Goal: Information Seeking & Learning: Compare options

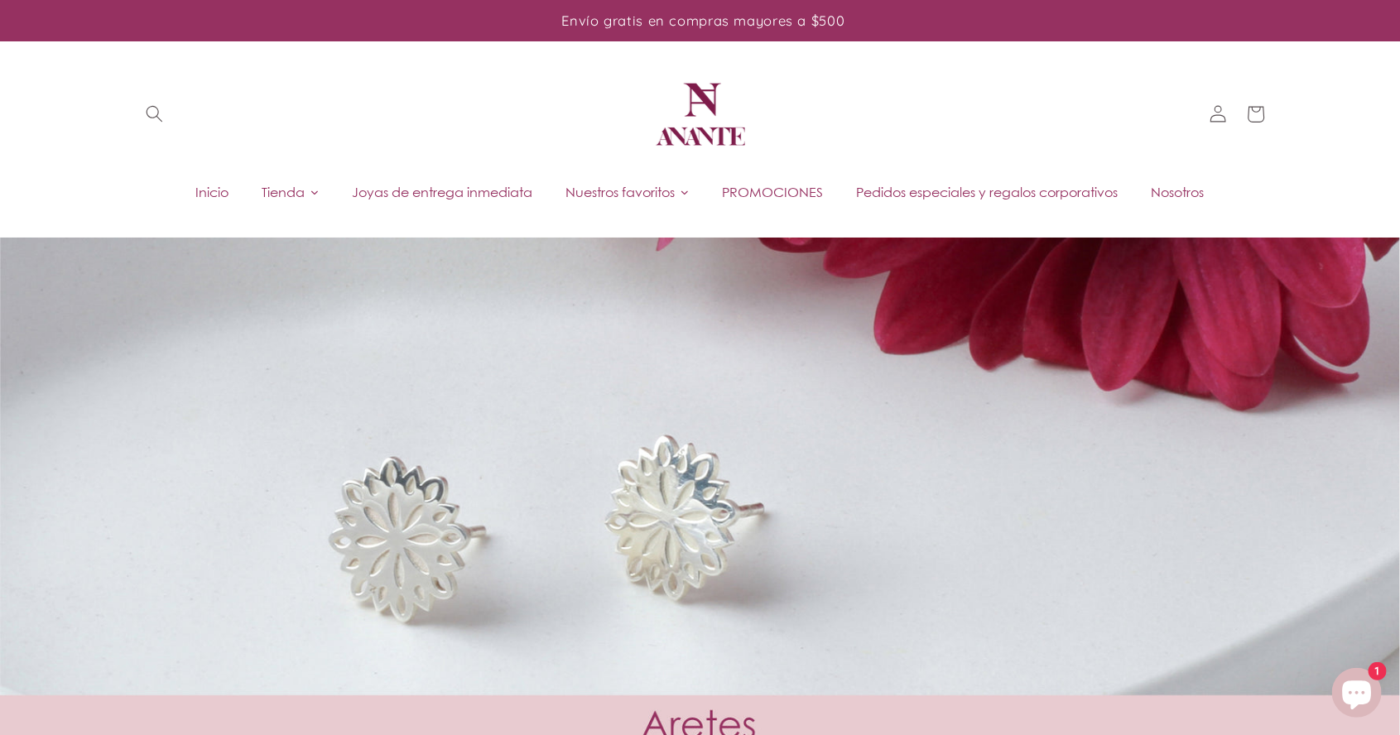
click at [474, 180] on link "Joyas de entrega inmediata" at bounding box center [443, 192] width 214 height 25
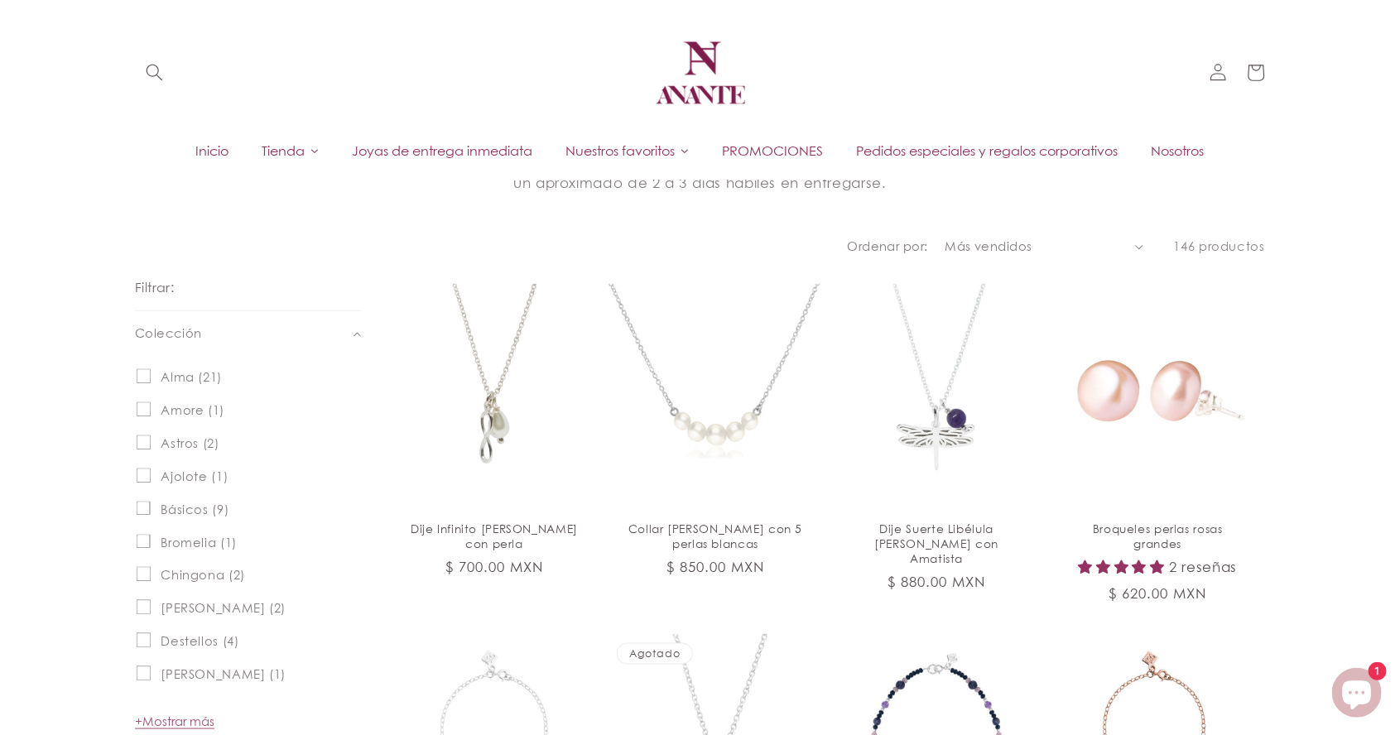
scroll to position [641, 0]
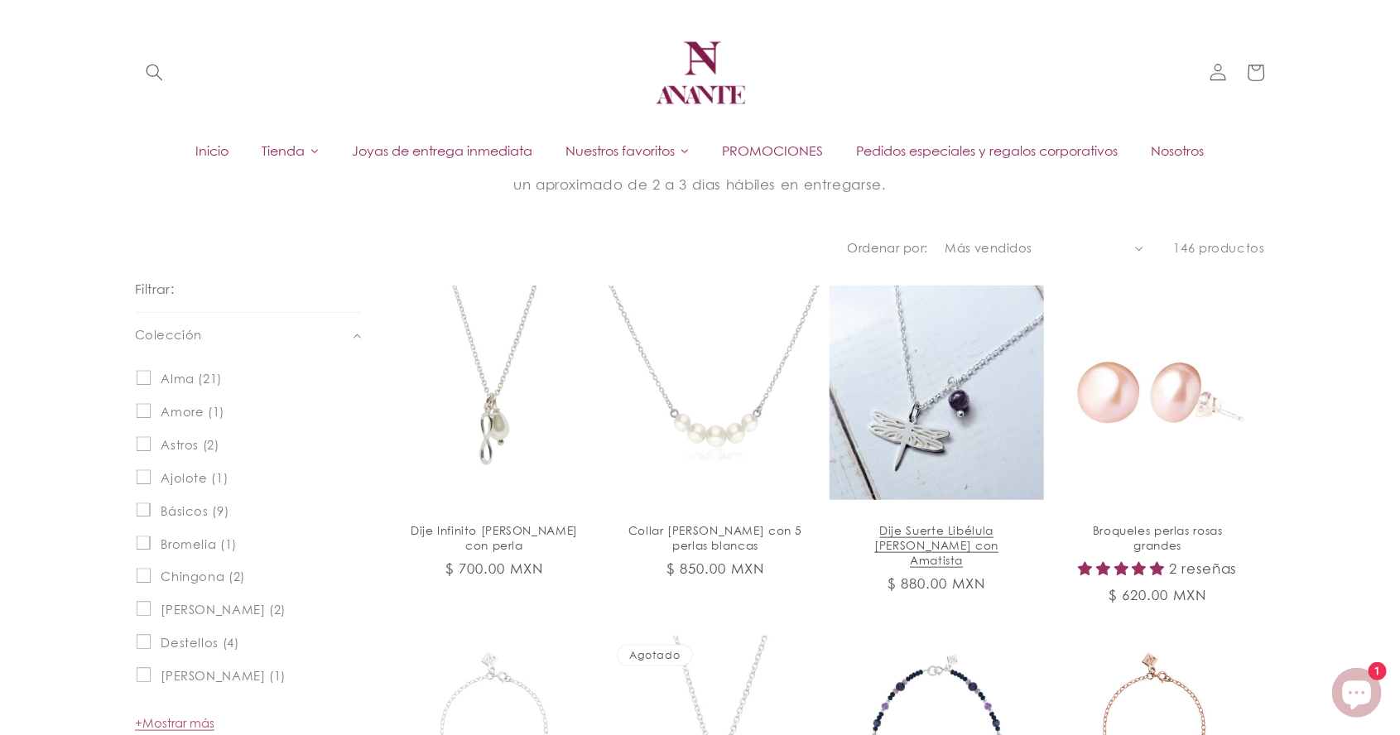
click at [918, 523] on link "Dije Suerte Libélula [PERSON_NAME] con Amatista" at bounding box center [937, 545] width 180 height 44
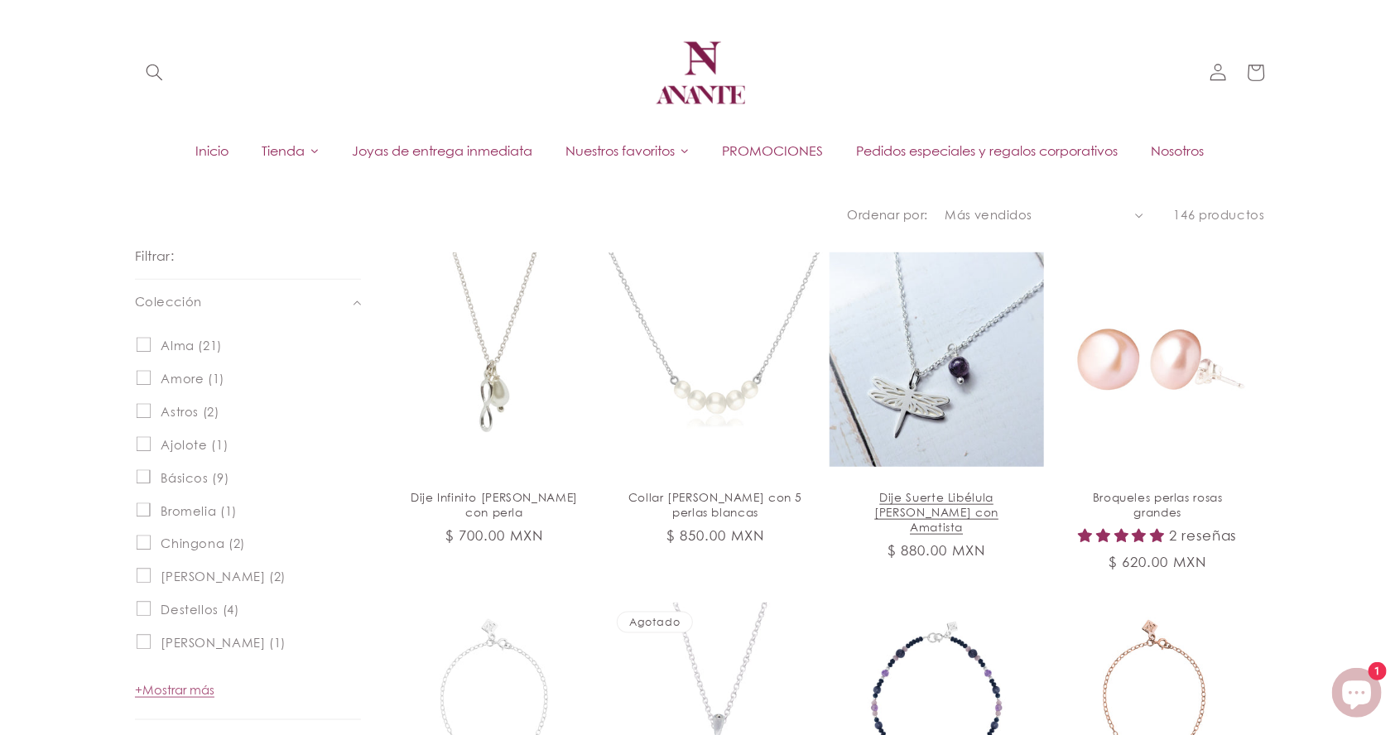
scroll to position [720, 0]
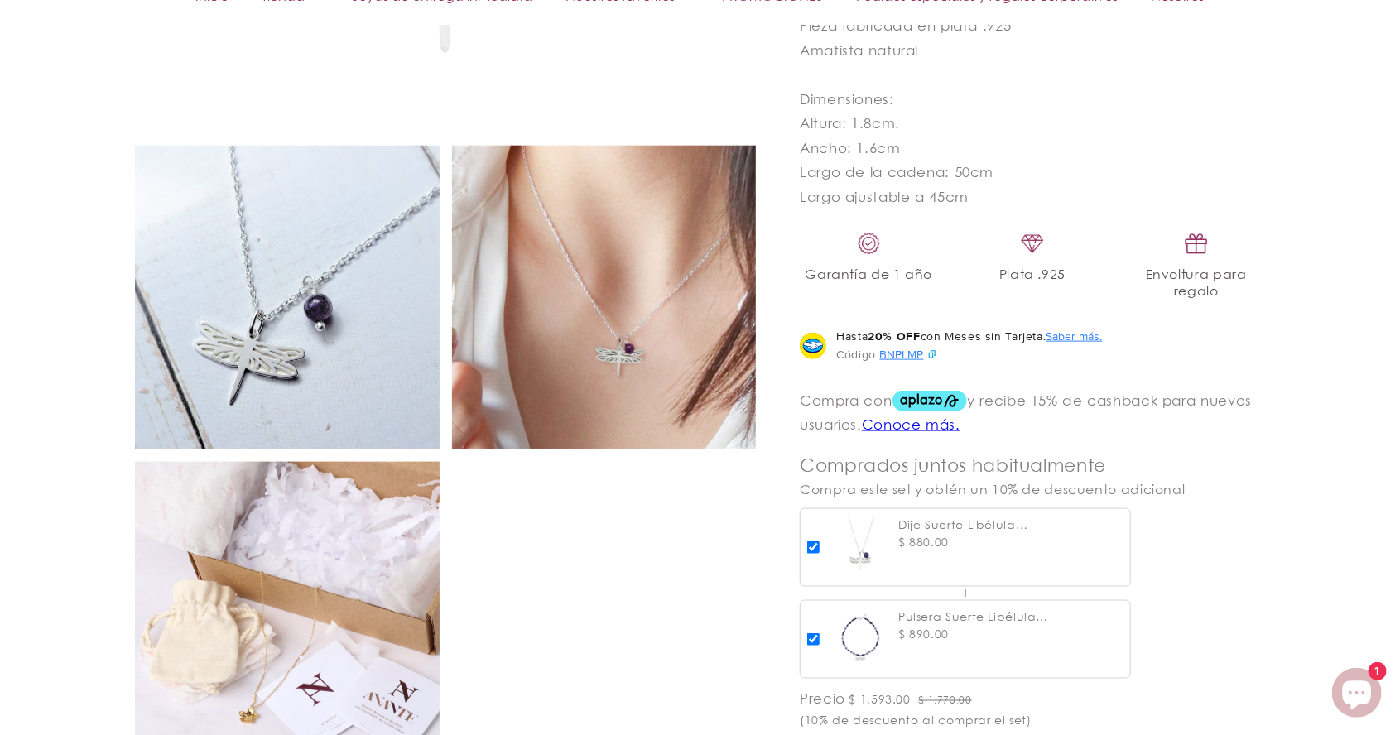
scroll to position [959, 0]
click at [381, 428] on img at bounding box center [287, 297] width 305 height 305
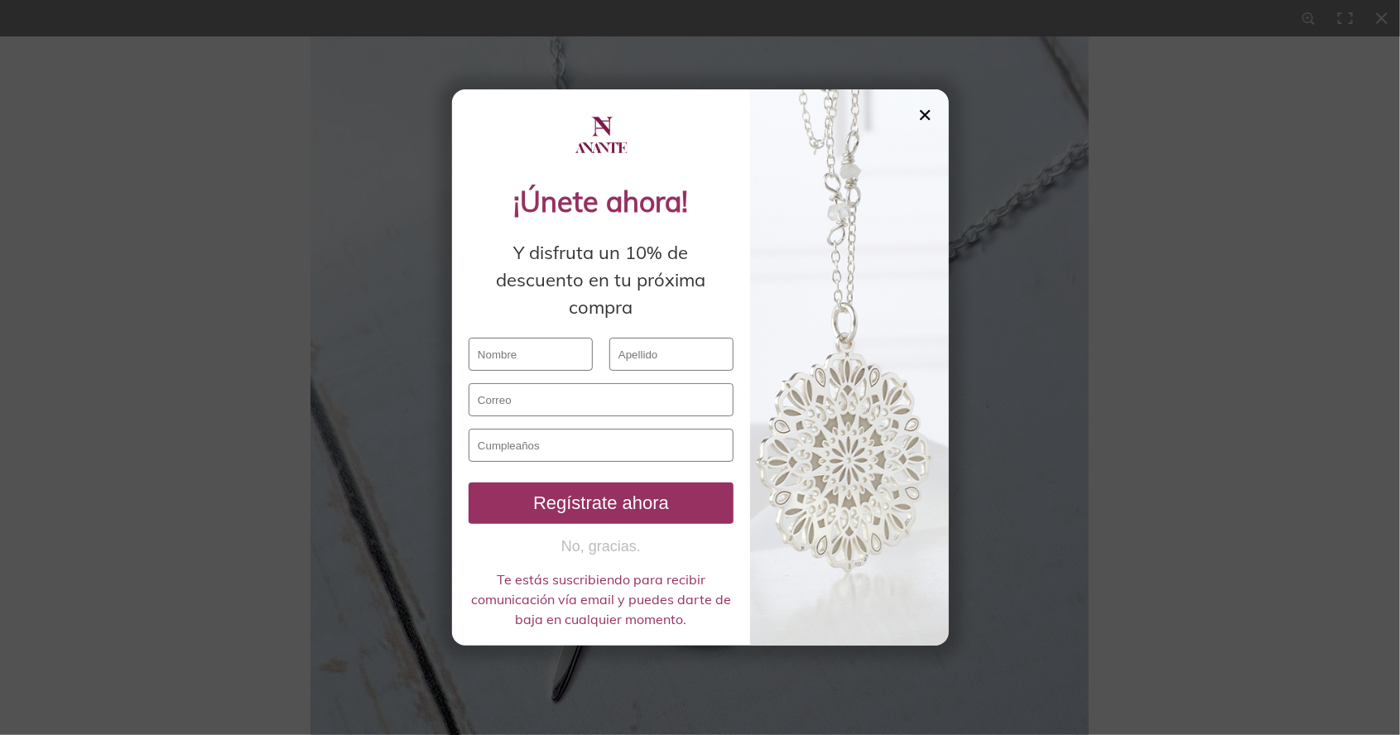
scroll to position [1059, 0]
click at [918, 124] on div "✕" at bounding box center [925, 115] width 15 height 18
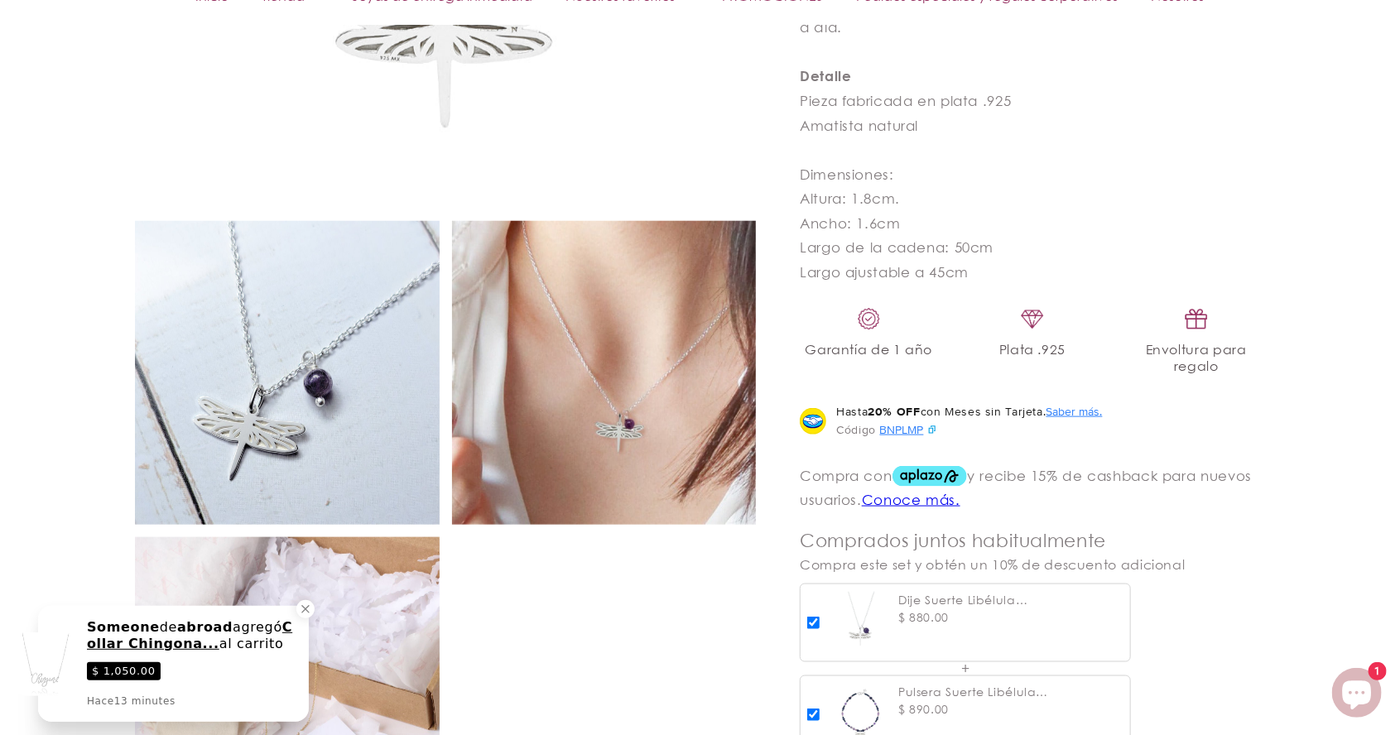
scroll to position [889, 0]
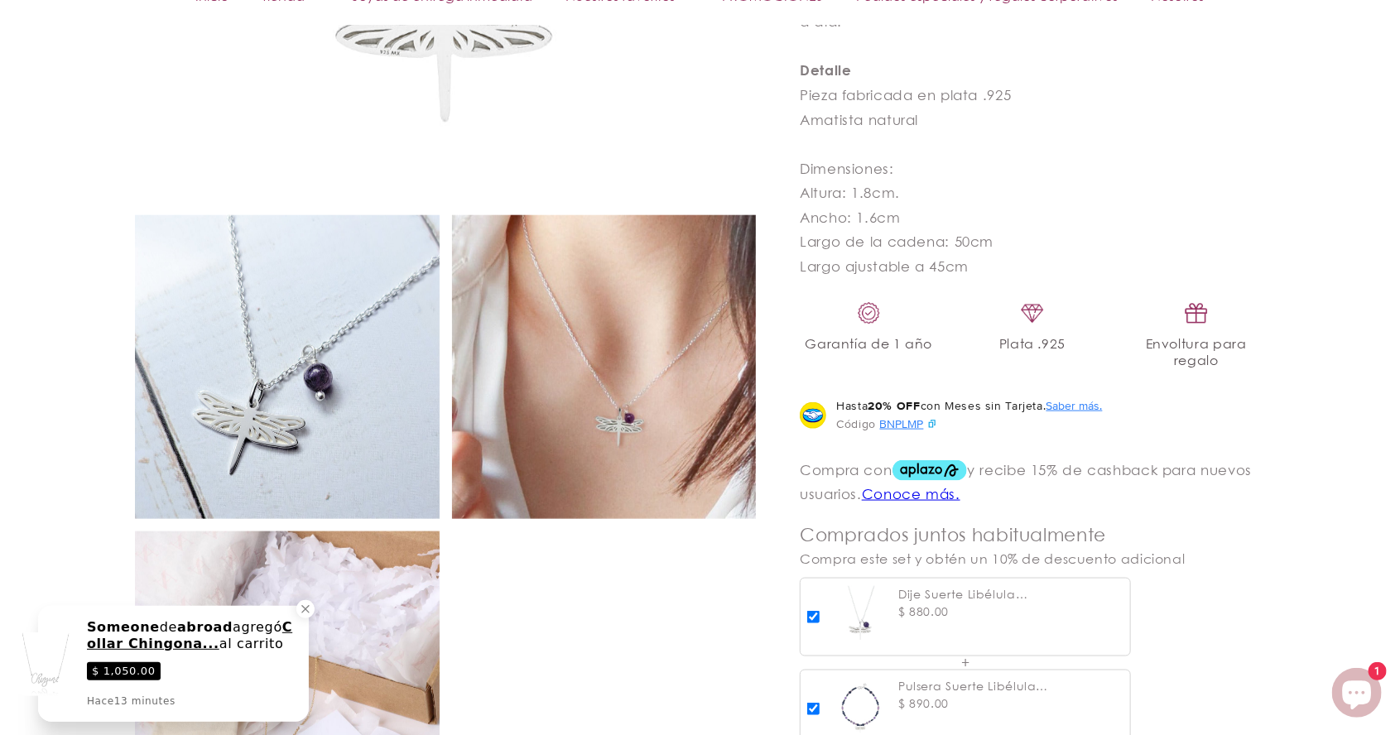
click at [383, 499] on img at bounding box center [287, 367] width 305 height 305
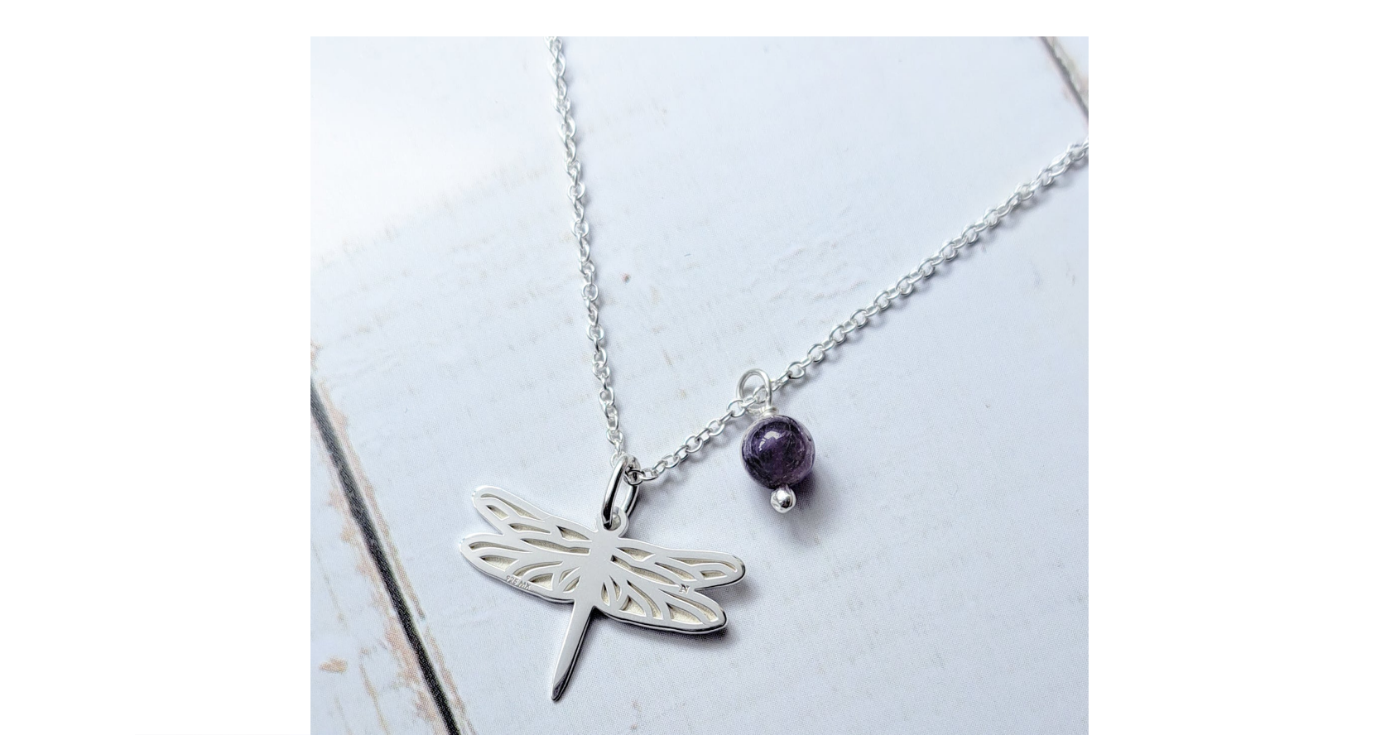
scroll to position [968, 0]
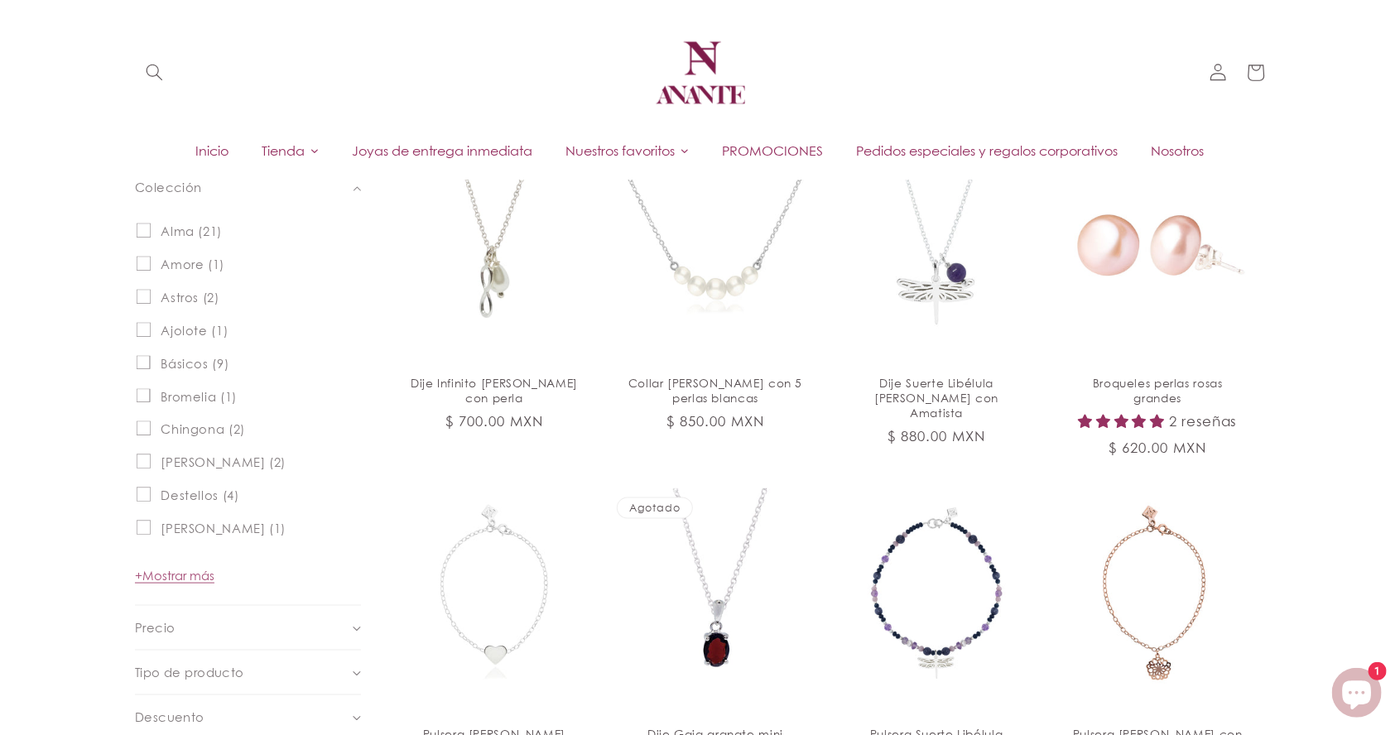
scroll to position [720, 0]
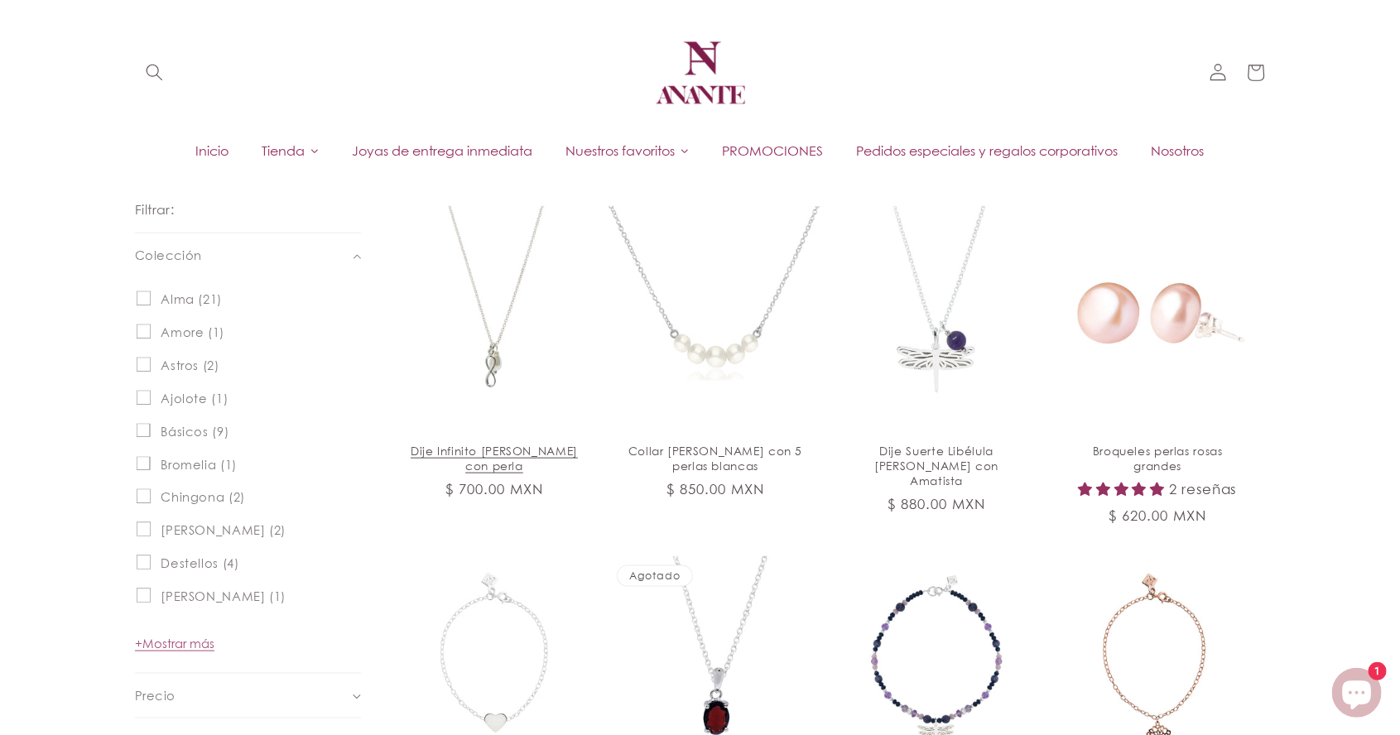
click at [511, 444] on link "Dije Infinito de plata con perla" at bounding box center [495, 459] width 180 height 30
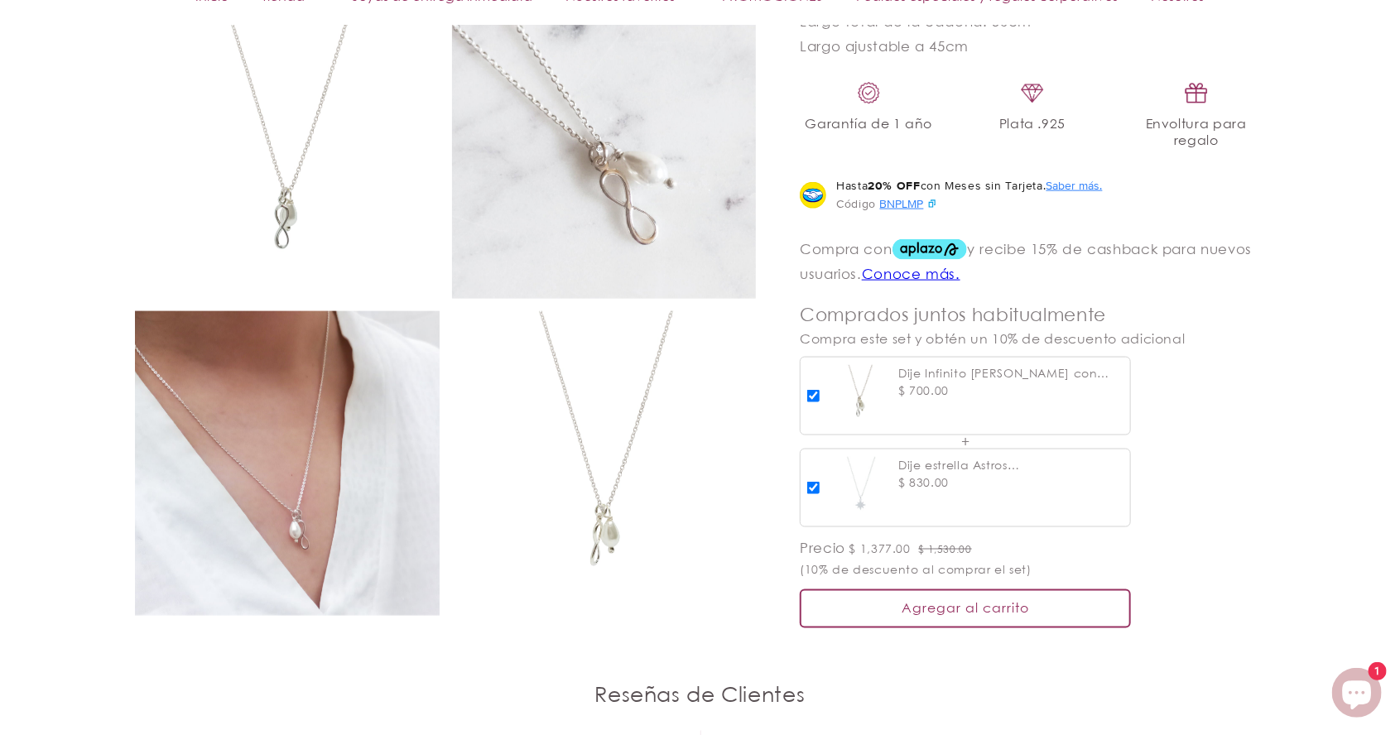
scroll to position [1063, 0]
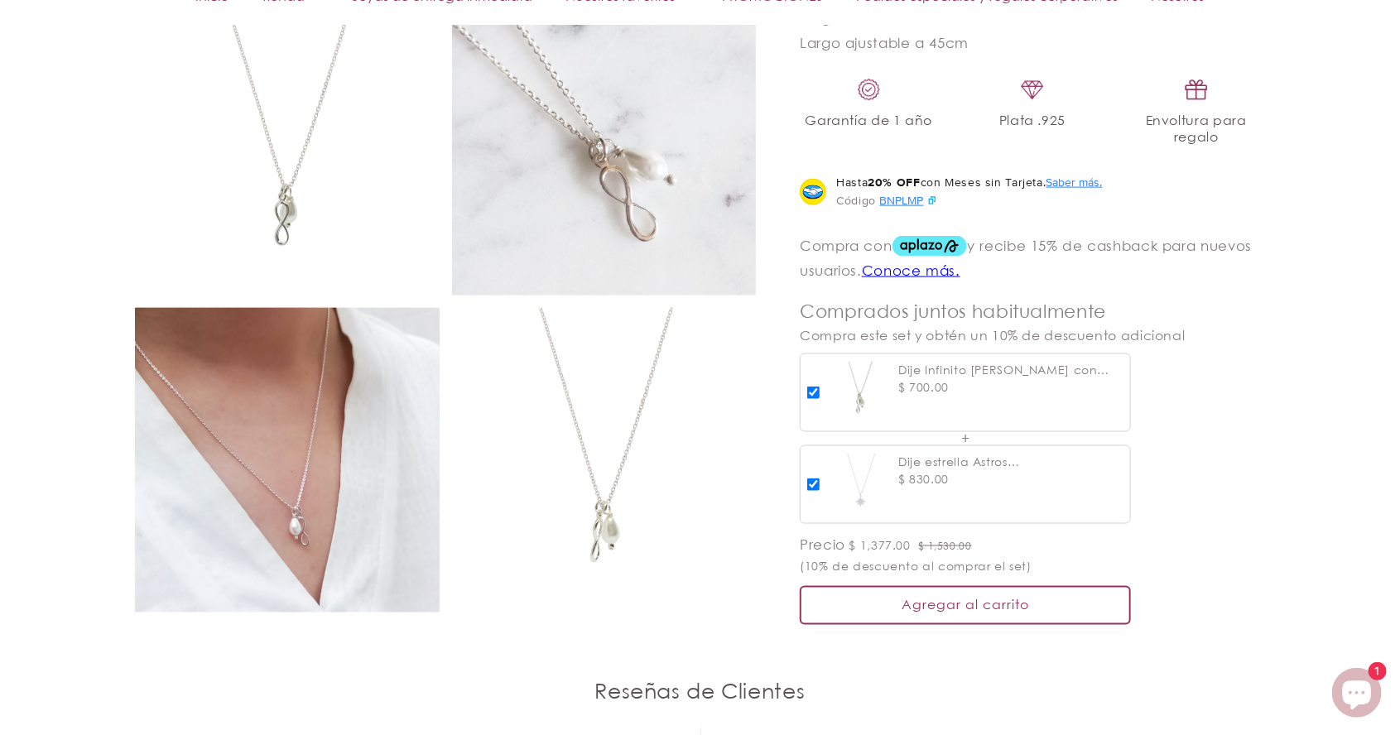
click at [375, 591] on img at bounding box center [287, 460] width 305 height 305
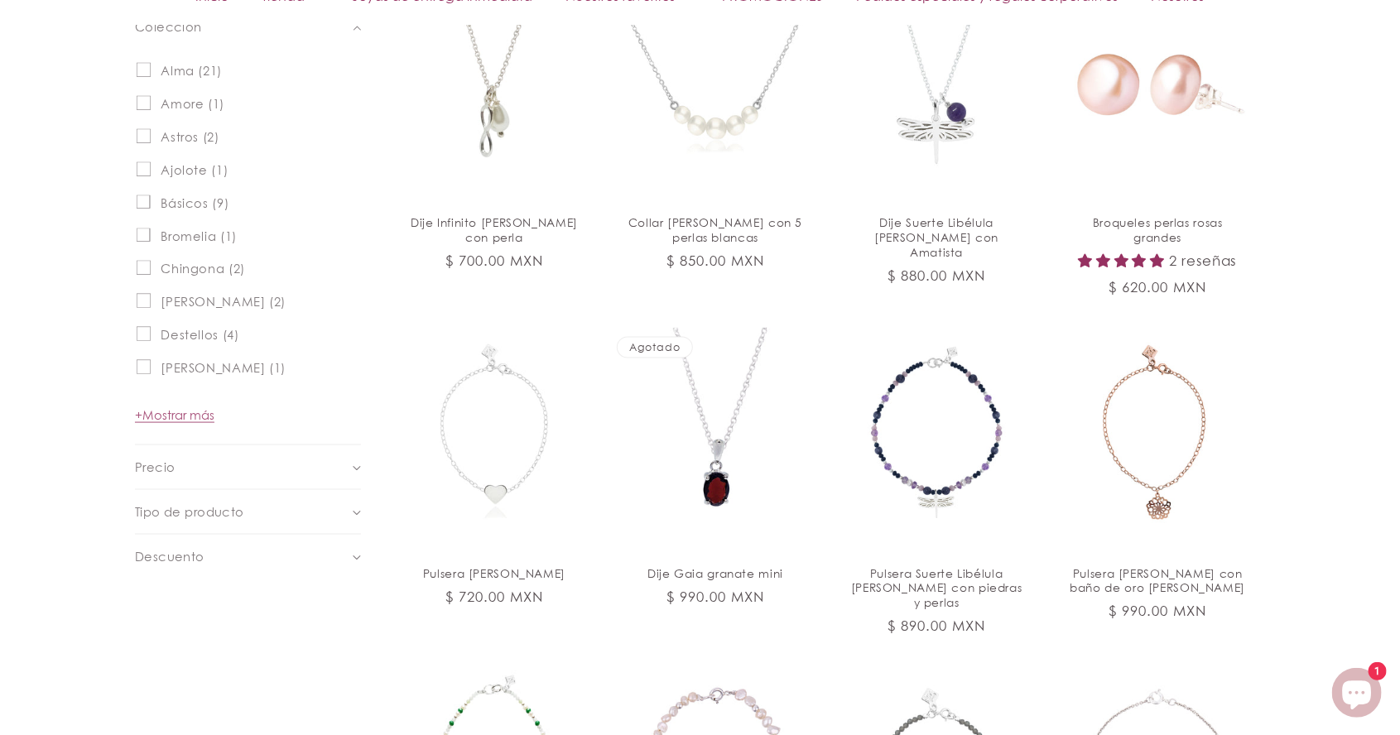
scroll to position [952, 0]
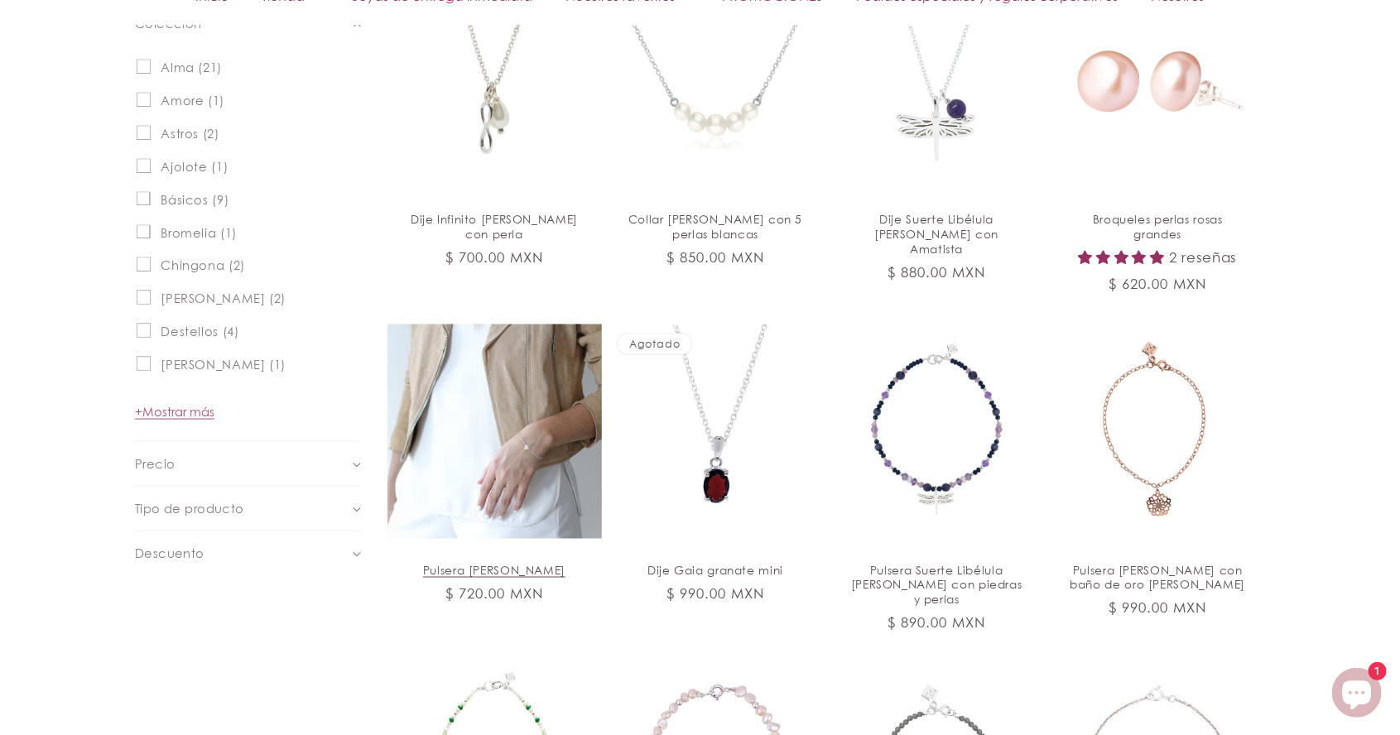
click at [531, 563] on link "Pulsera [PERSON_NAME]" at bounding box center [495, 570] width 180 height 15
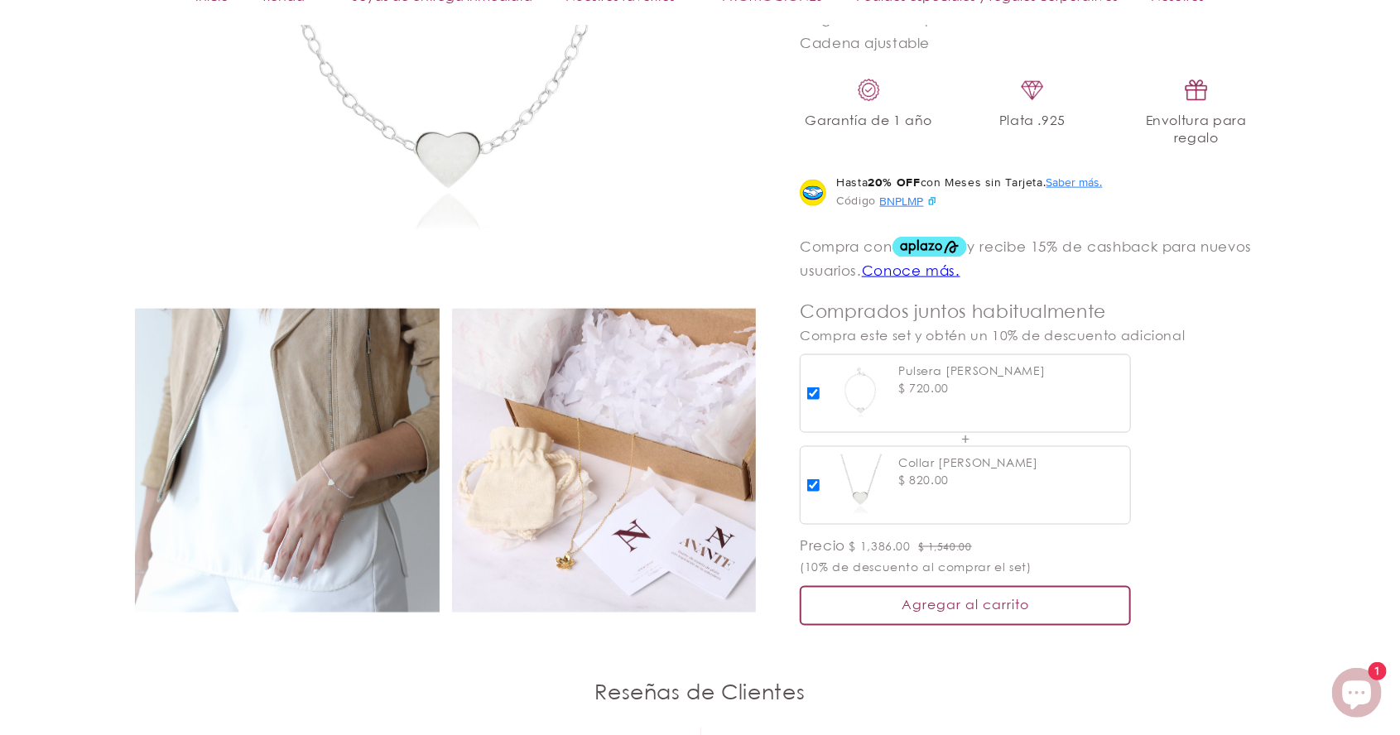
scroll to position [1041, 0]
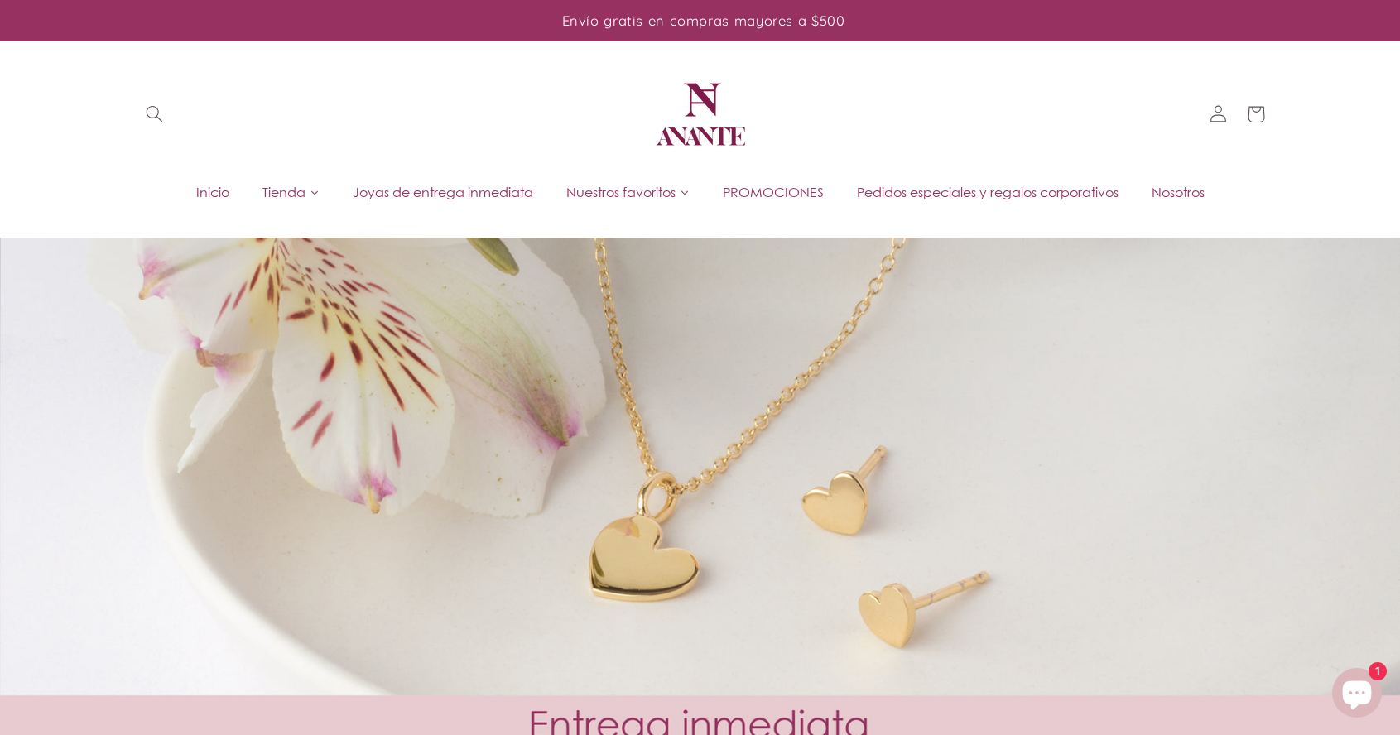
scroll to position [952, 0]
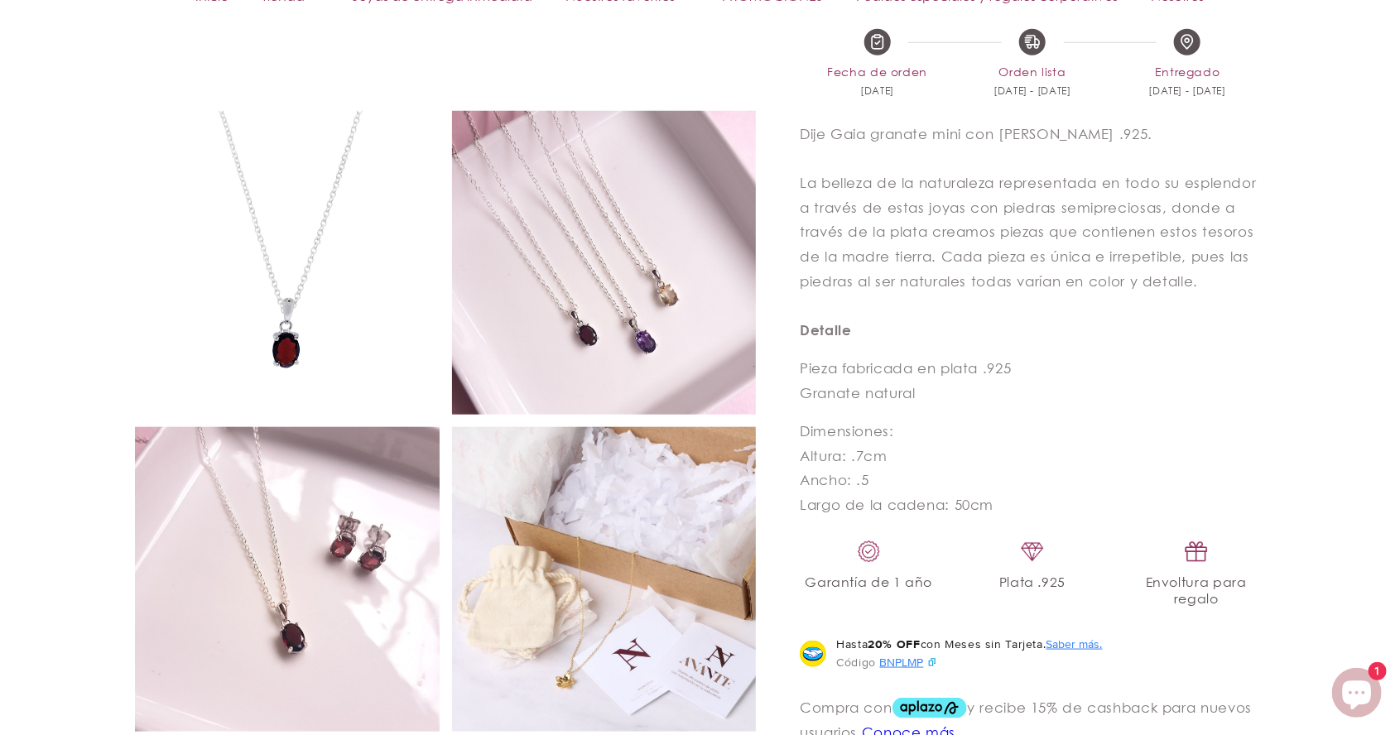
scroll to position [792, 0]
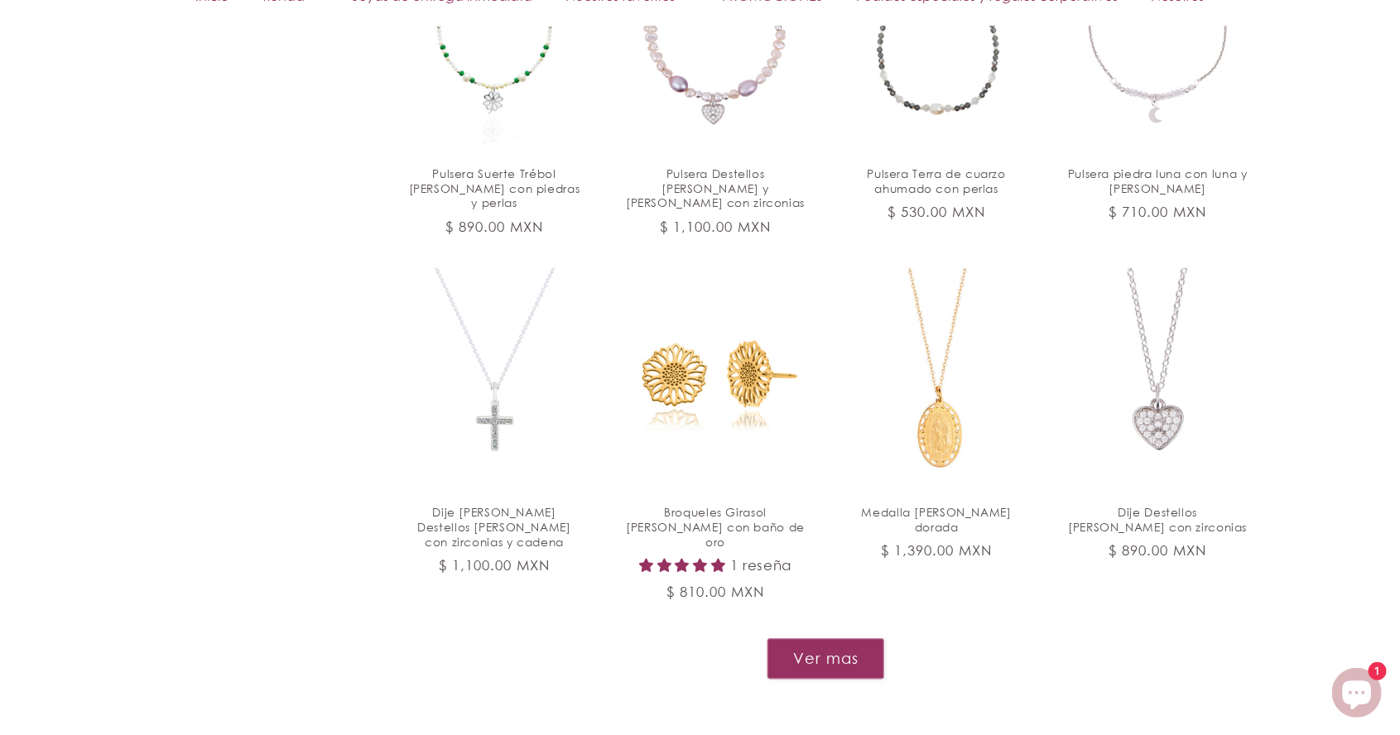
scroll to position [1689, 0]
click at [1173, 503] on link "Dije Destellos [PERSON_NAME] con zirconias" at bounding box center [1158, 518] width 180 height 30
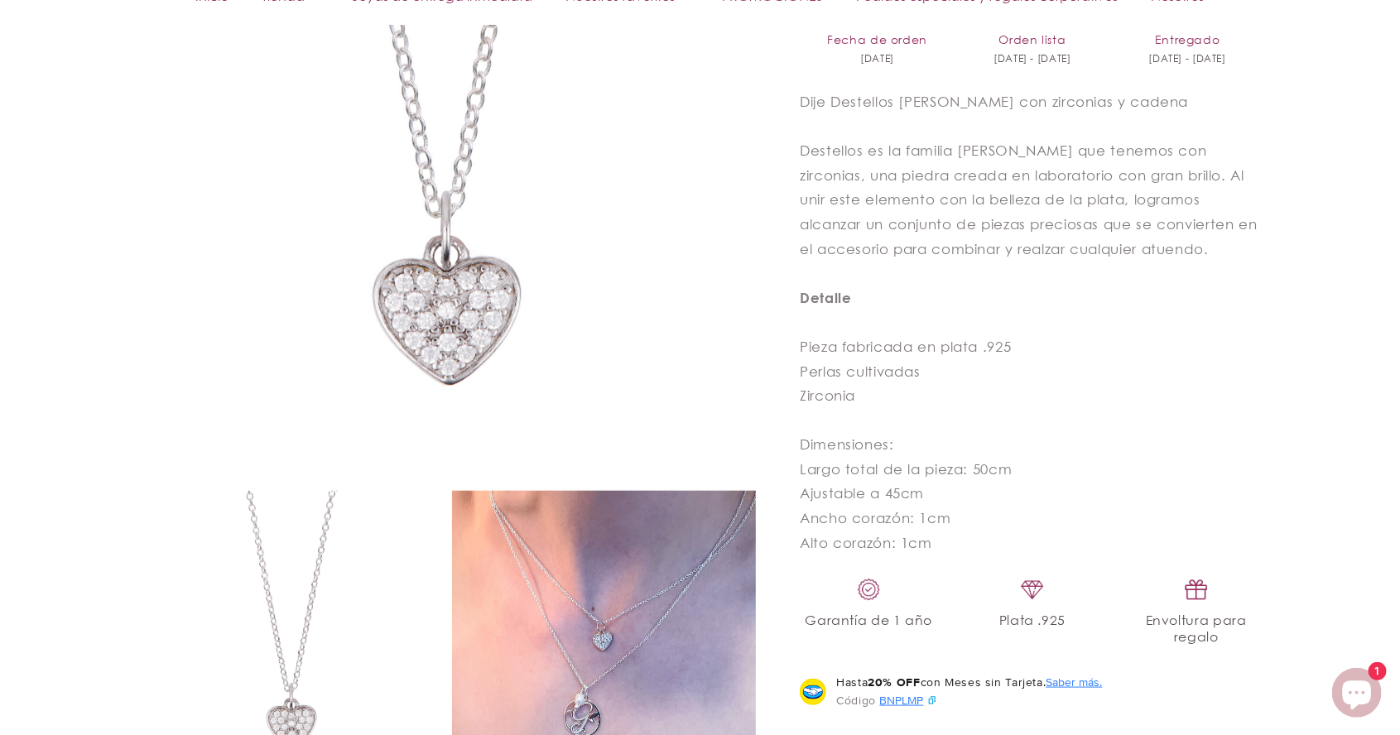
scroll to position [641, 0]
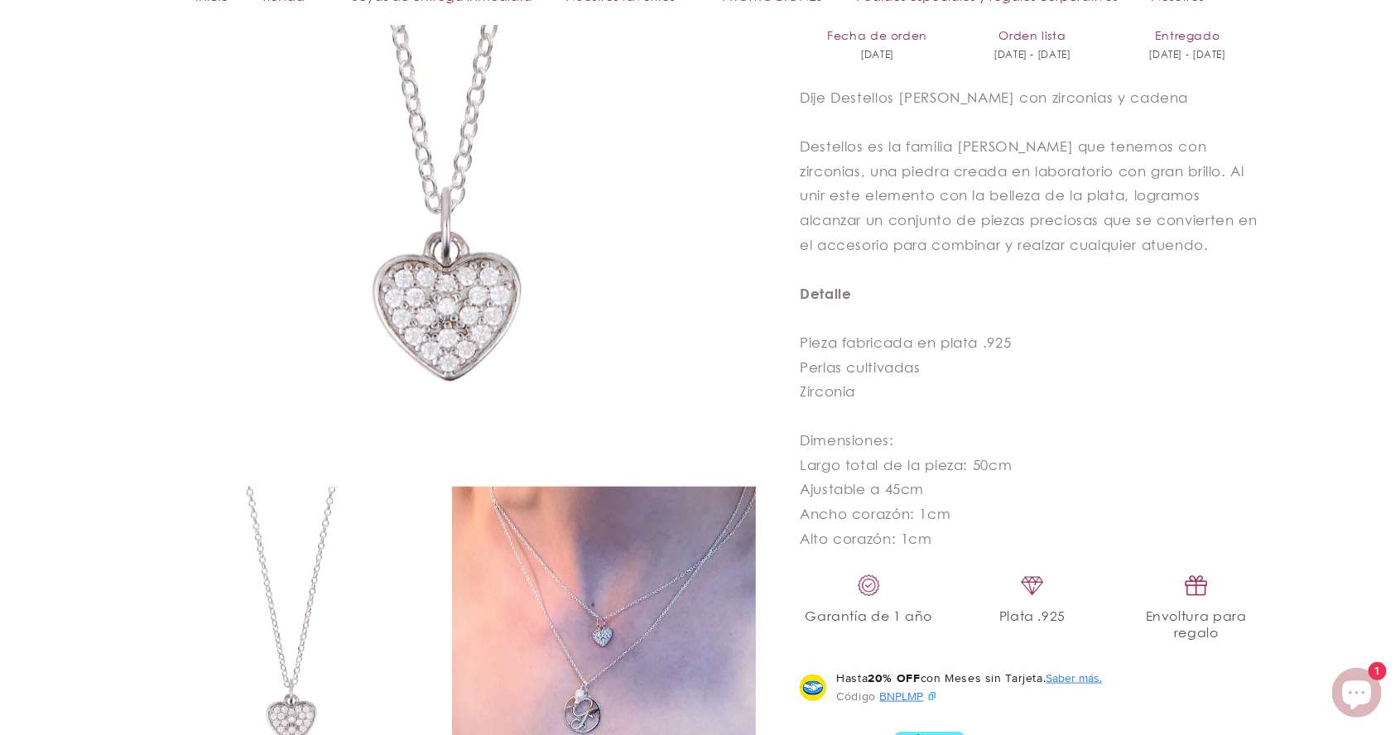
click at [306, 605] on img at bounding box center [287, 639] width 305 height 304
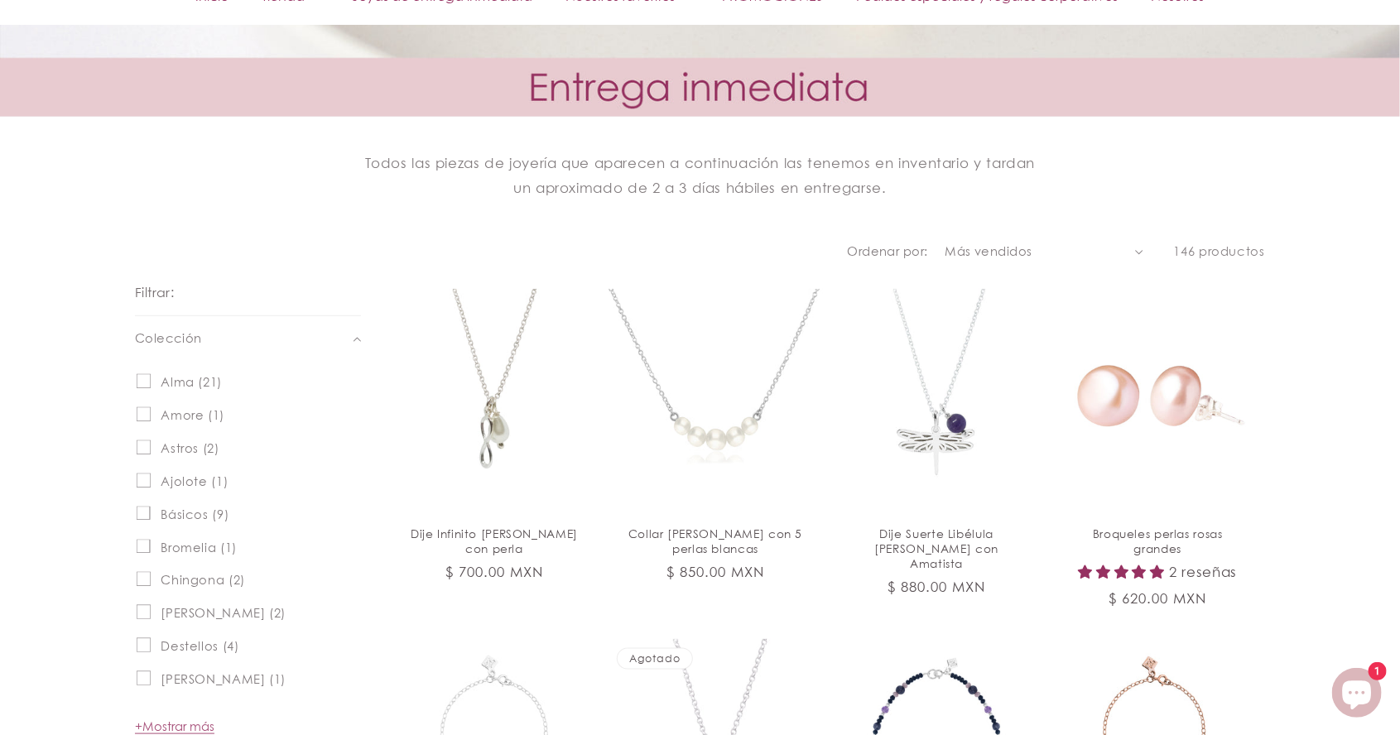
scroll to position [664, 0]
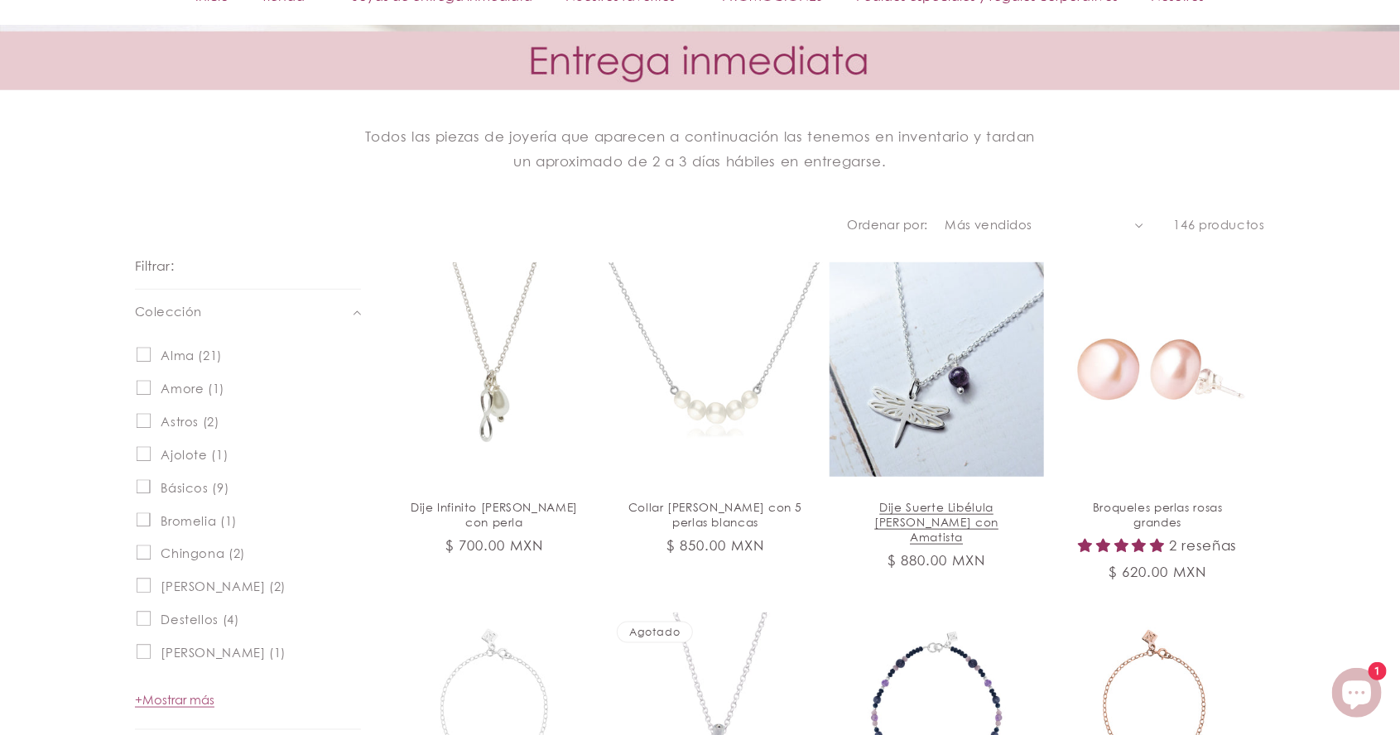
click at [947, 500] on link "Dije Suerte Libélula [PERSON_NAME] con Amatista" at bounding box center [937, 522] width 180 height 44
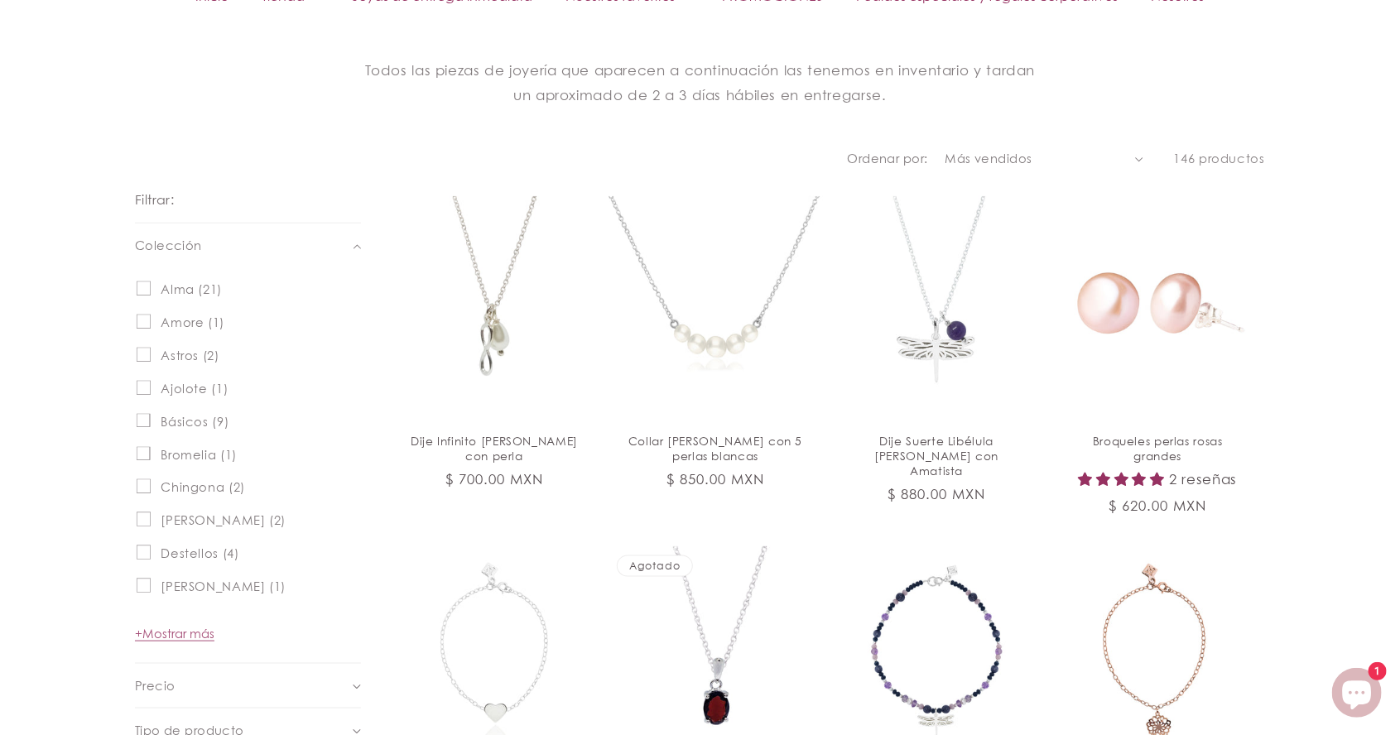
scroll to position [664, 0]
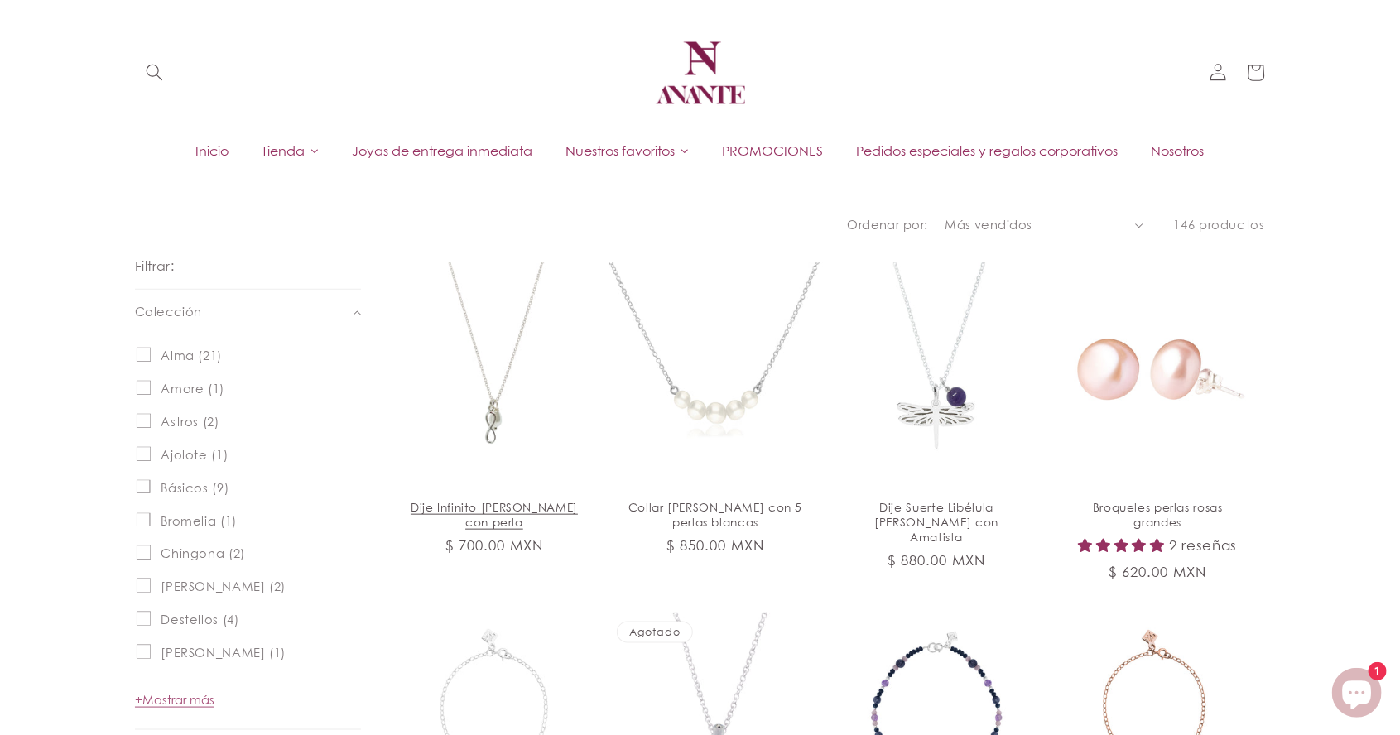
click at [499, 500] on link "Dije Infinito de plata con perla" at bounding box center [495, 515] width 180 height 30
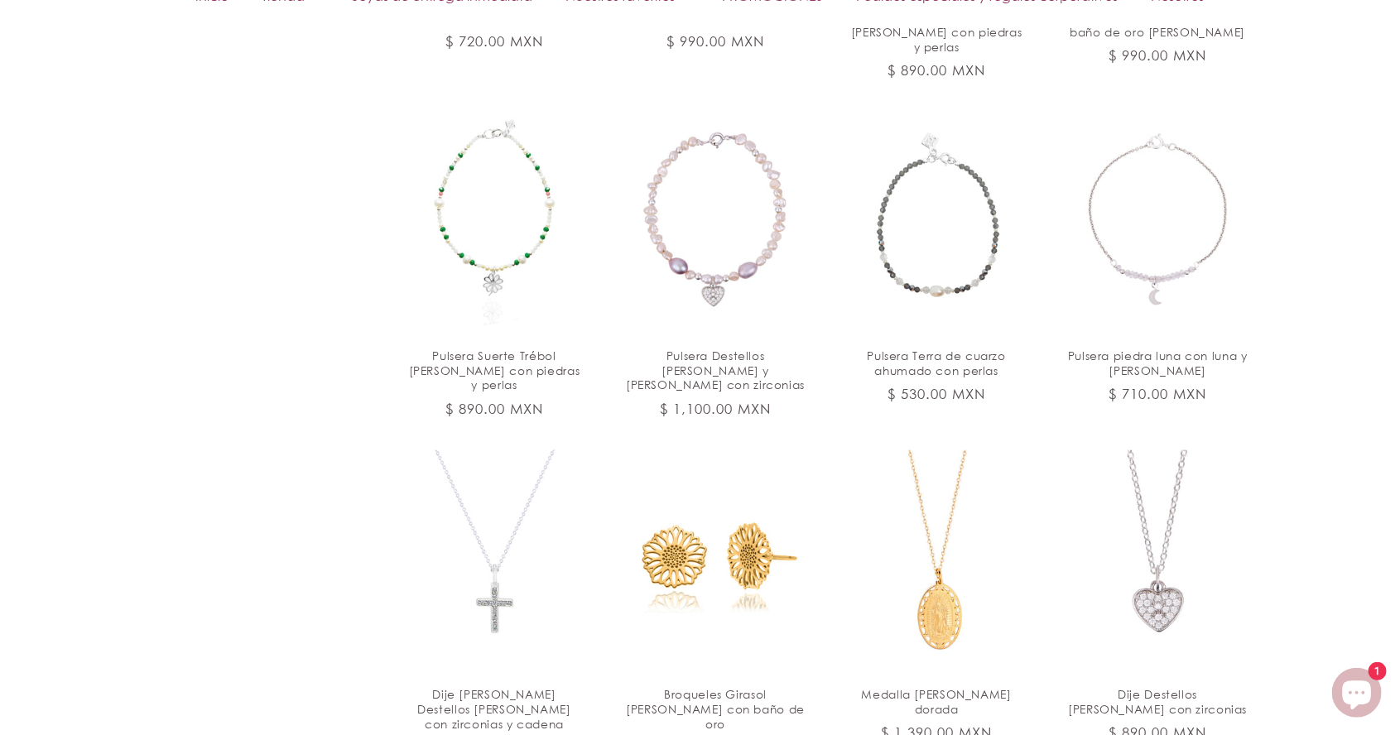
scroll to position [1505, 0]
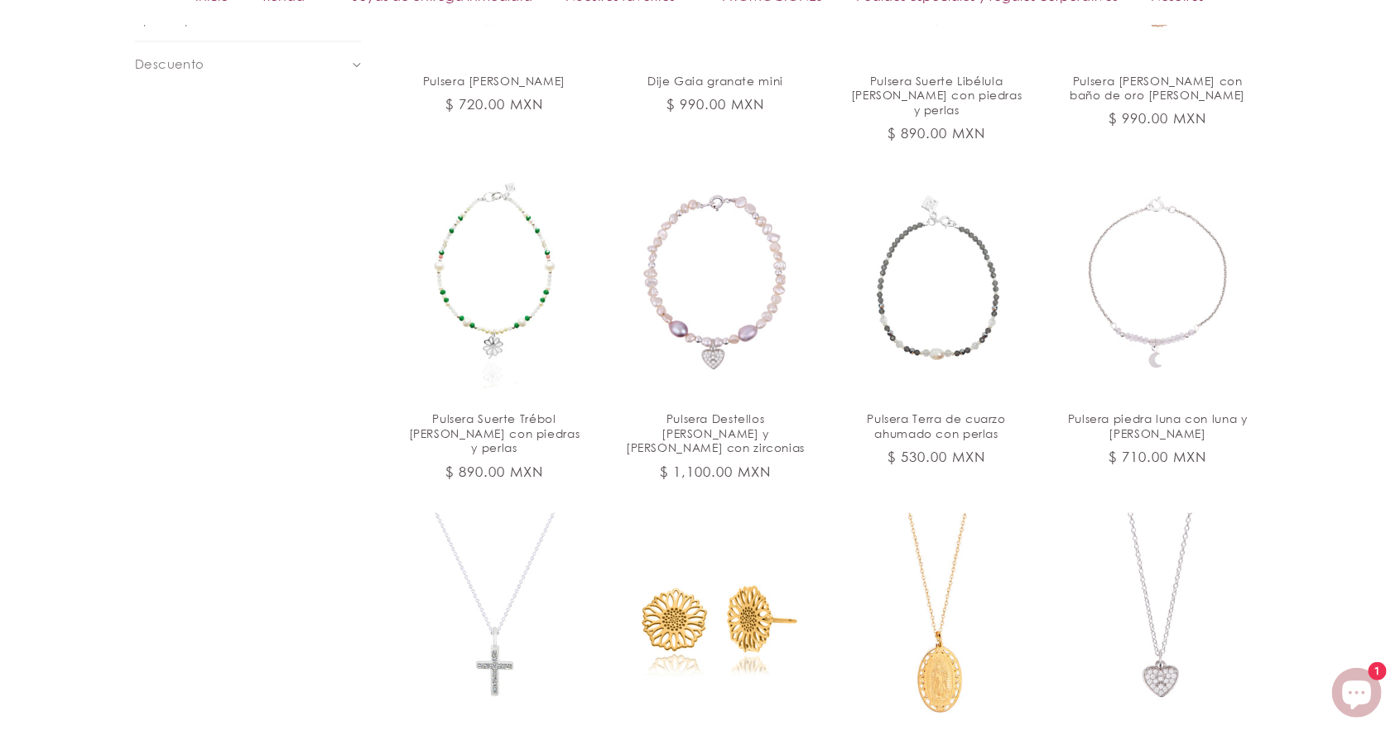
scroll to position [1518, 0]
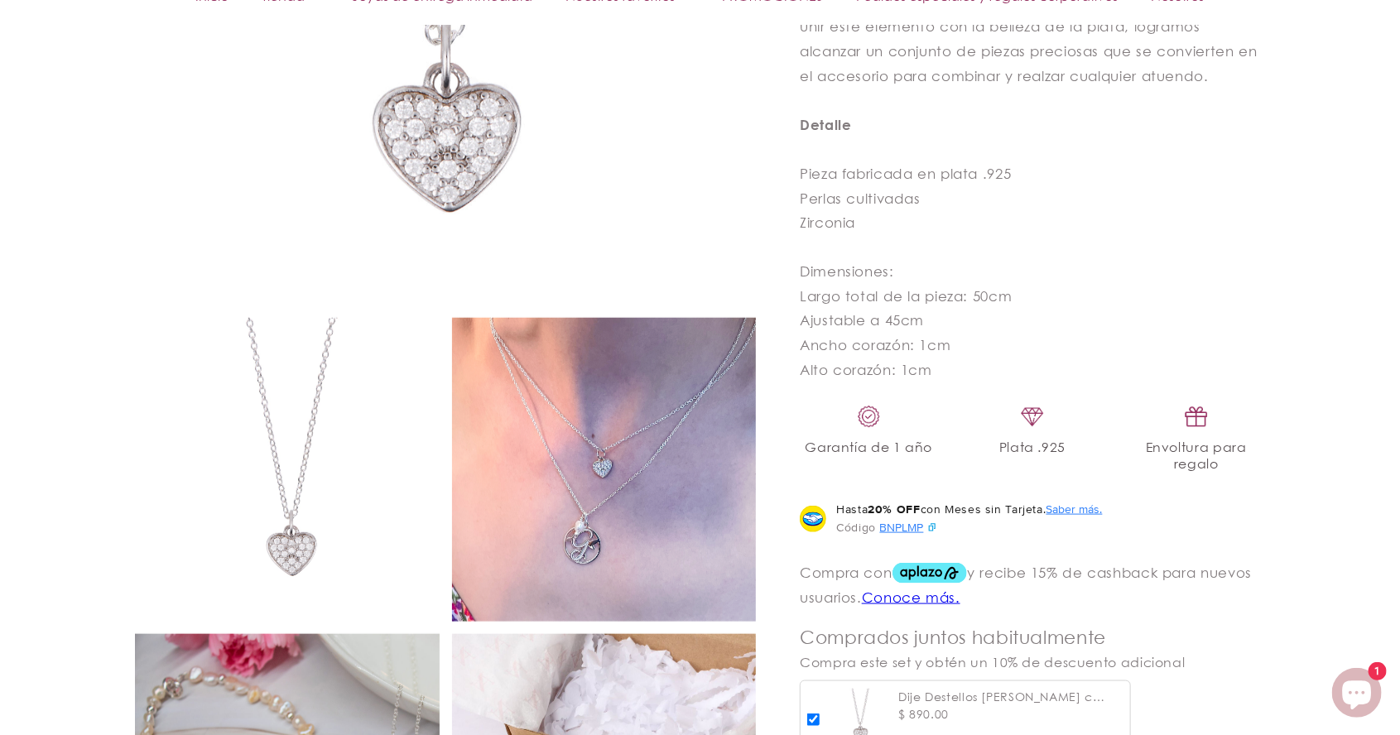
scroll to position [814, 0]
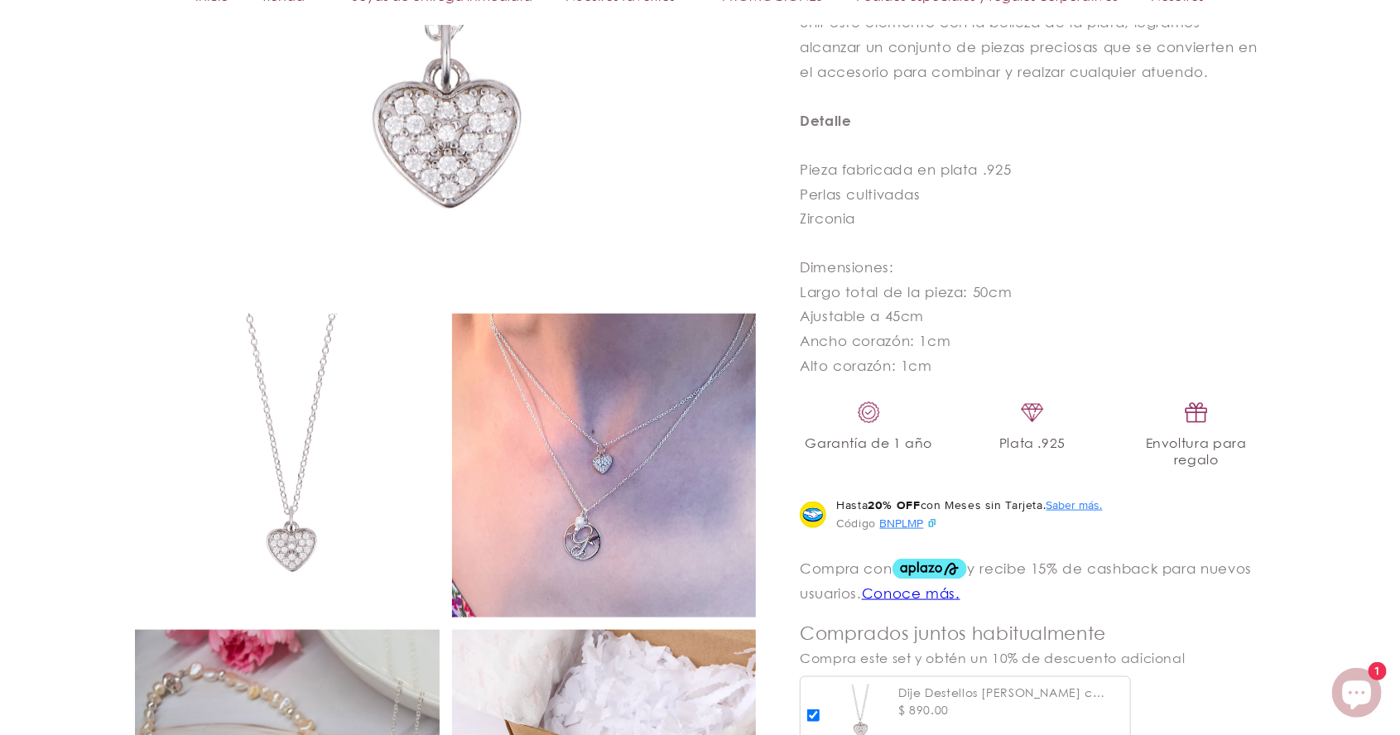
click at [300, 551] on img at bounding box center [287, 466] width 305 height 304
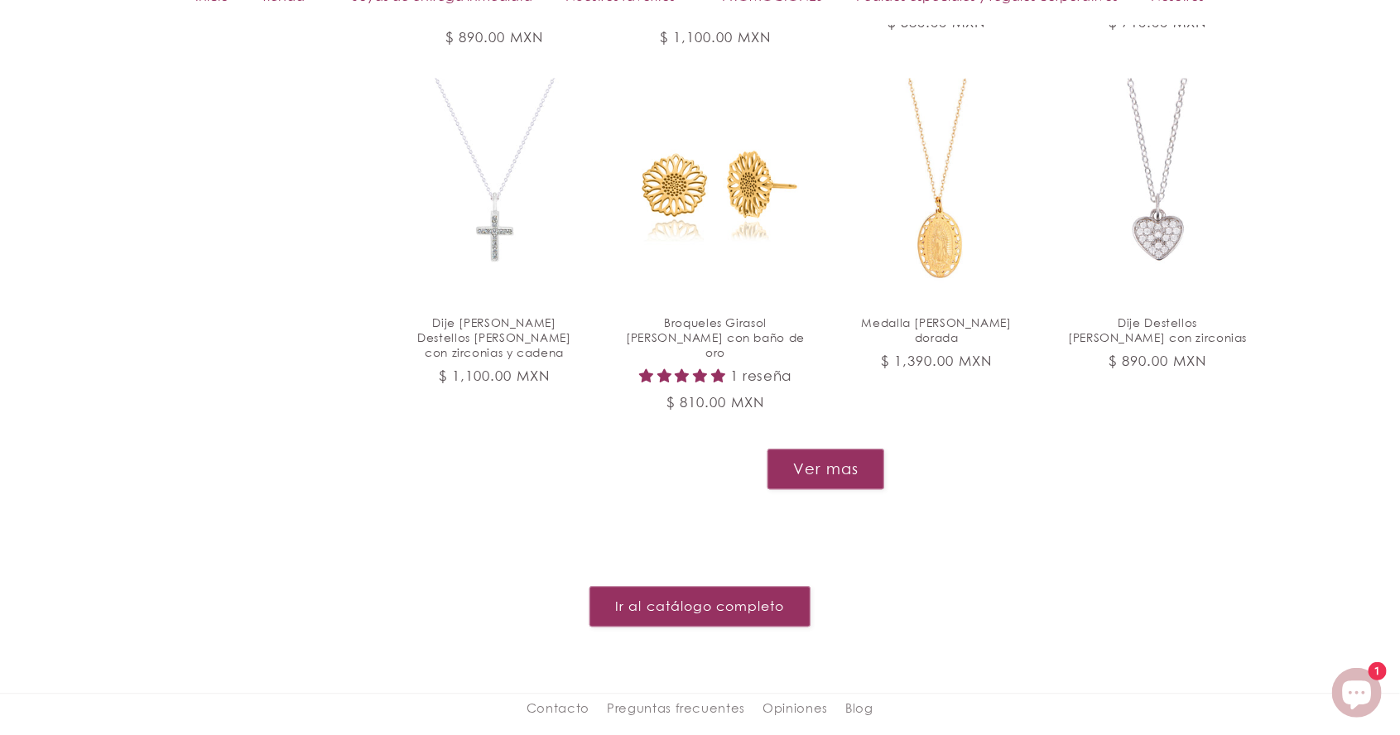
scroll to position [1906, 0]
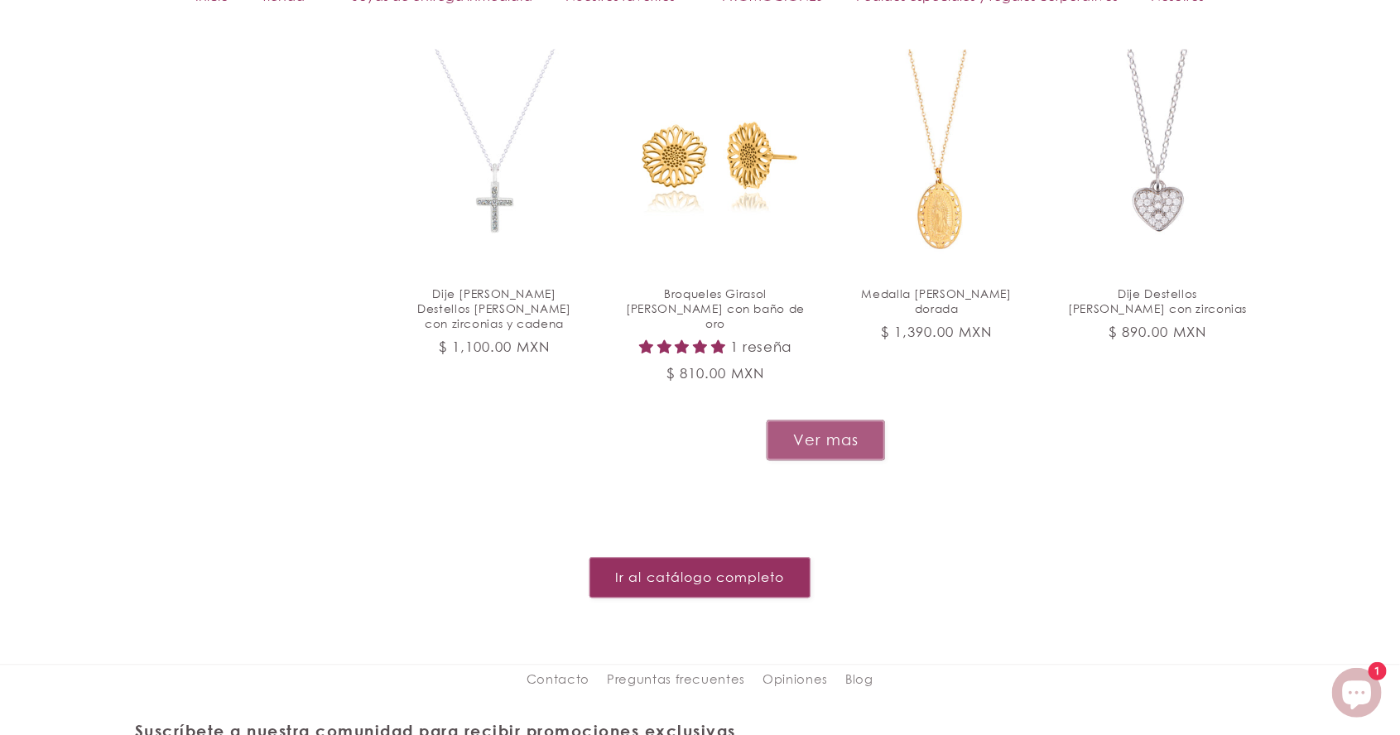
click at [830, 420] on button "Ver mas" at bounding box center [826, 440] width 118 height 41
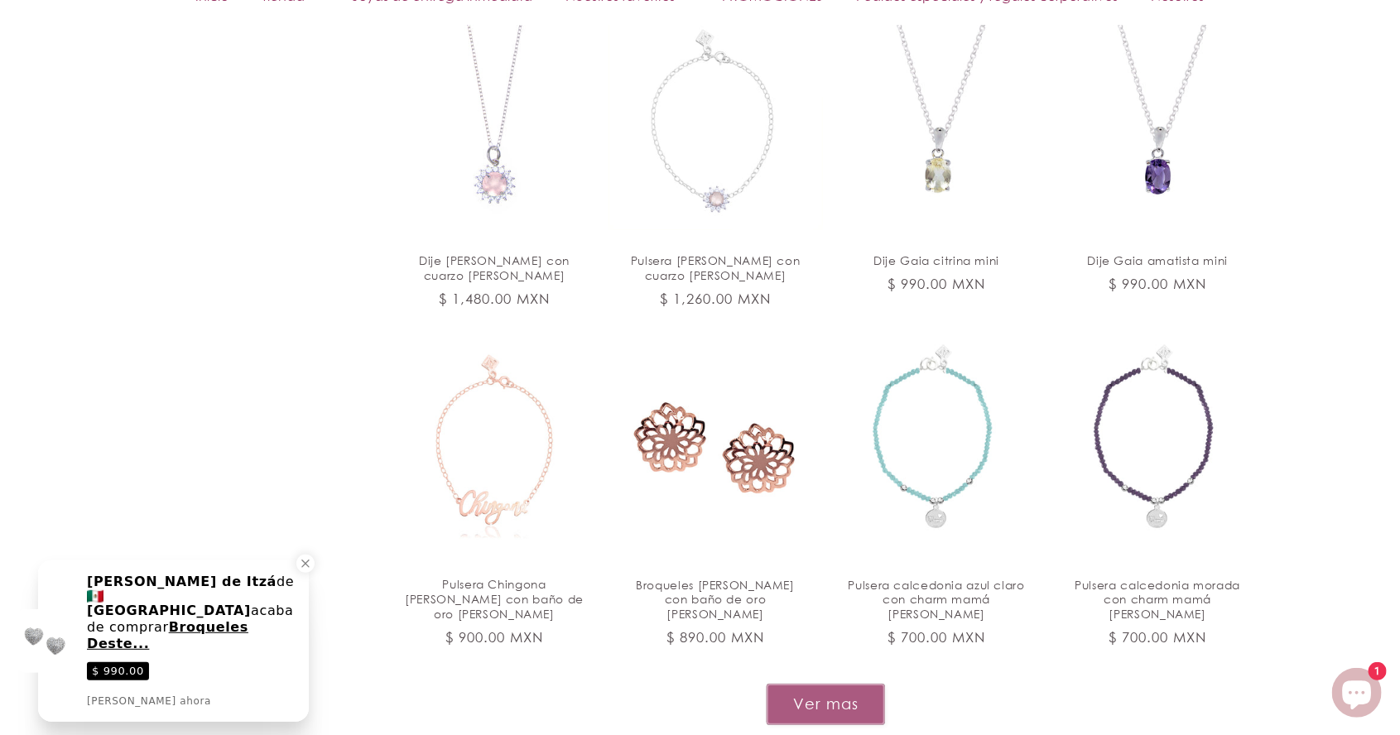
scroll to position [2981, 0]
click at [831, 683] on button "Ver mas" at bounding box center [826, 703] width 118 height 41
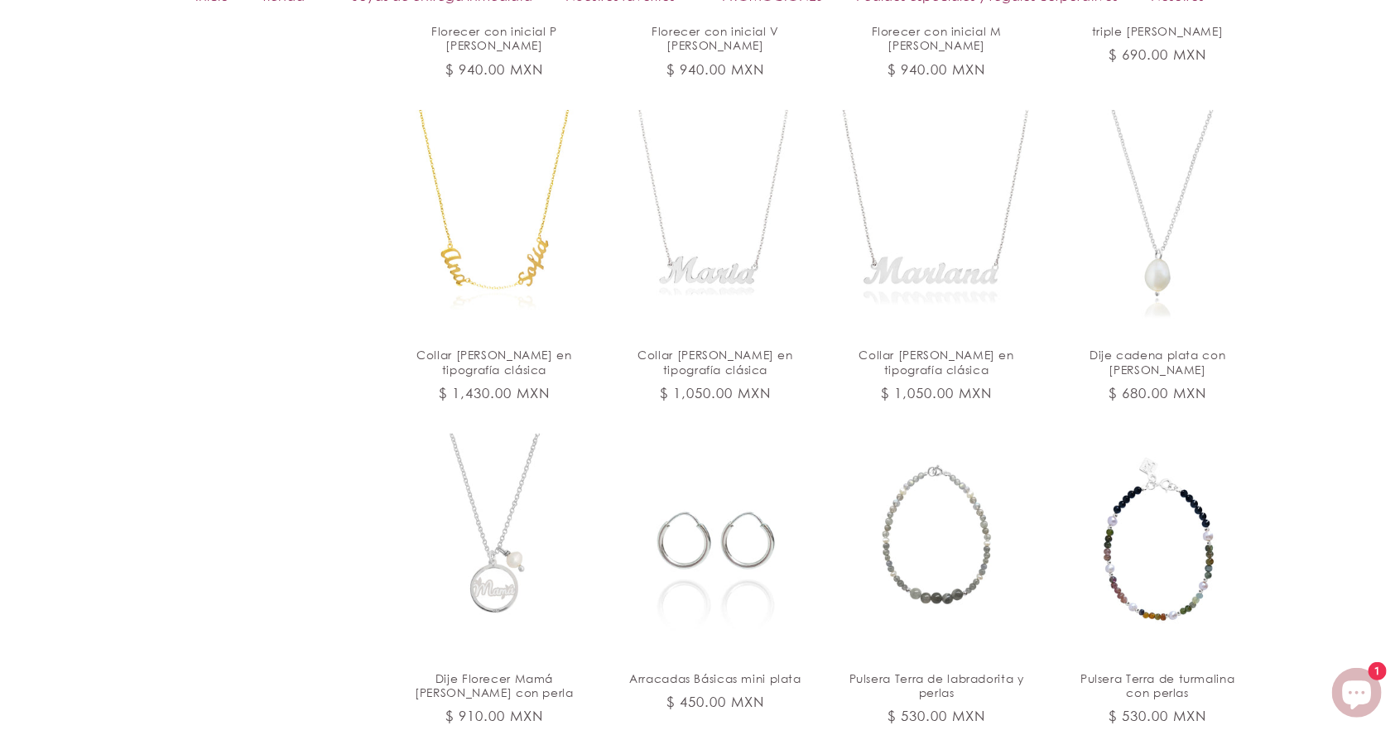
scroll to position [4238, 0]
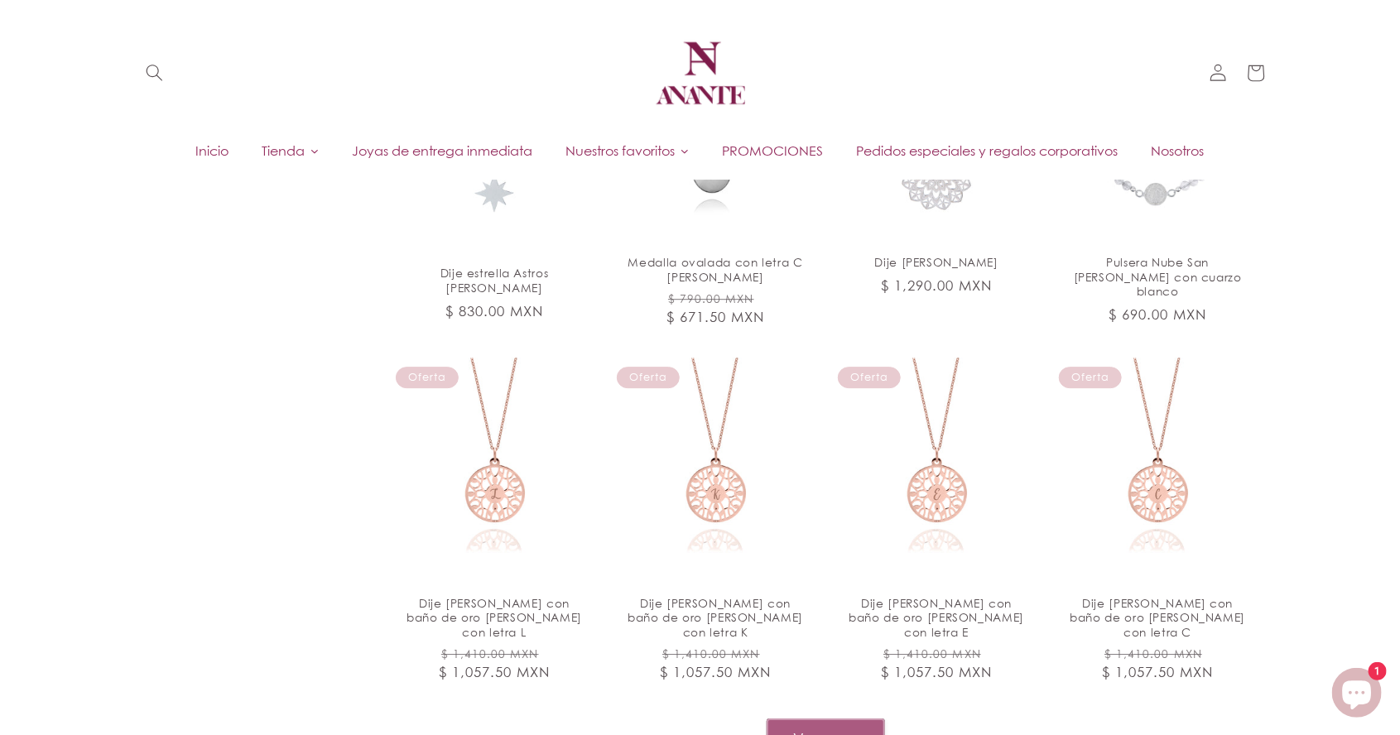
scroll to position [5669, 0]
click at [801, 719] on button "Ver mas" at bounding box center [826, 739] width 118 height 41
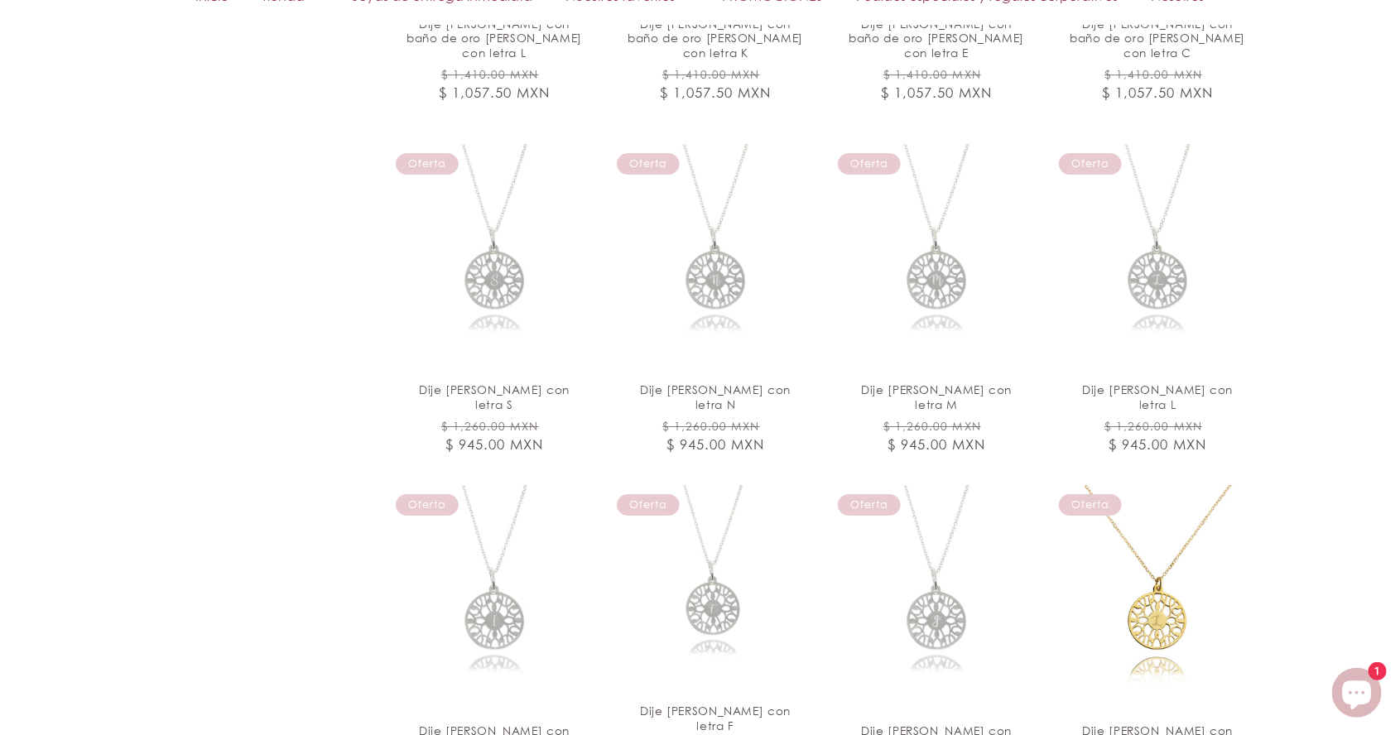
scroll to position [6261, 0]
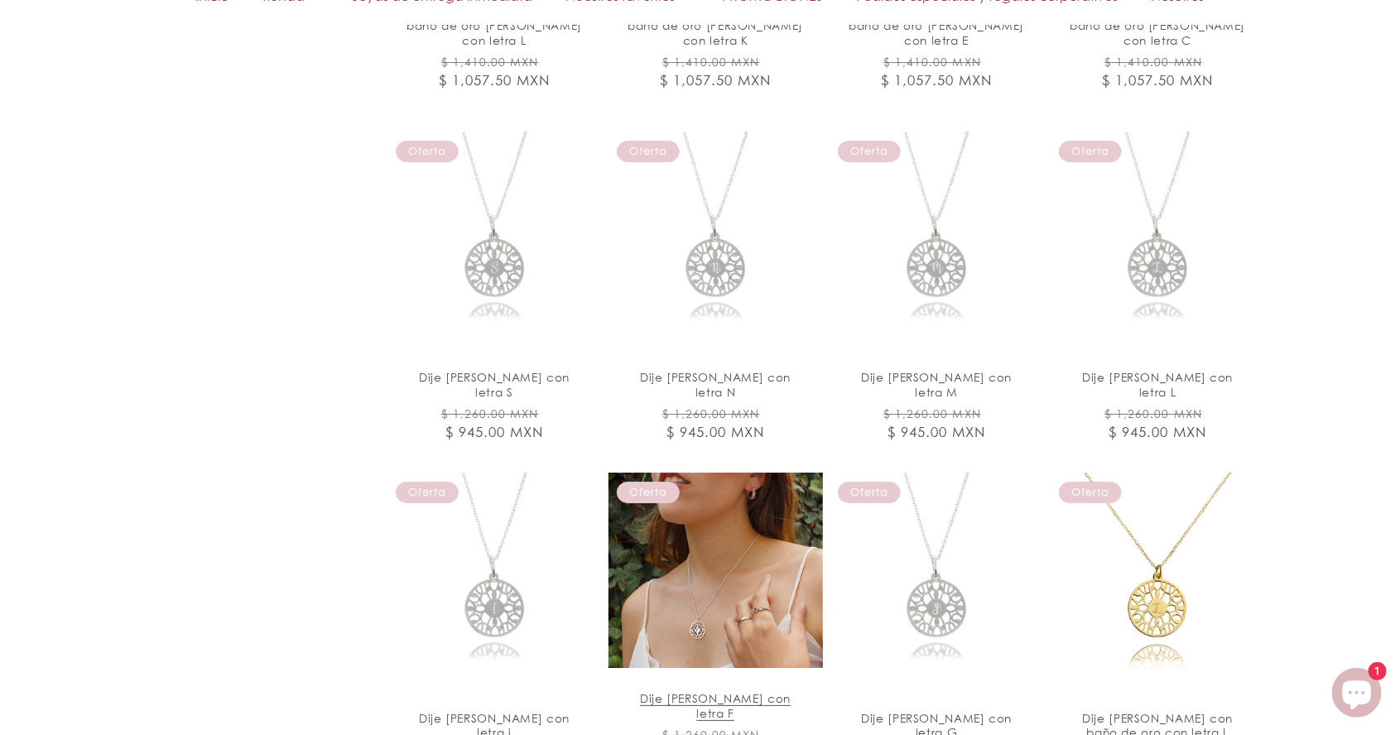
click at [806, 691] on link "Dije Raíces de plata con letra F" at bounding box center [716, 706] width 180 height 30
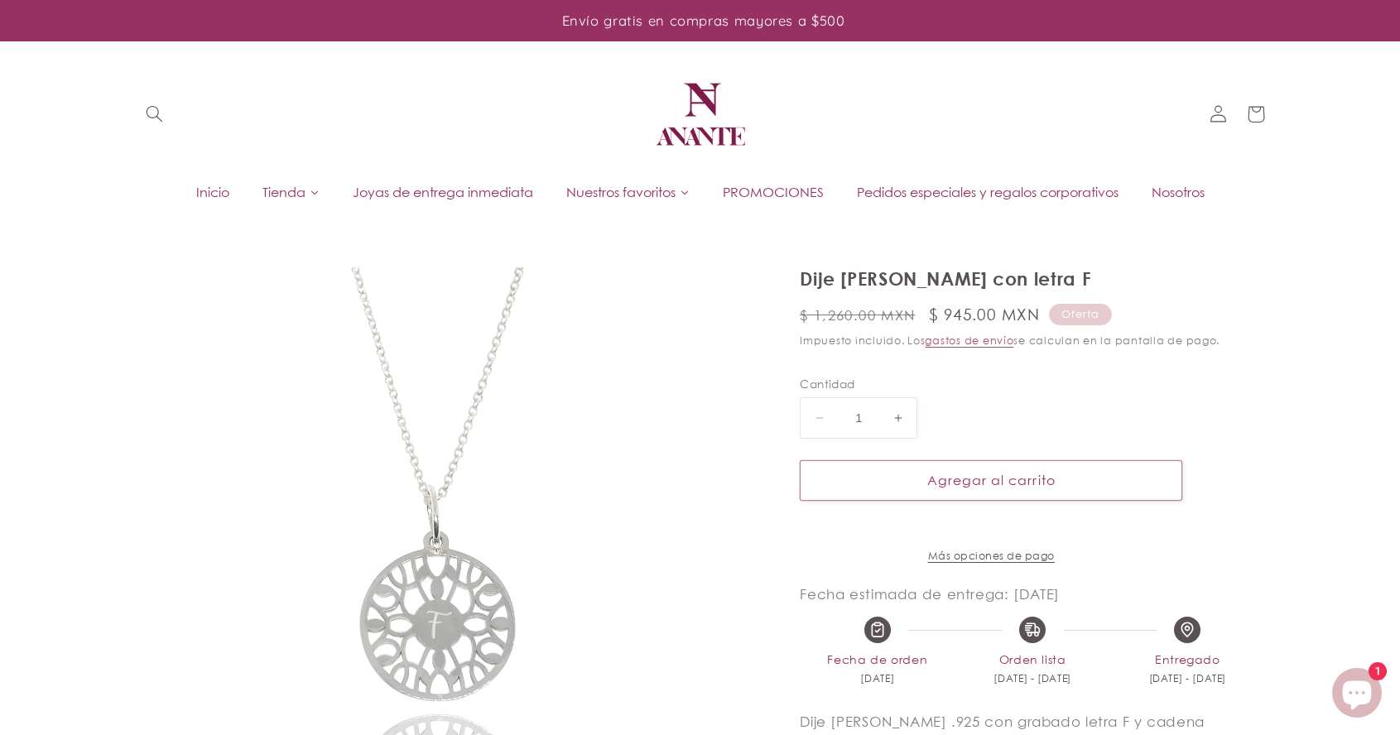
scroll to position [186, 0]
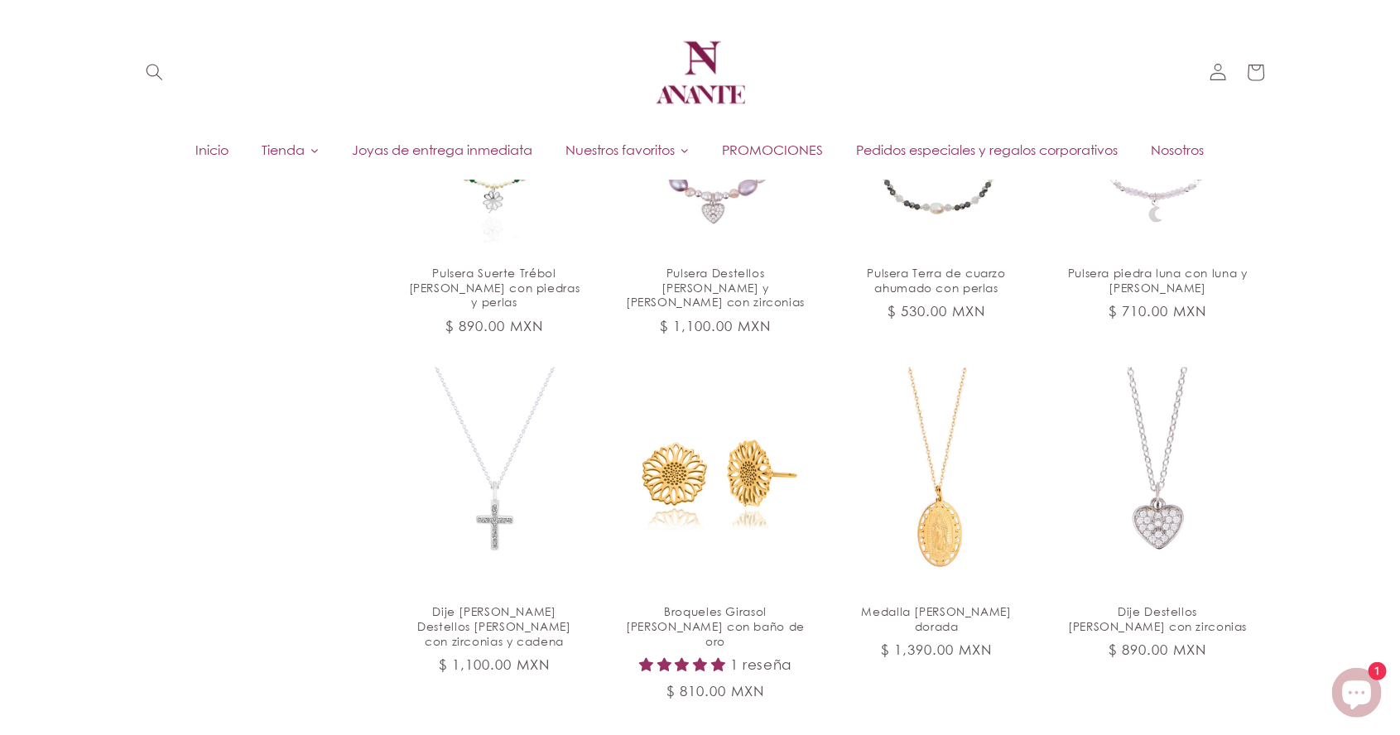
scroll to position [1674, 0]
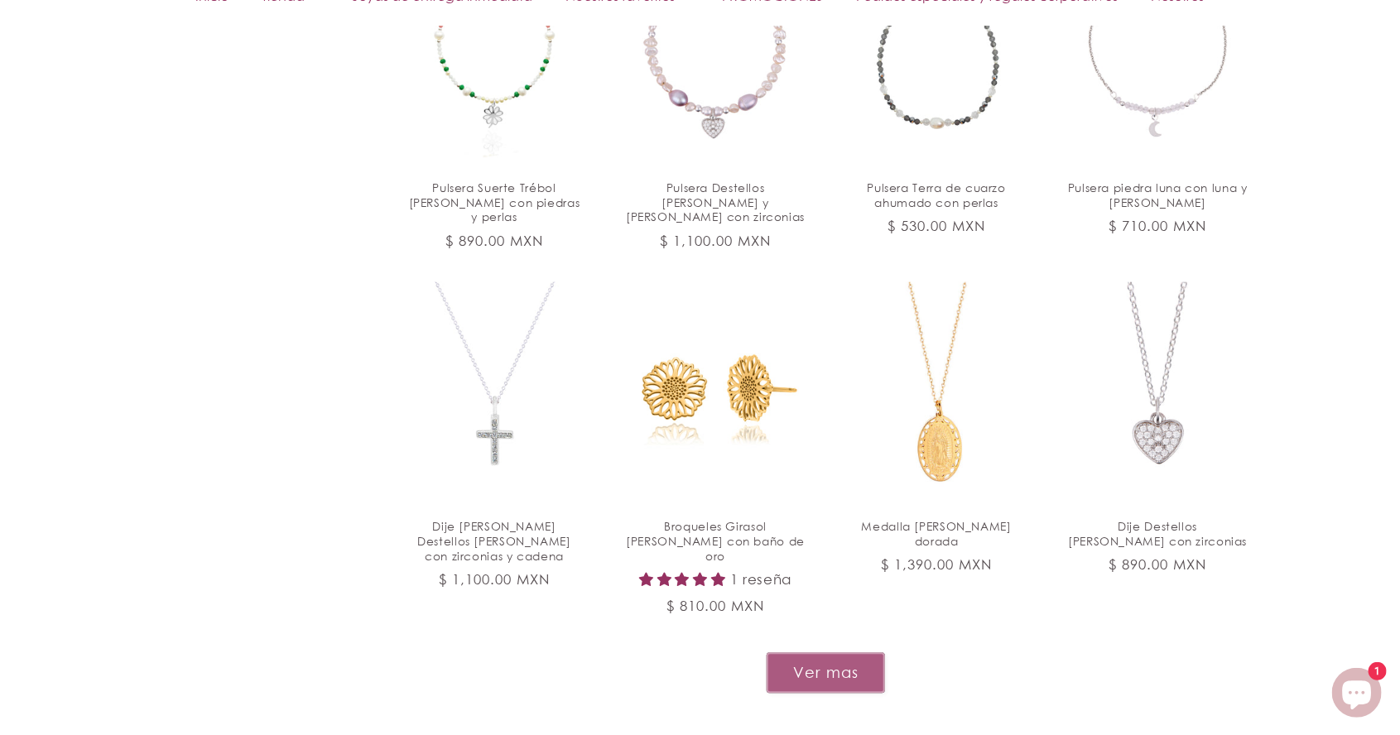
click at [849, 653] on button "Ver mas" at bounding box center [826, 673] width 118 height 41
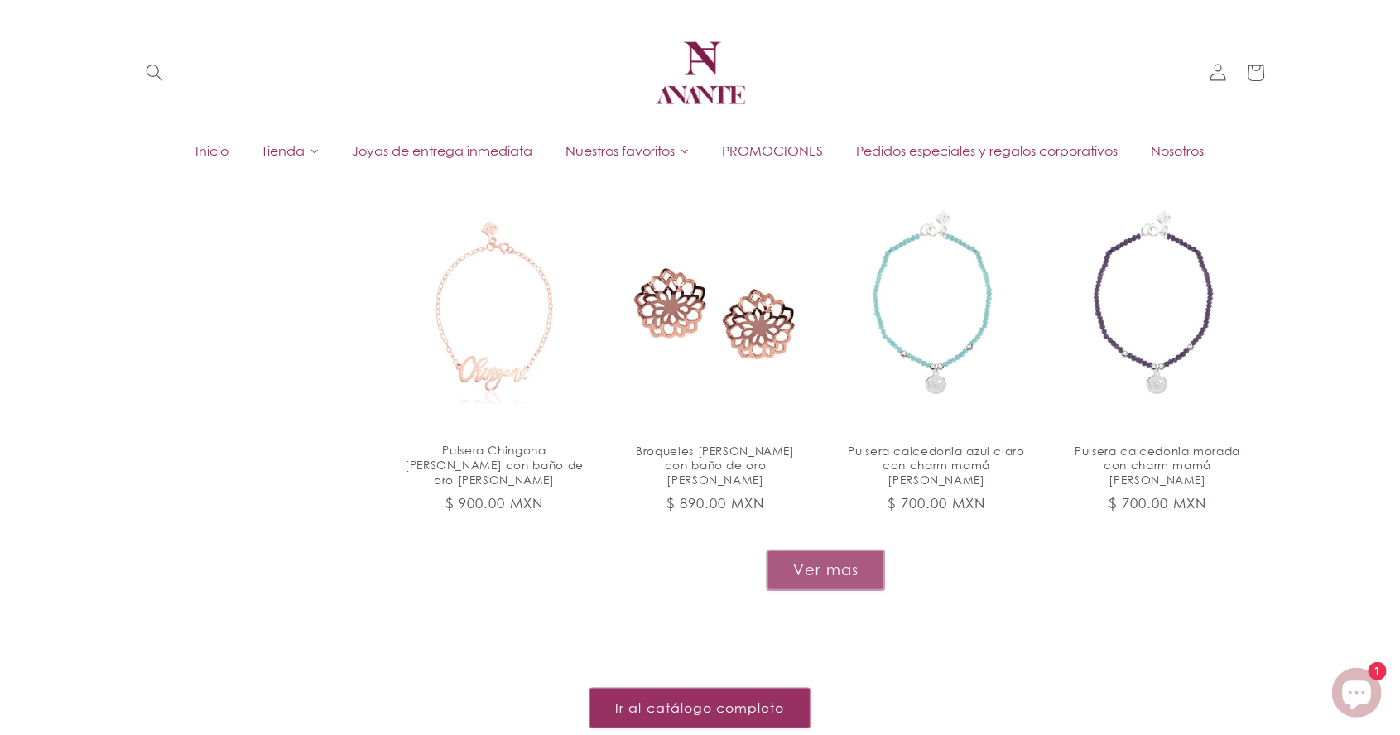
scroll to position [3112, 0]
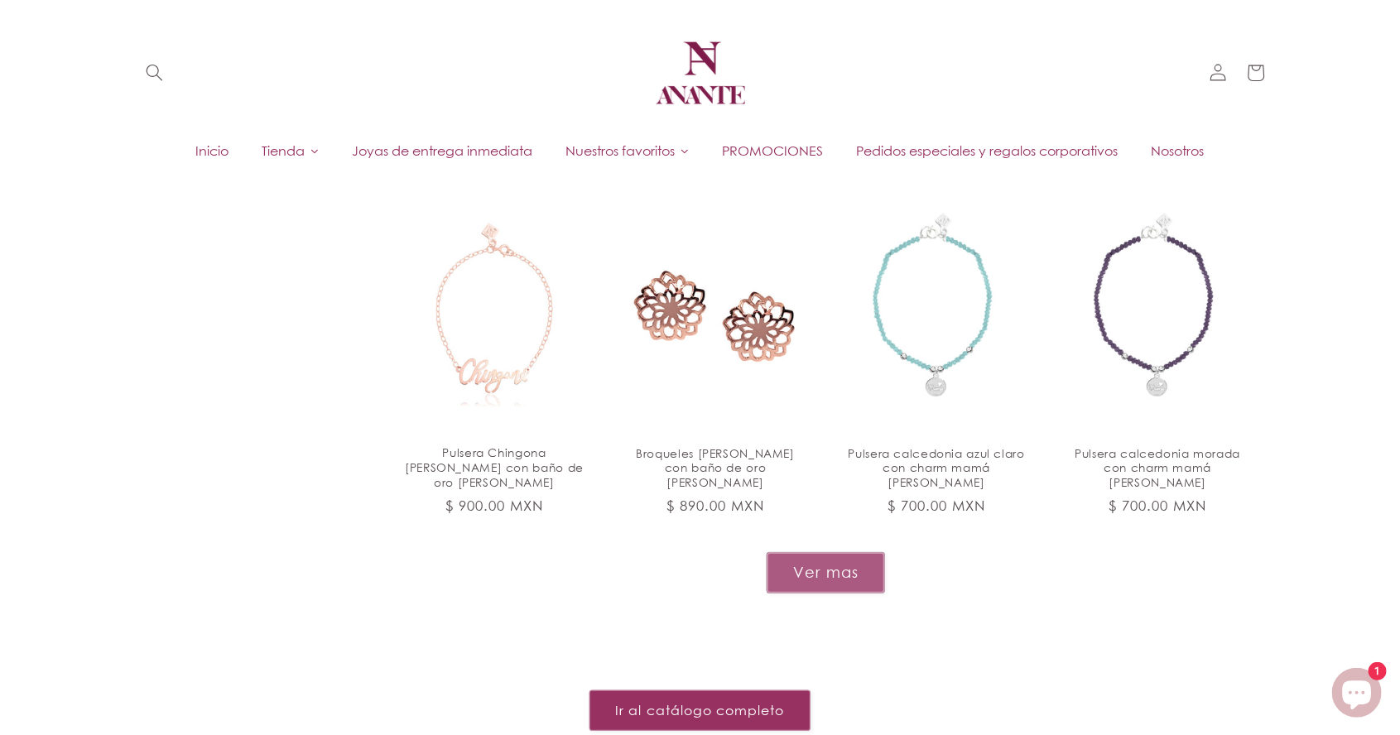
click at [848, 552] on button "Ver mas" at bounding box center [826, 572] width 118 height 41
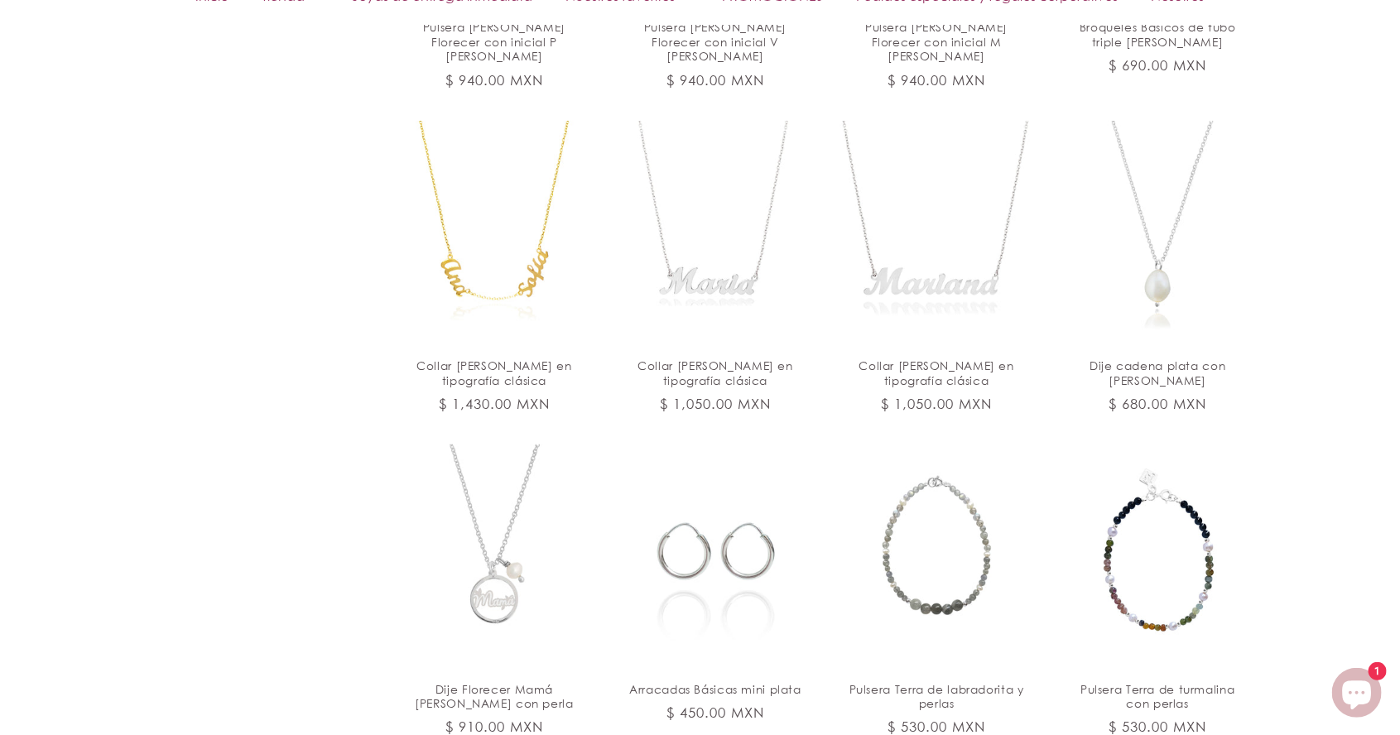
scroll to position [4235, 0]
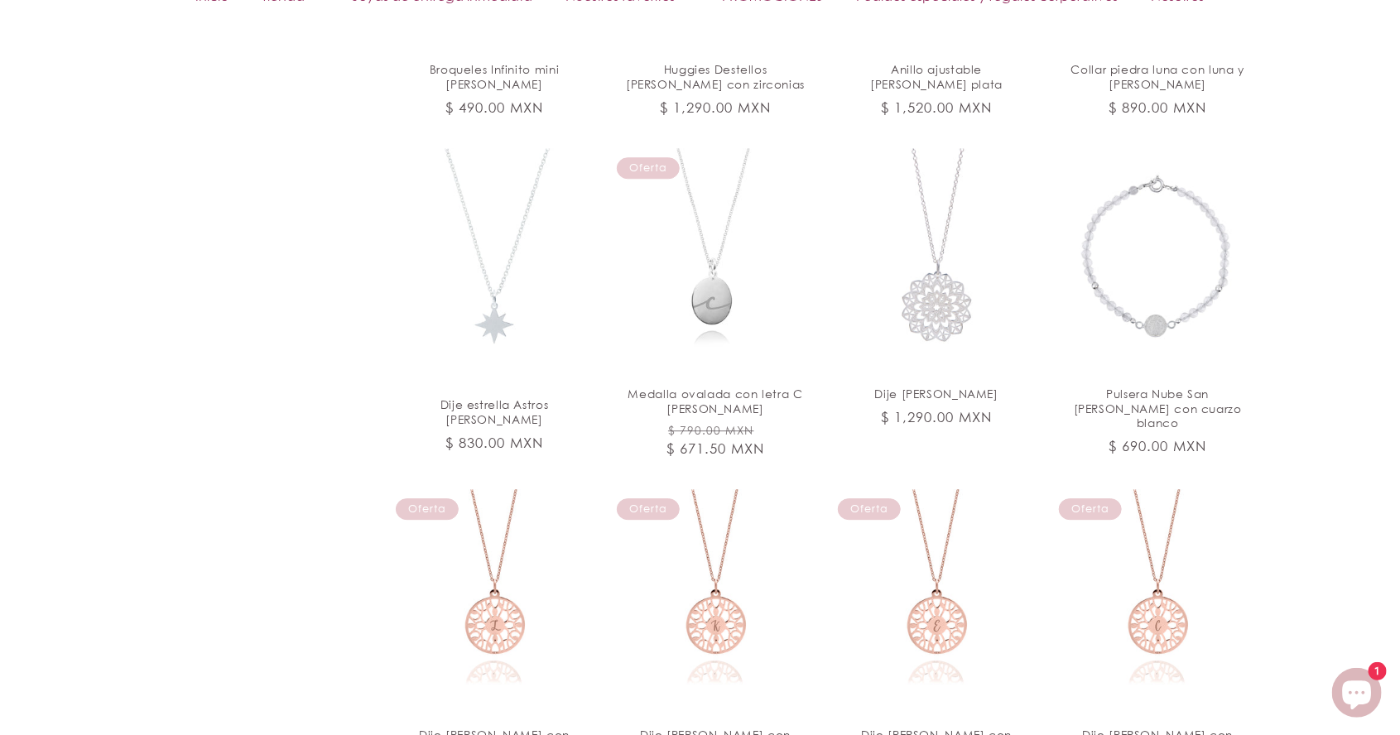
scroll to position [5539, 0]
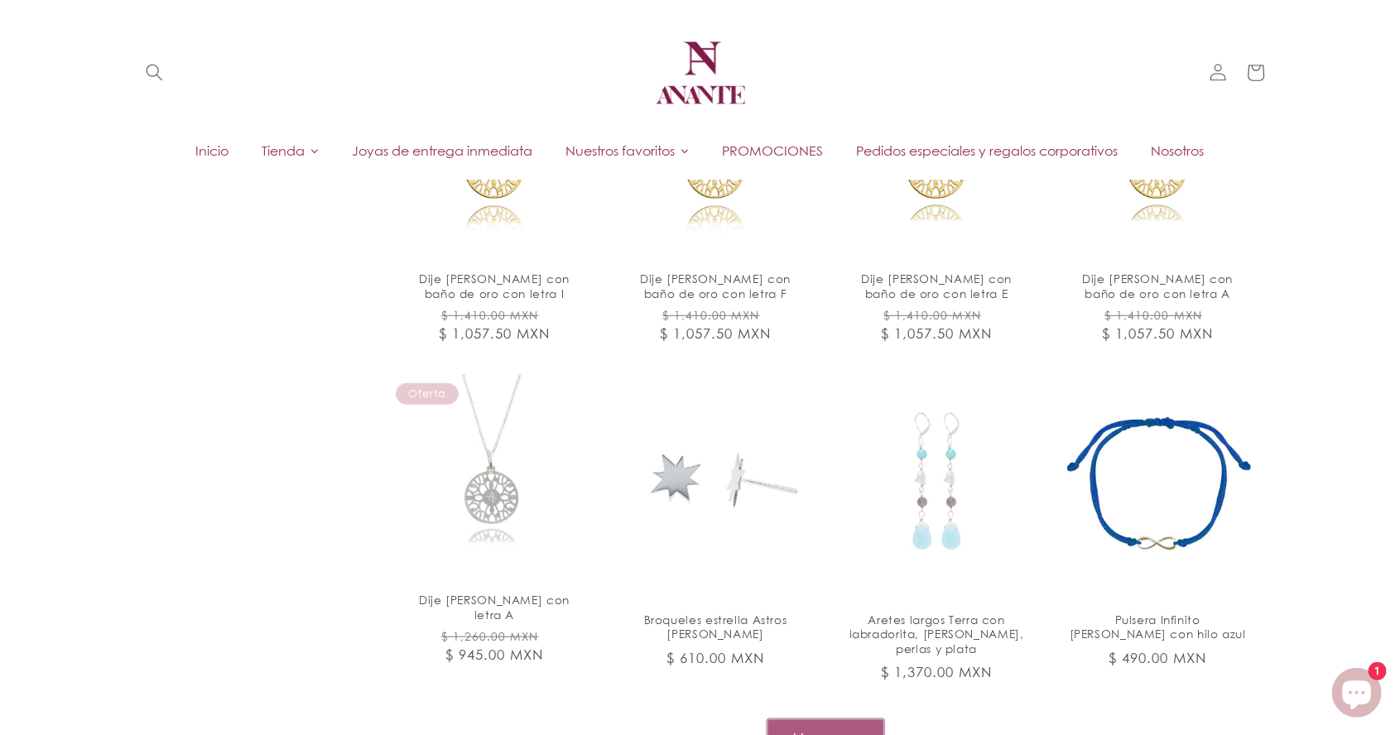
scroll to position [7041, 0]
click at [841, 720] on button "Ver mas" at bounding box center [826, 740] width 118 height 41
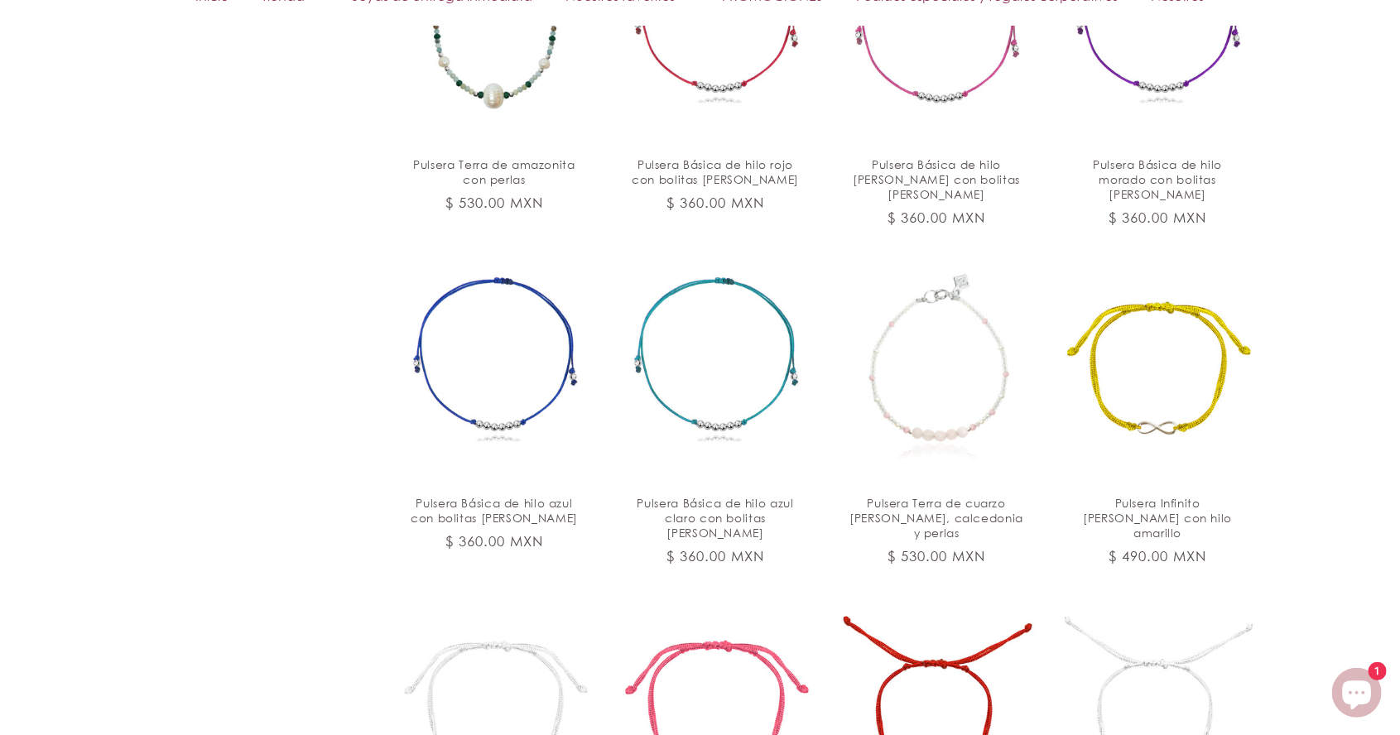
scroll to position [8185, 0]
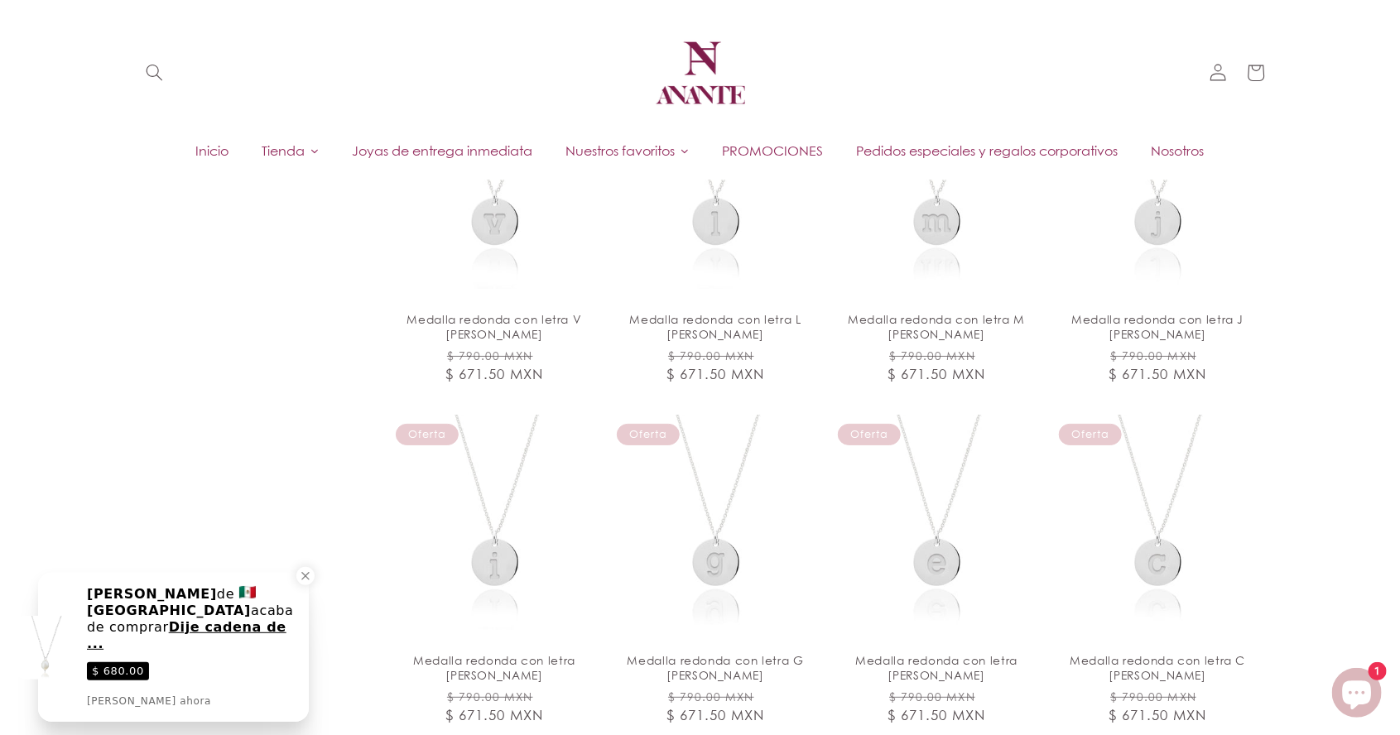
scroll to position [9762, 0]
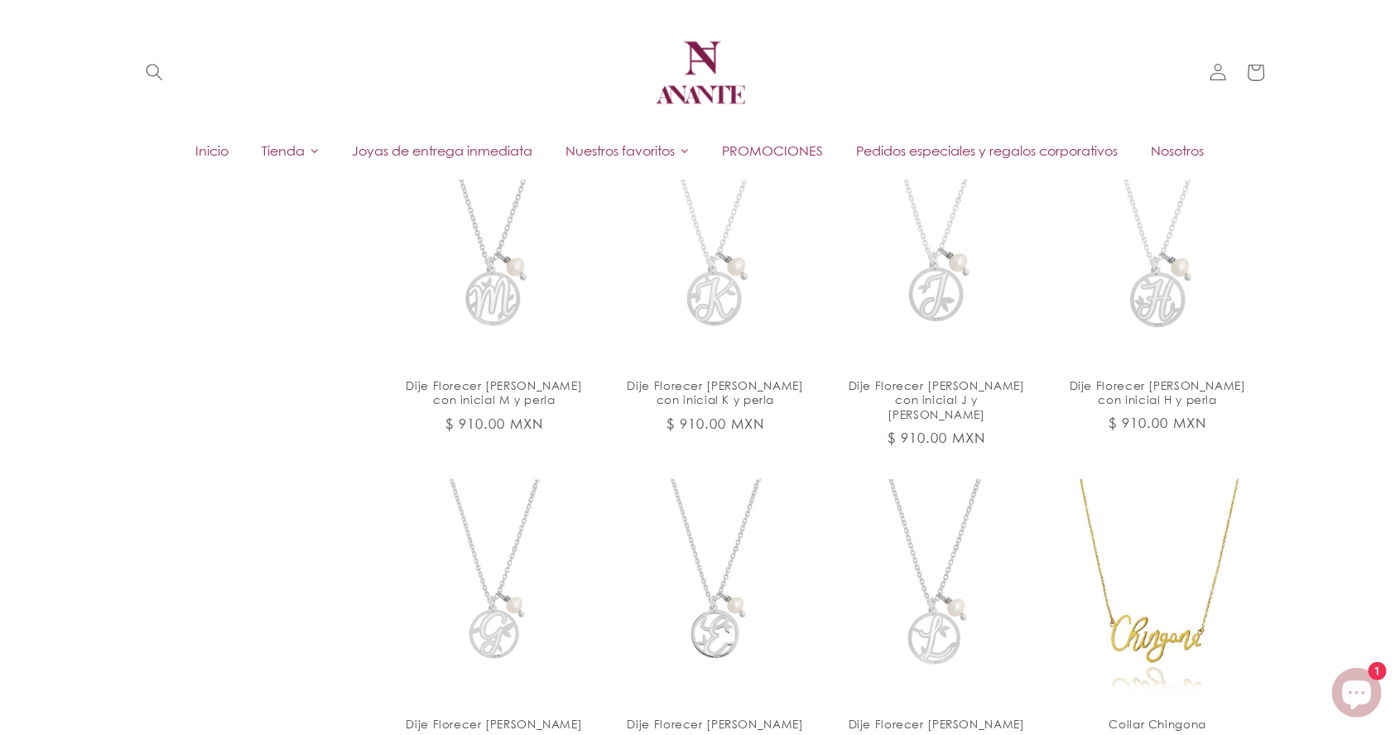
scroll to position [11090, 0]
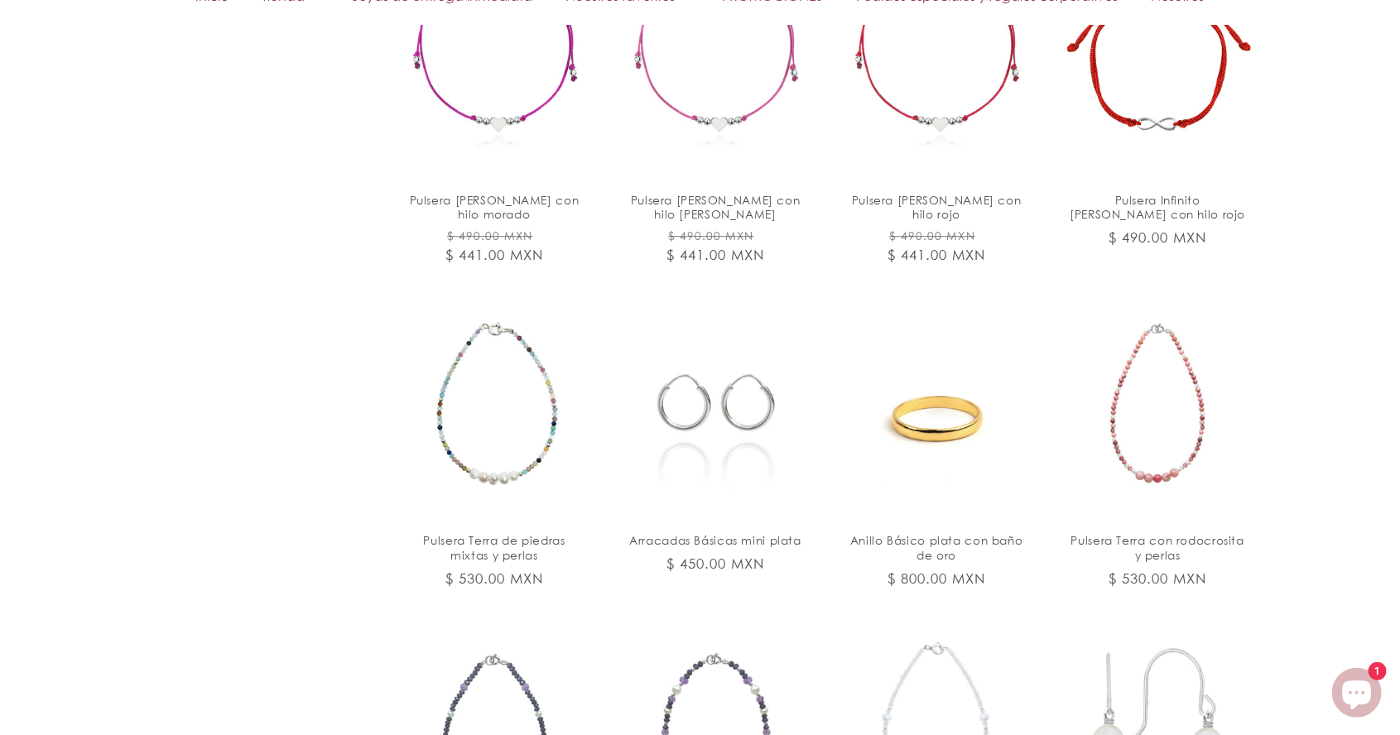
scroll to position [12310, 0]
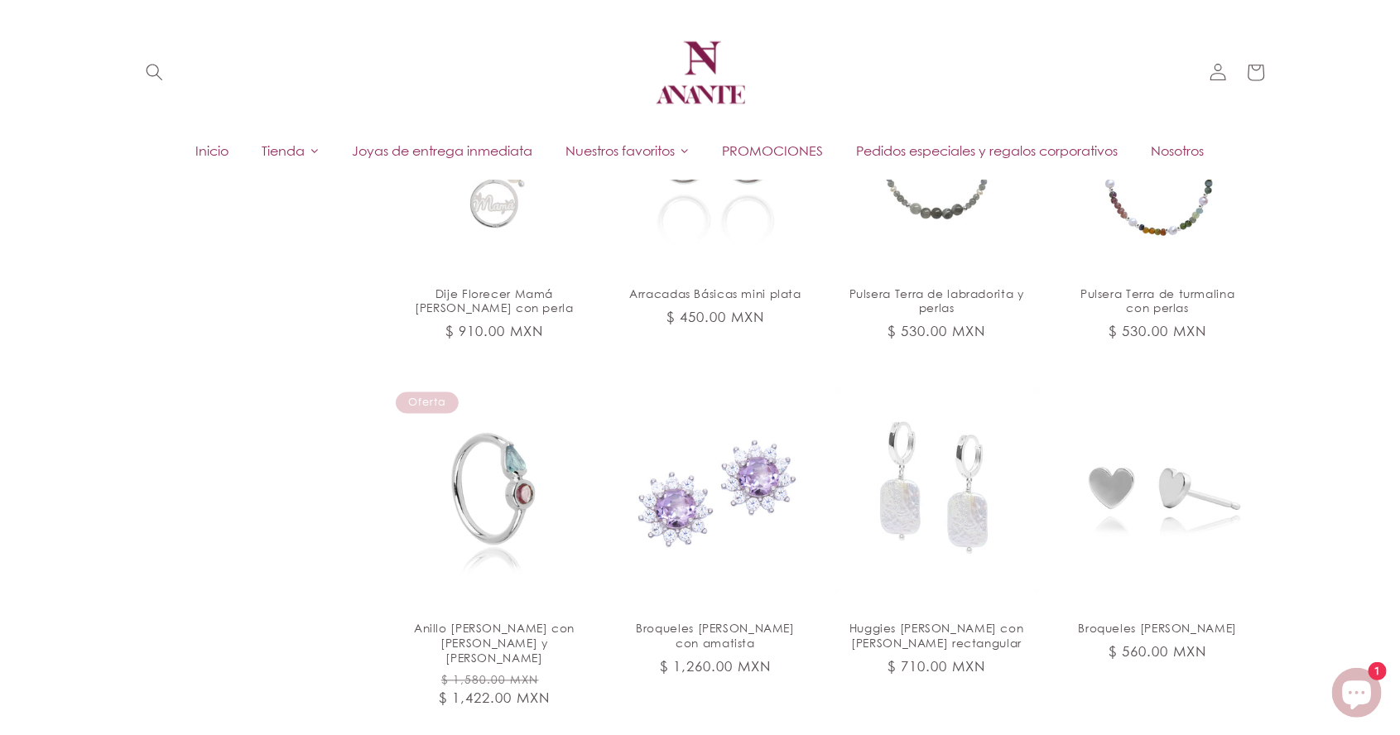
scroll to position [4619, 0]
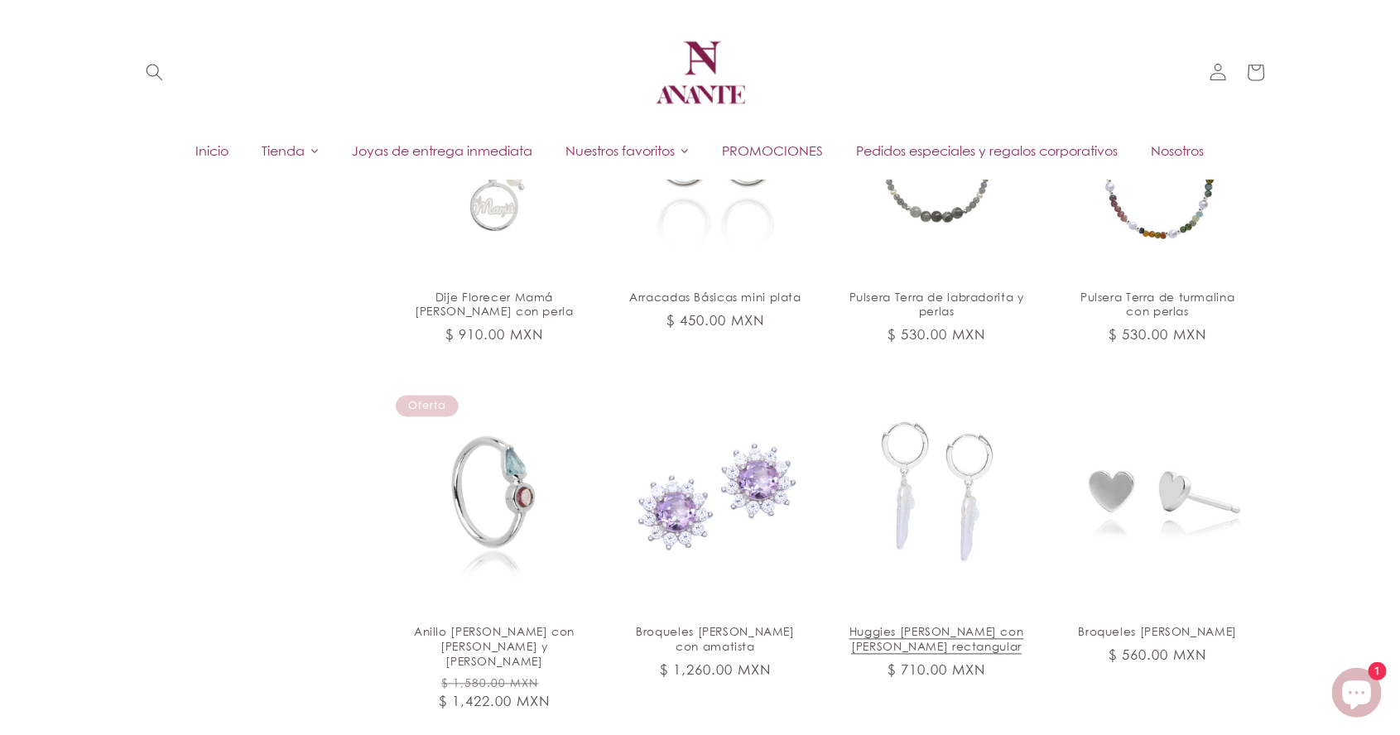
click at [950, 625] on link "Huggies de plata con perla blanca rectangular" at bounding box center [937, 640] width 180 height 30
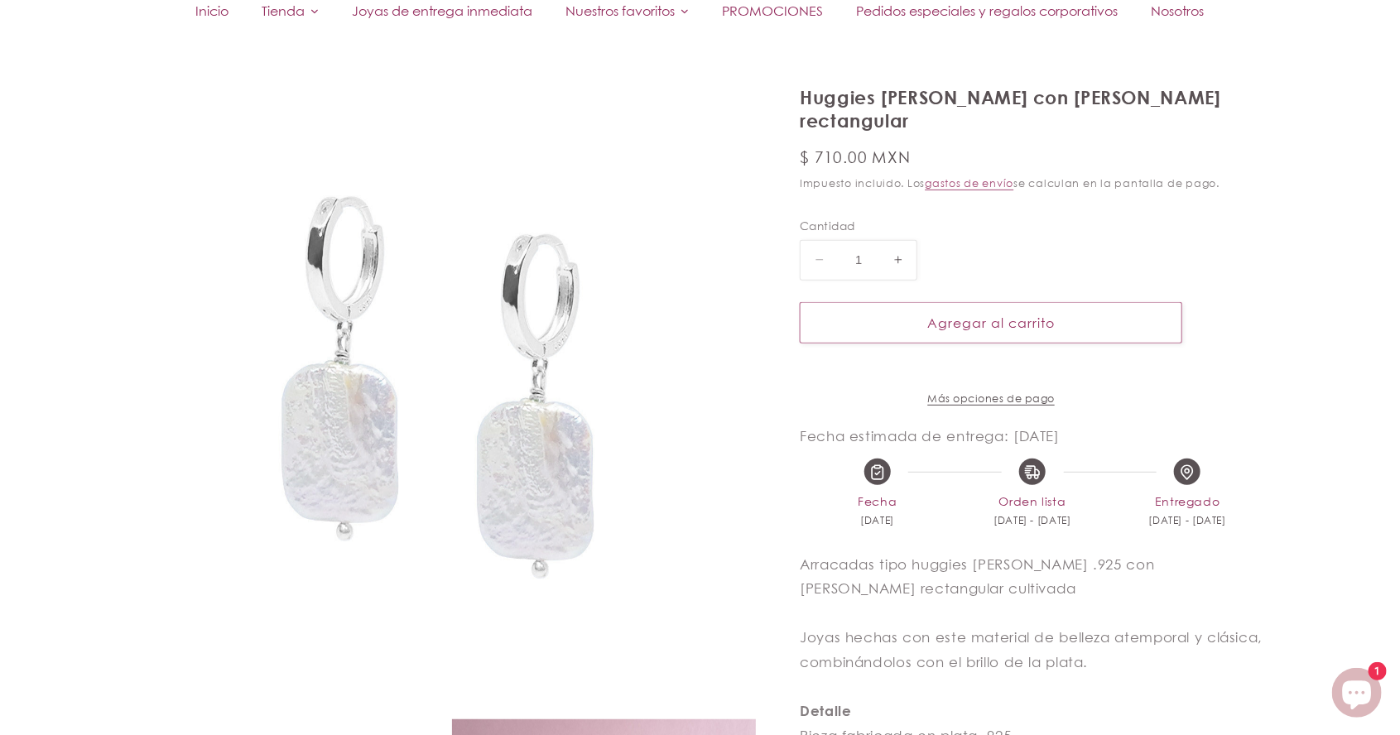
scroll to position [185, 0]
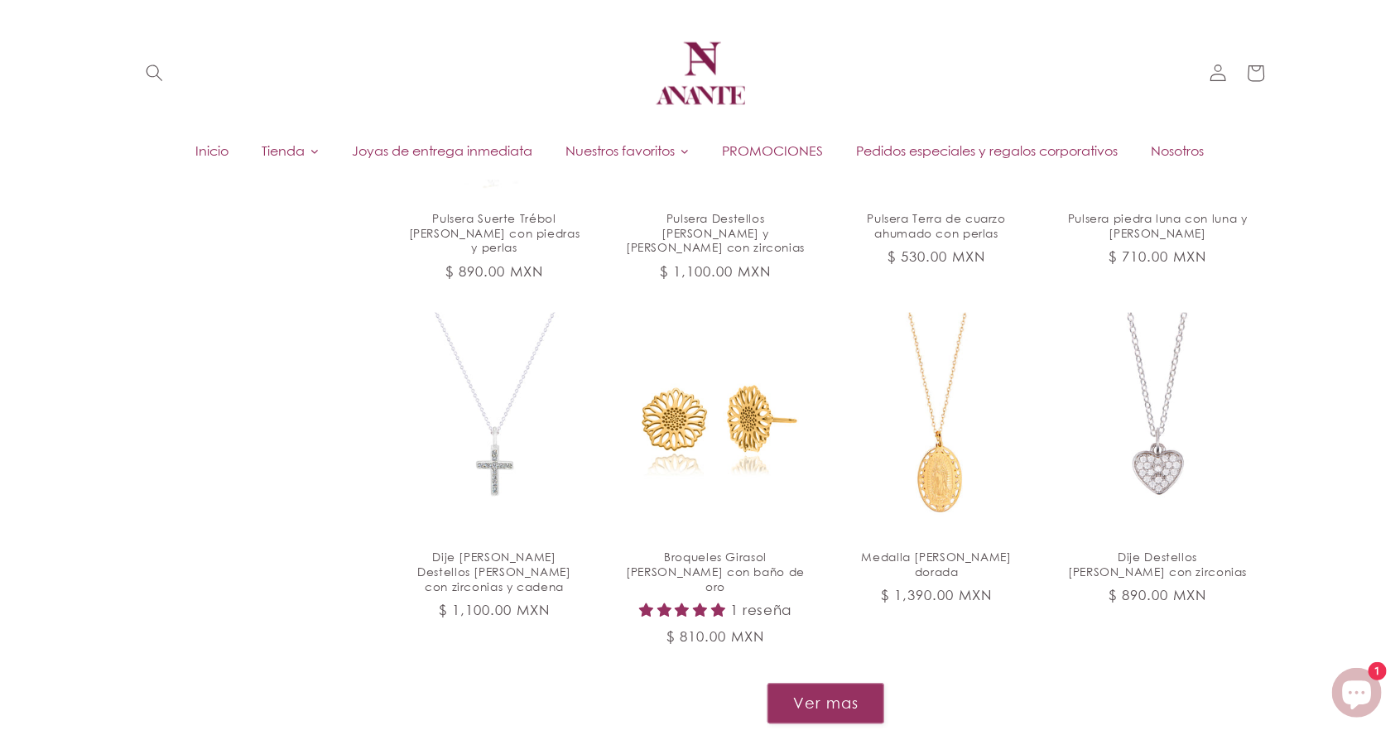
scroll to position [1648, 0]
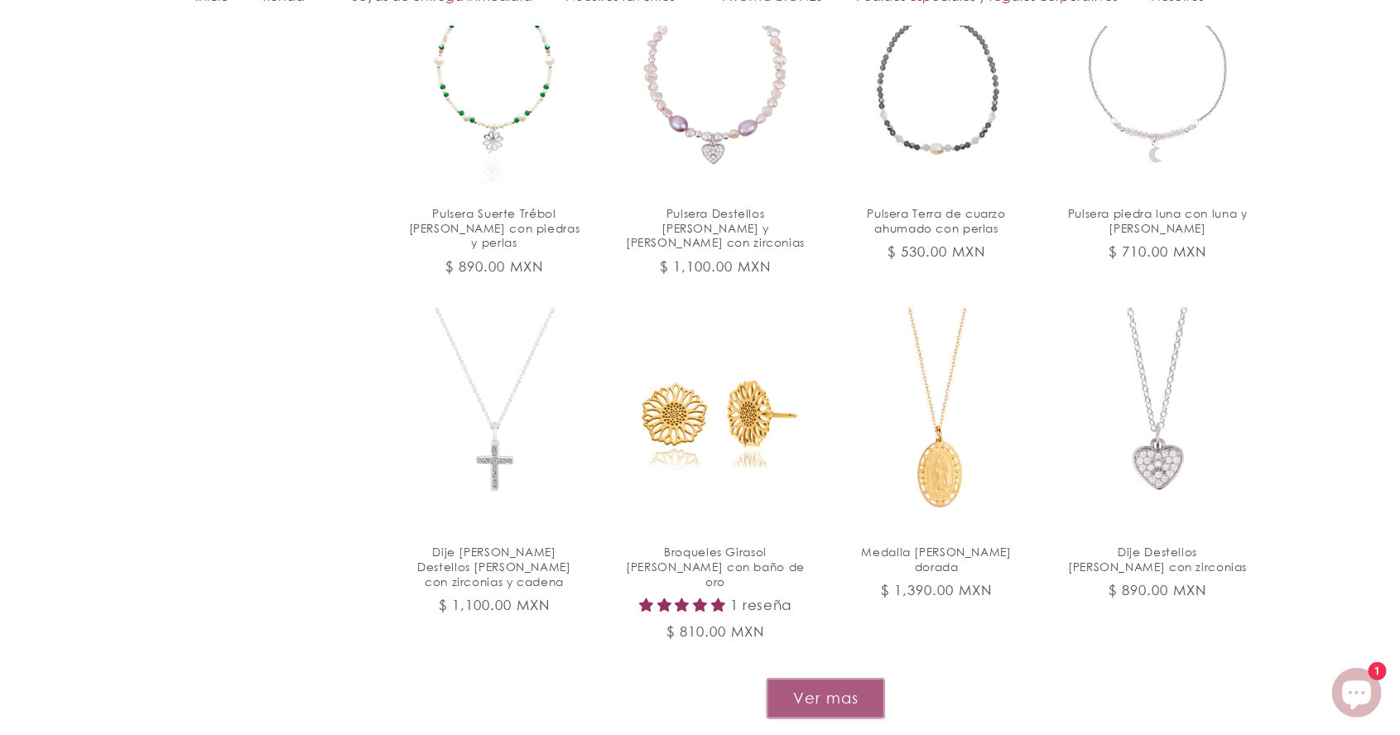
click at [828, 684] on button "Ver mas" at bounding box center [826, 698] width 118 height 41
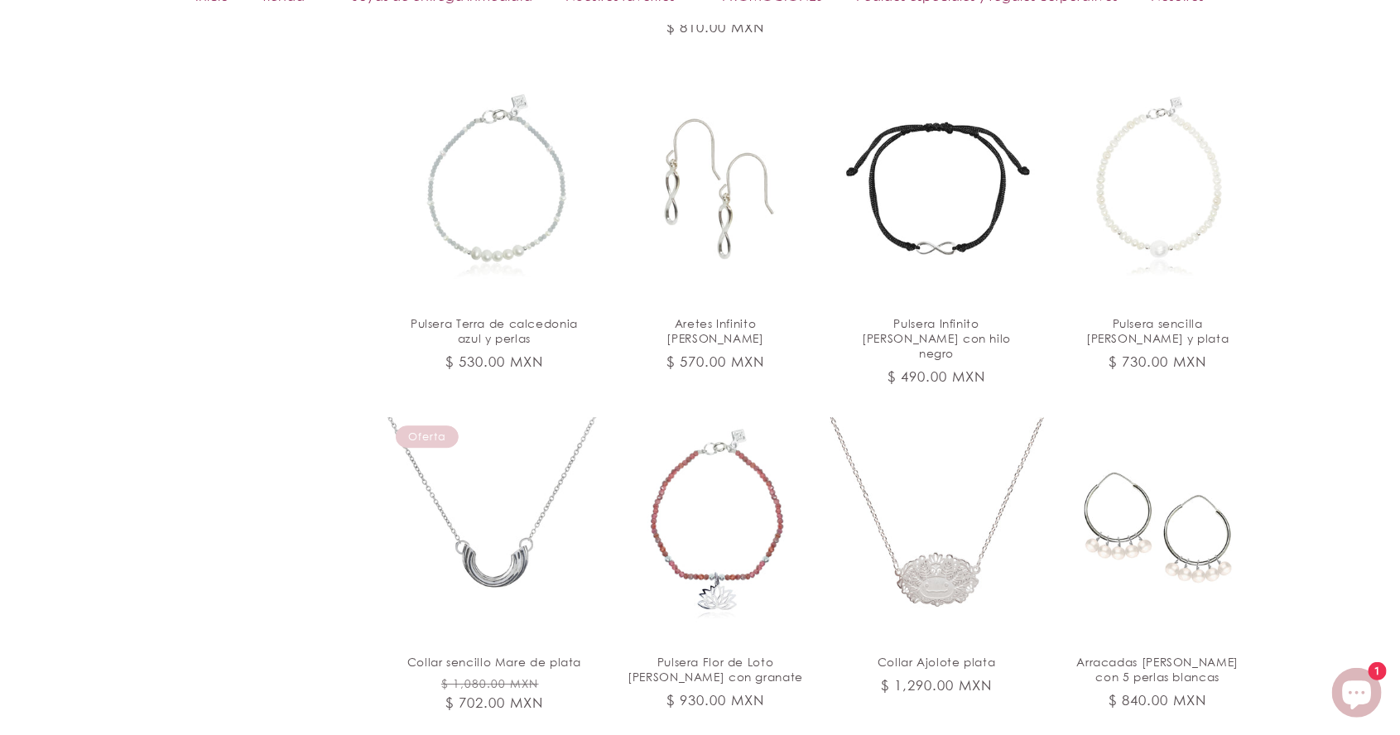
scroll to position [2253, 0]
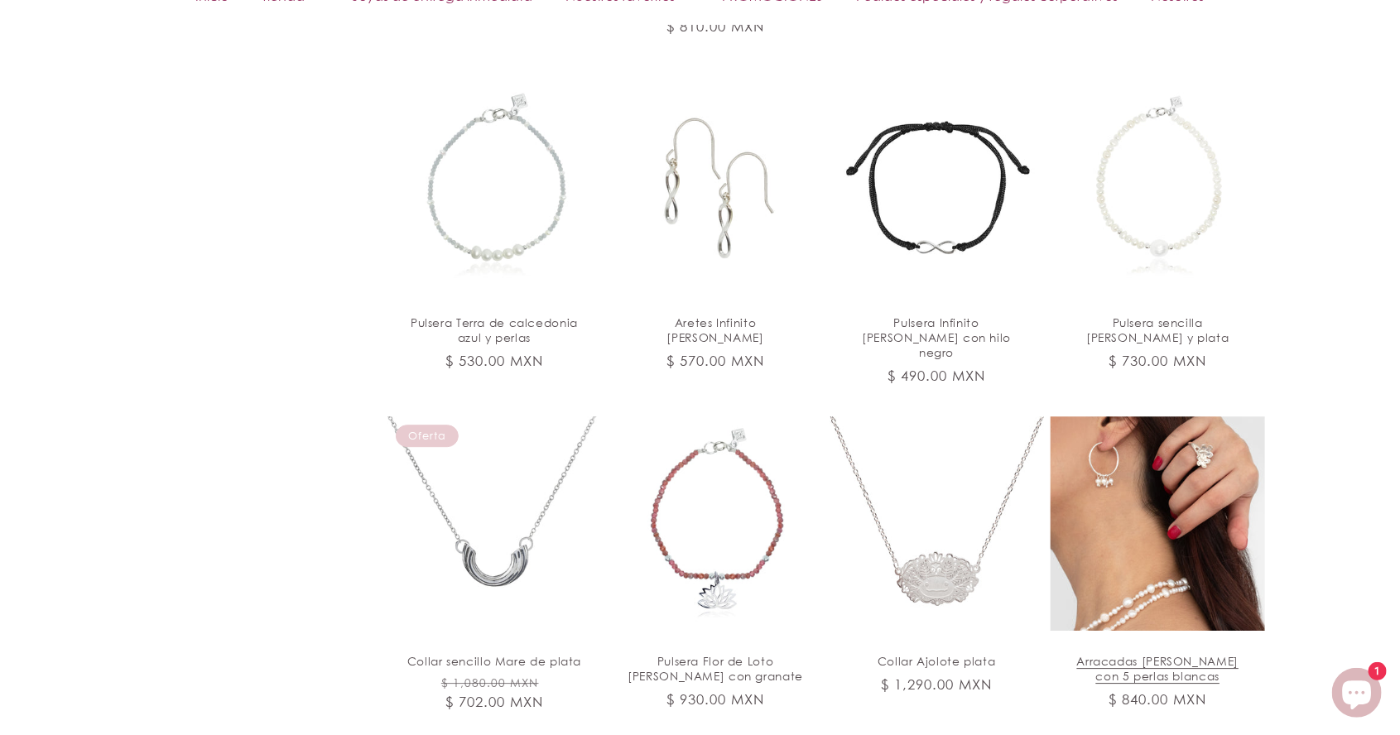
click at [1197, 654] on link "Arracadas [PERSON_NAME] con 5 perlas blancas" at bounding box center [1158, 669] width 180 height 30
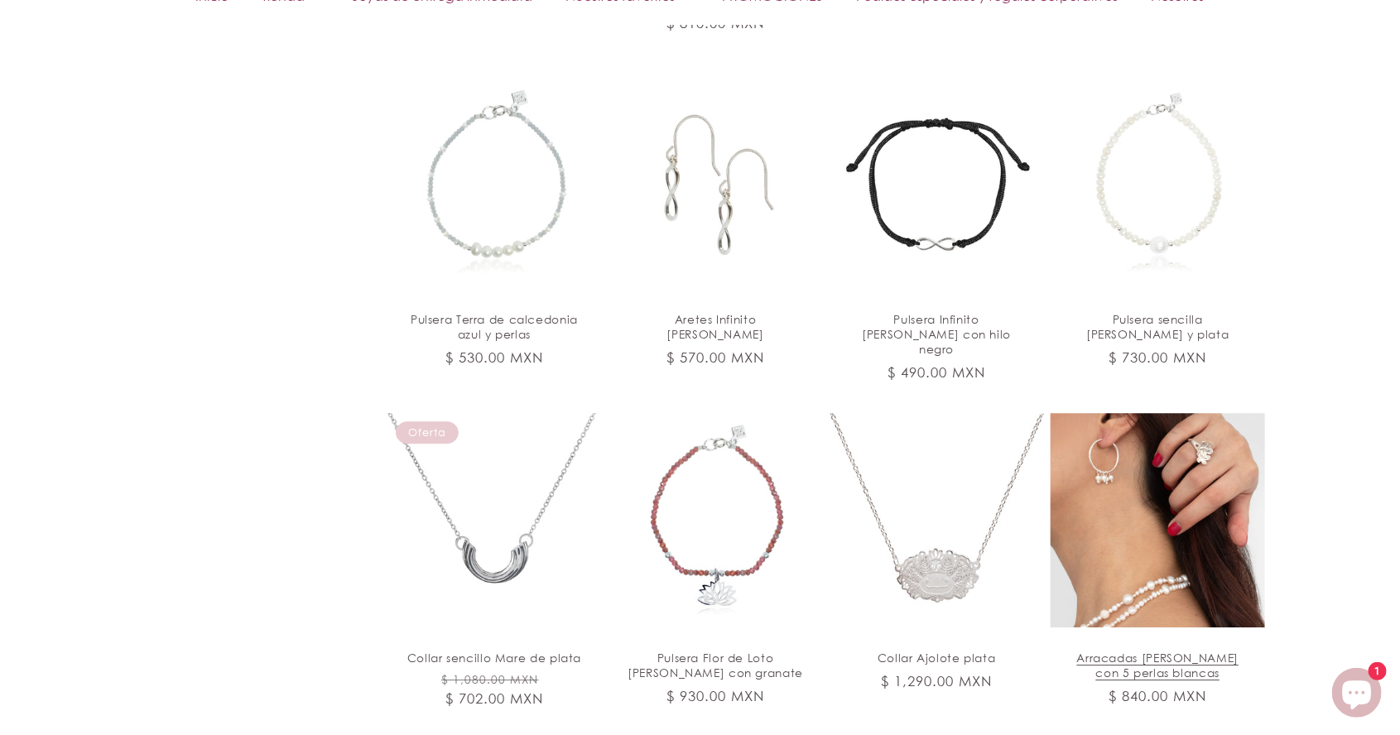
scroll to position [2333, 0]
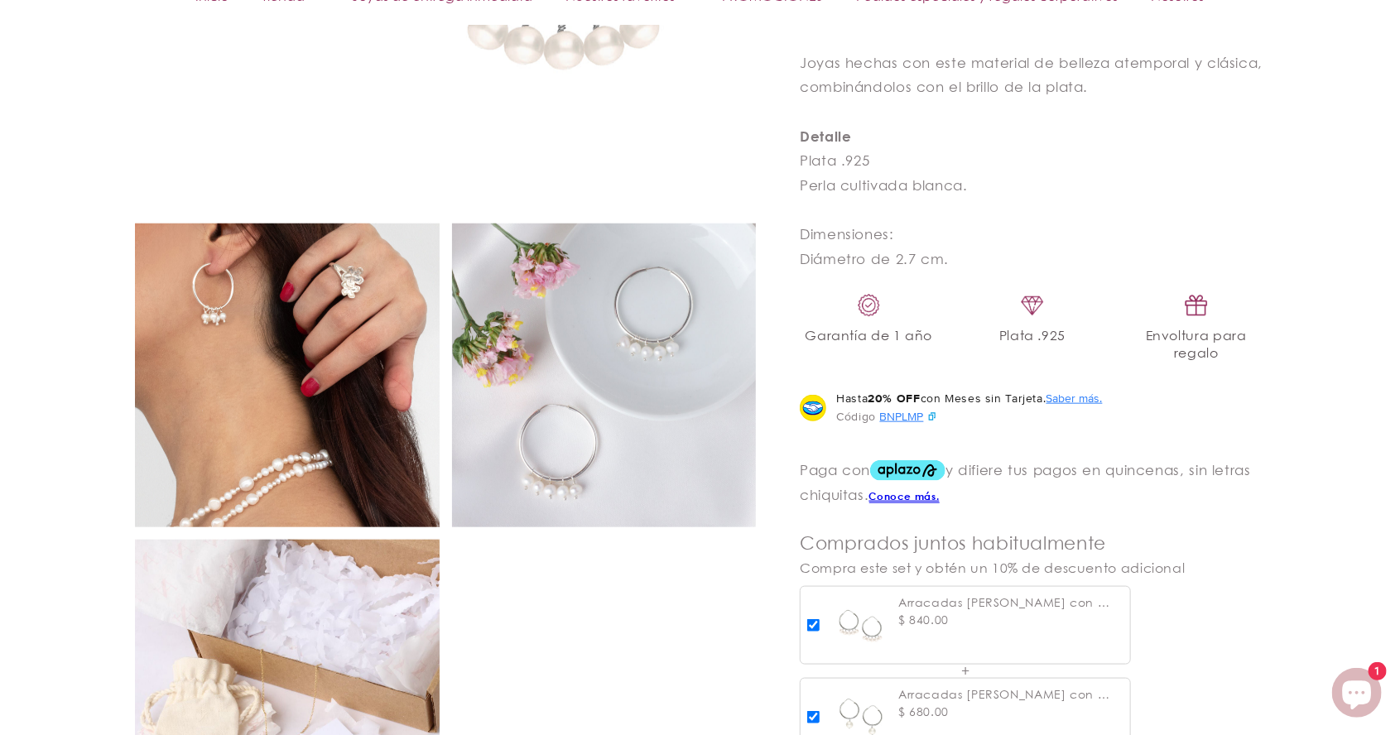
scroll to position [751, 0]
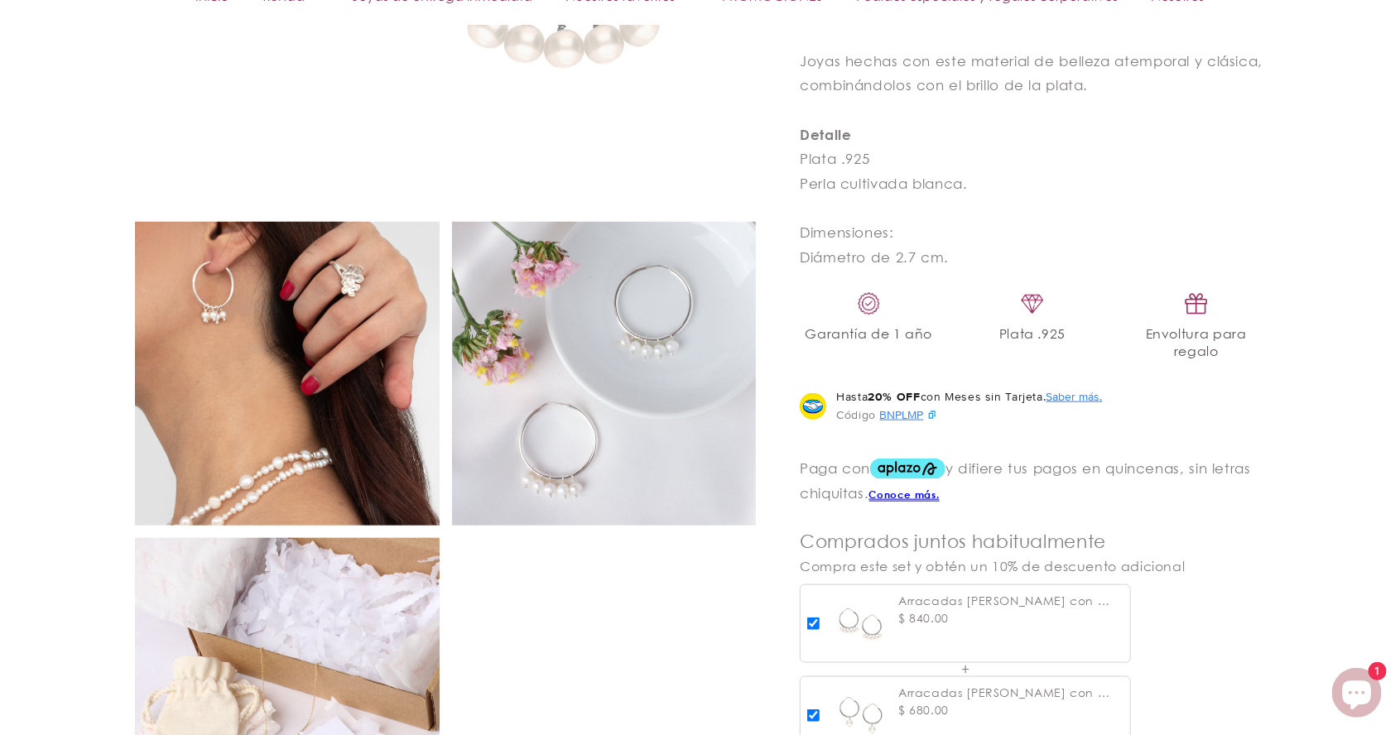
click at [330, 474] on img at bounding box center [287, 374] width 305 height 305
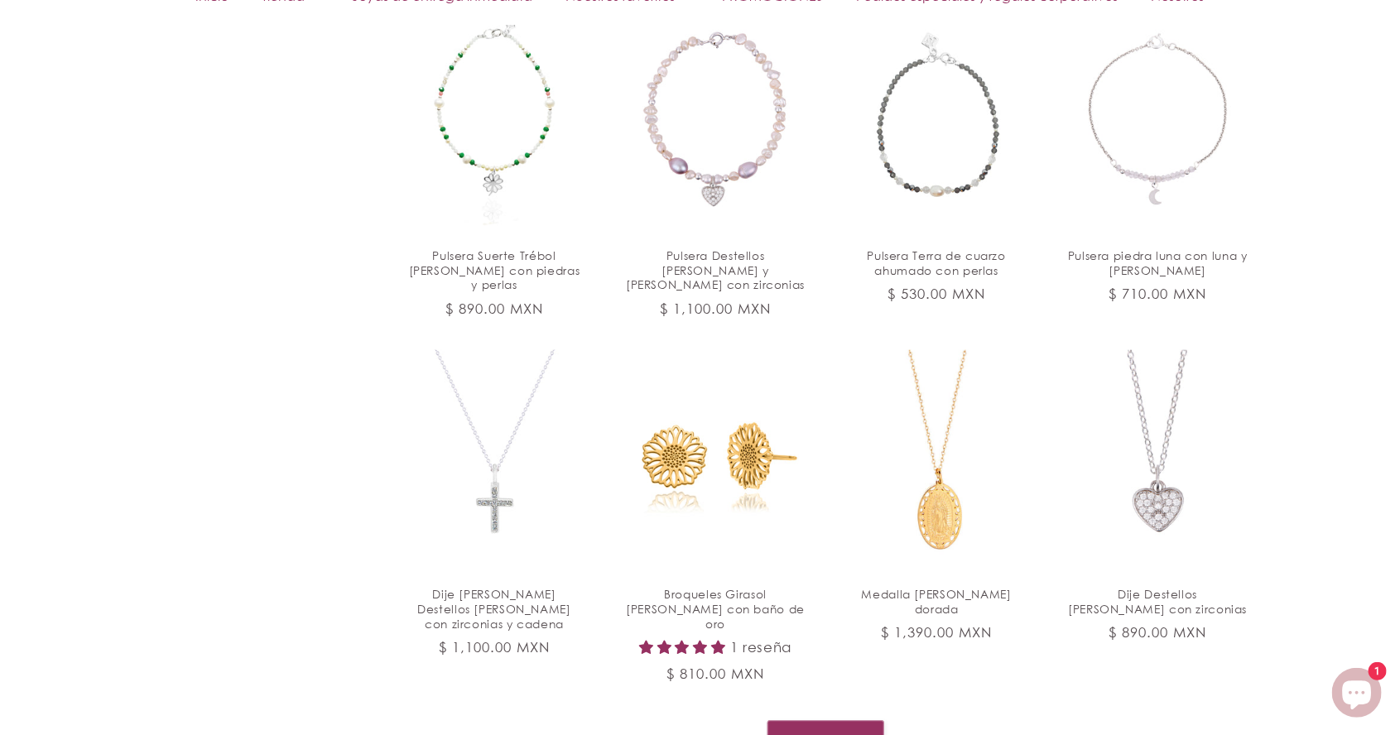
scroll to position [1610, 0]
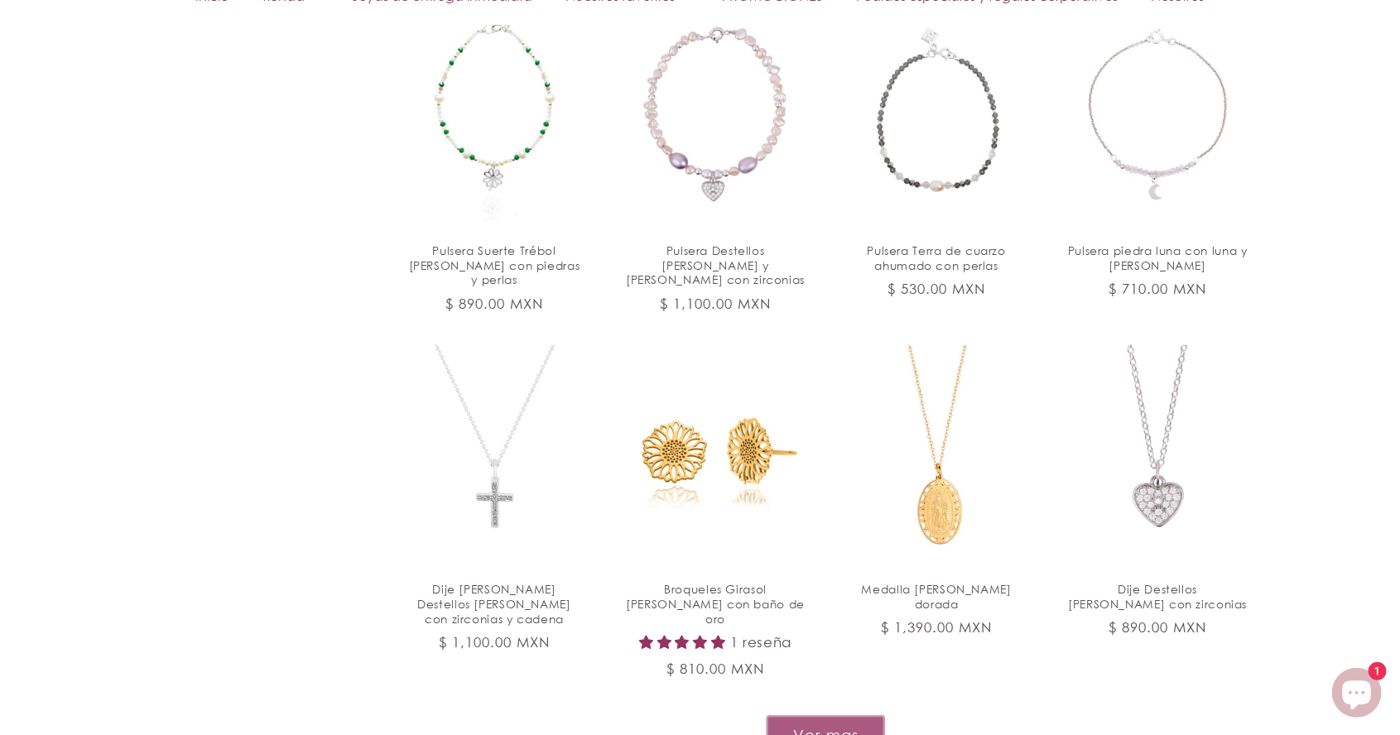
click at [840, 716] on button "Ver mas" at bounding box center [826, 736] width 118 height 41
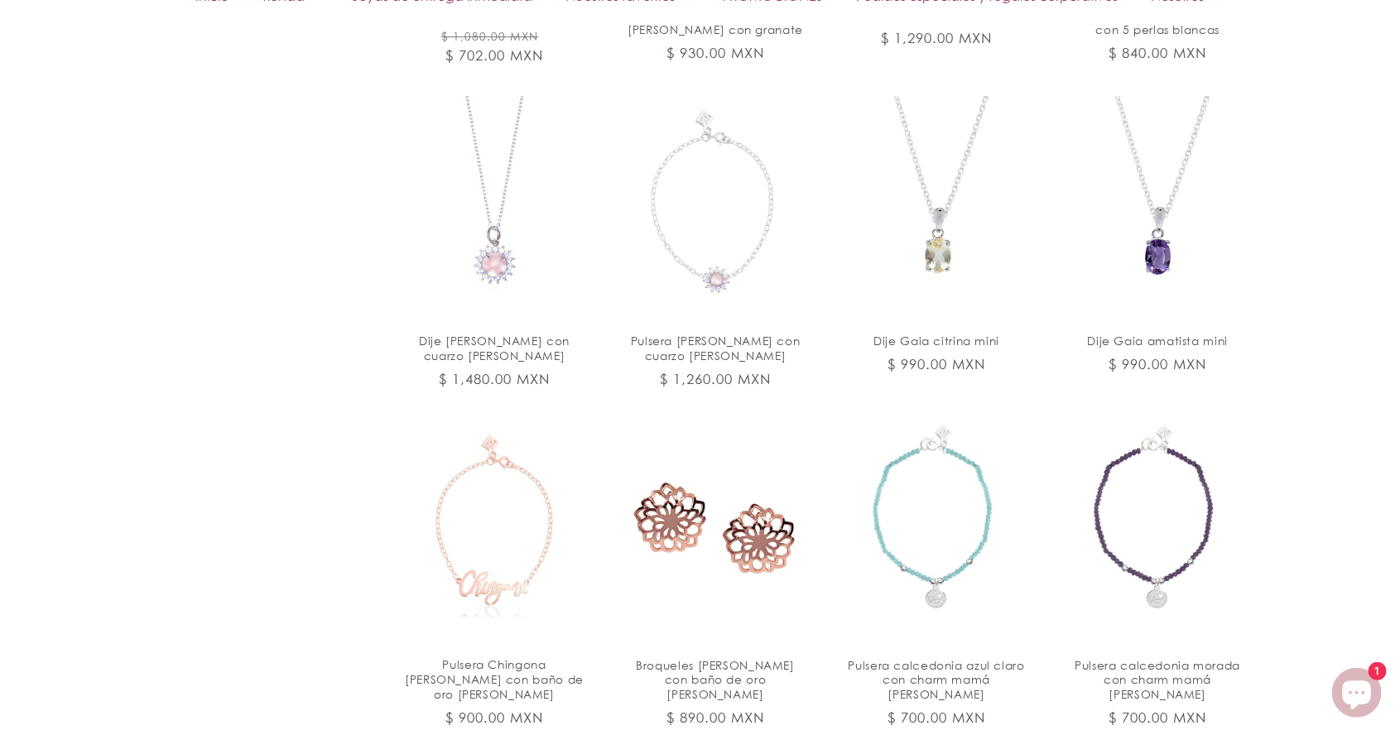
scroll to position [2902, 0]
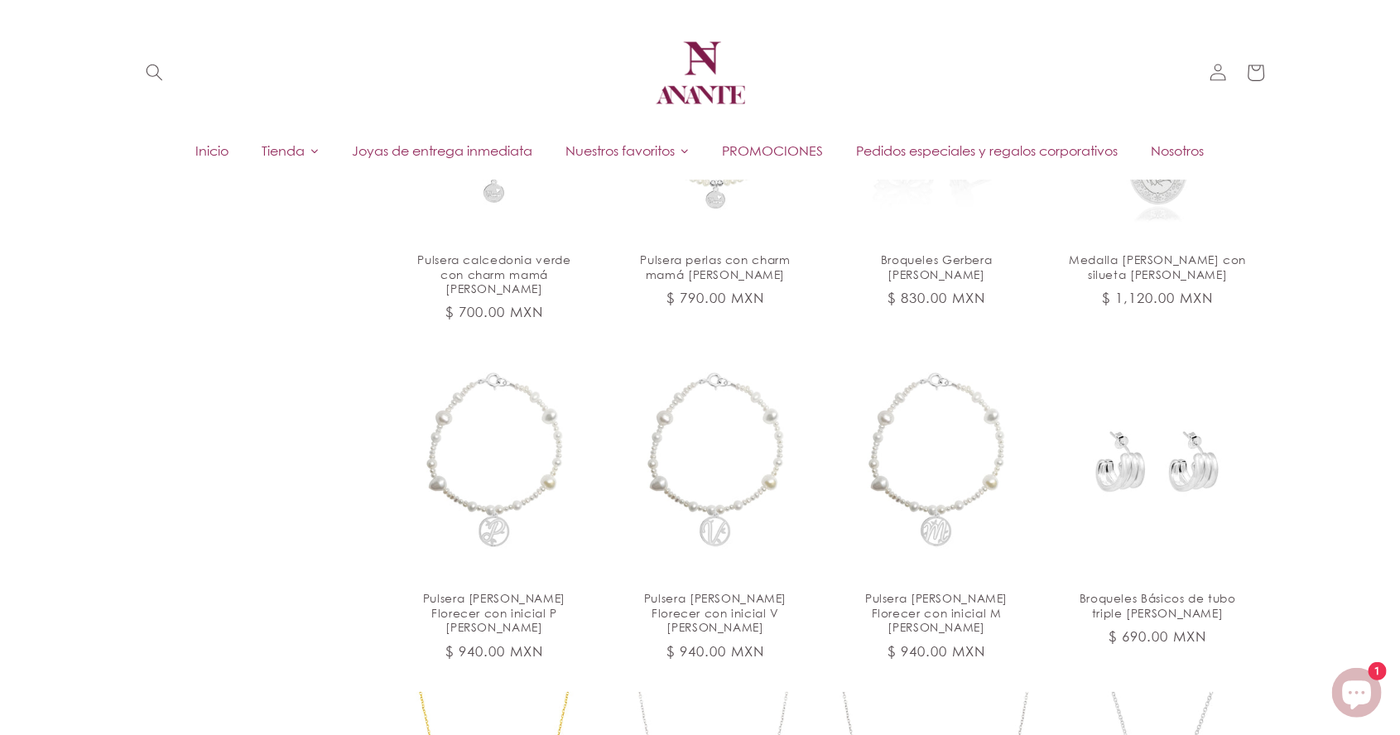
scroll to position [3657, 0]
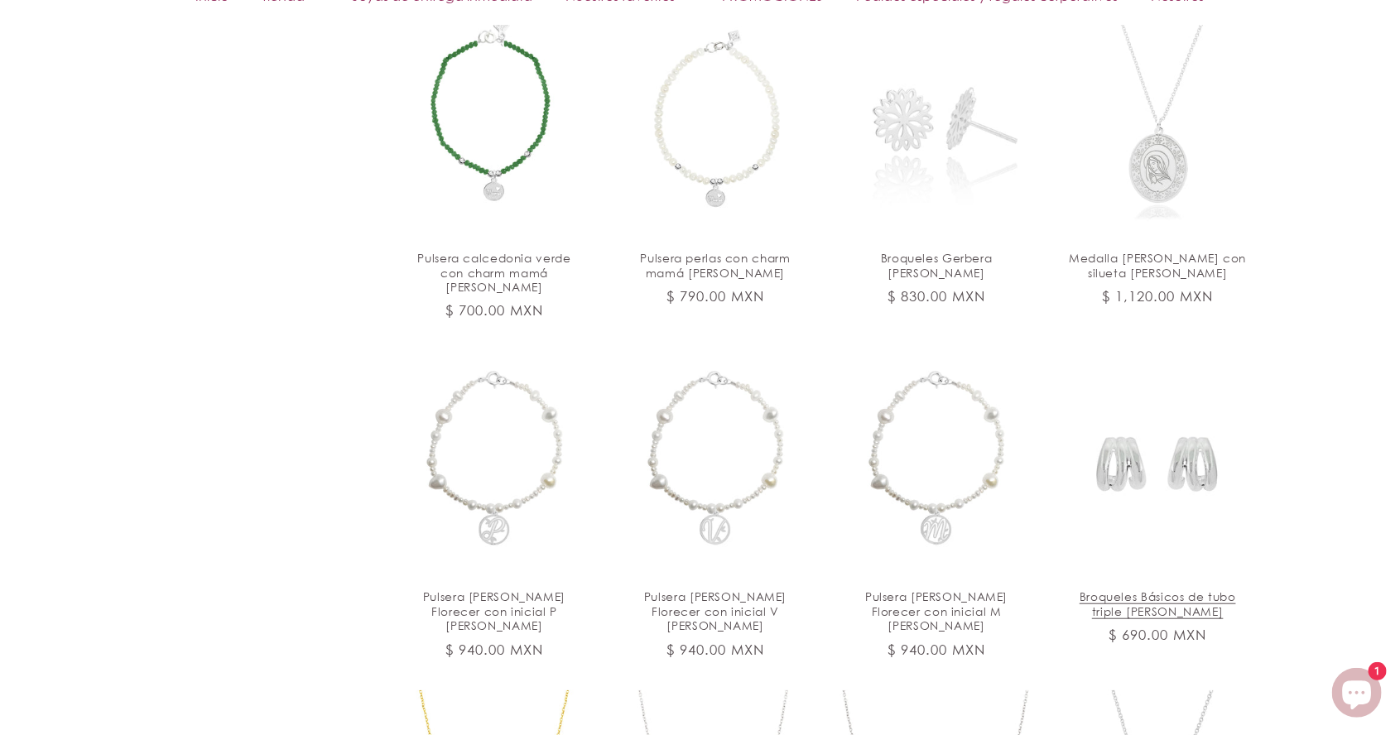
click at [1195, 590] on link "Broqueles Básicos de tubo triple de plata" at bounding box center [1158, 605] width 180 height 30
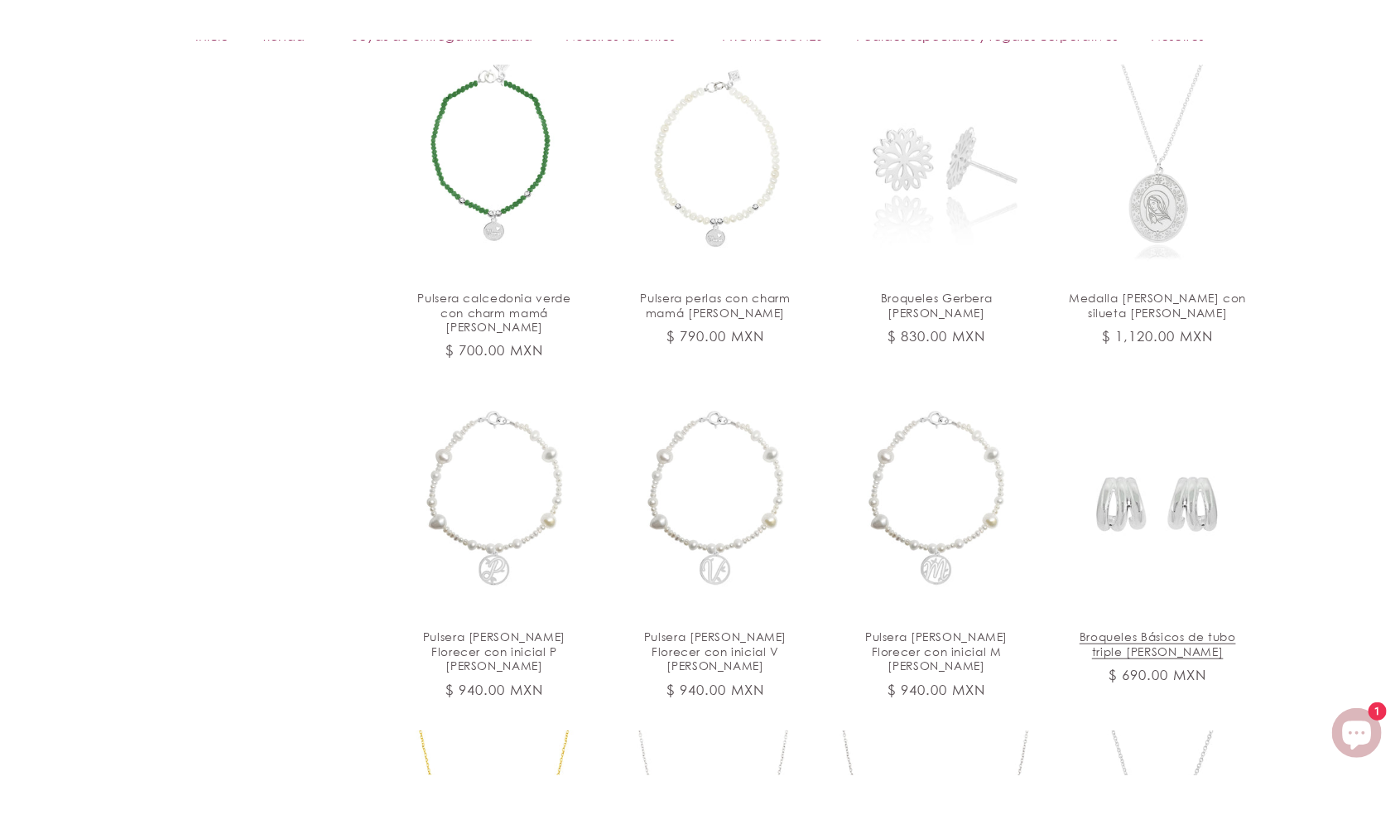
scroll to position [3664, 0]
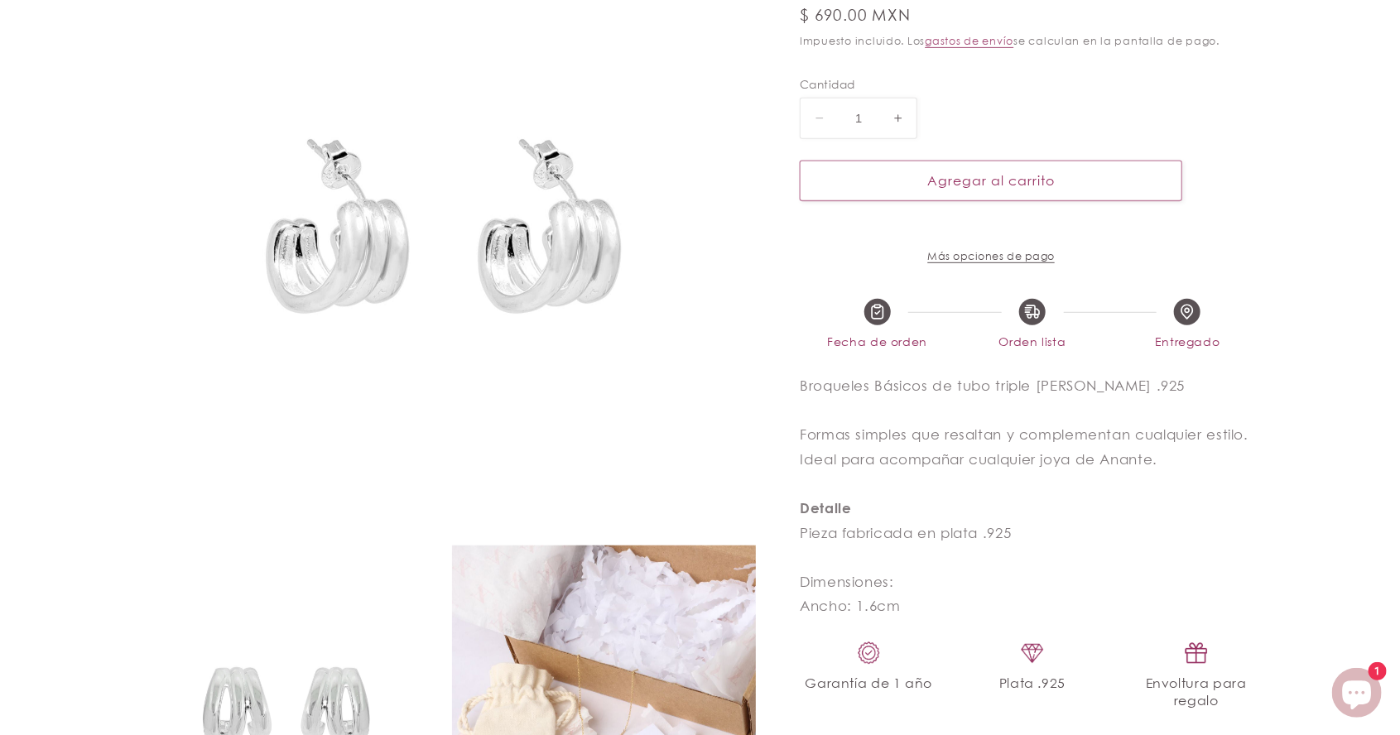
select select "{"isForProduct":false,"id":43715634987162,"title":"5","available":true,"price":…"
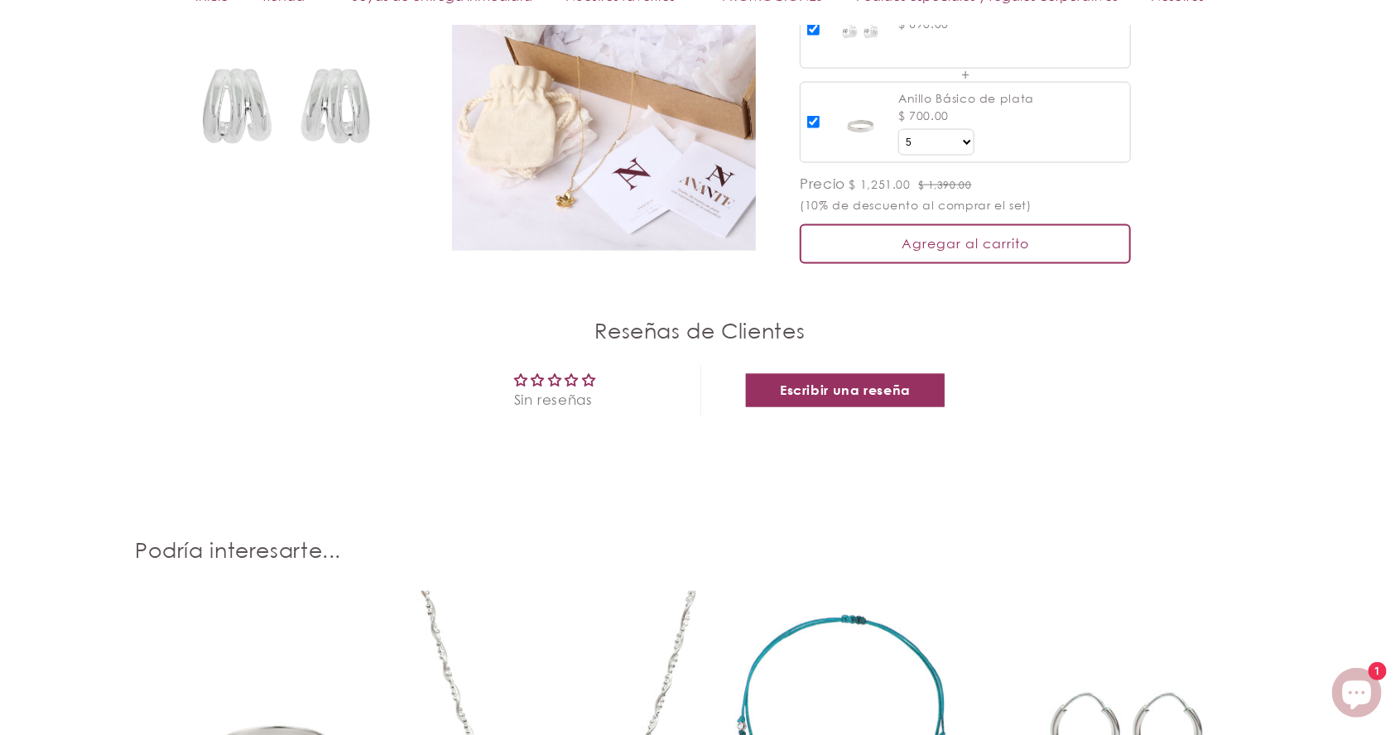
scroll to position [1283, 0]
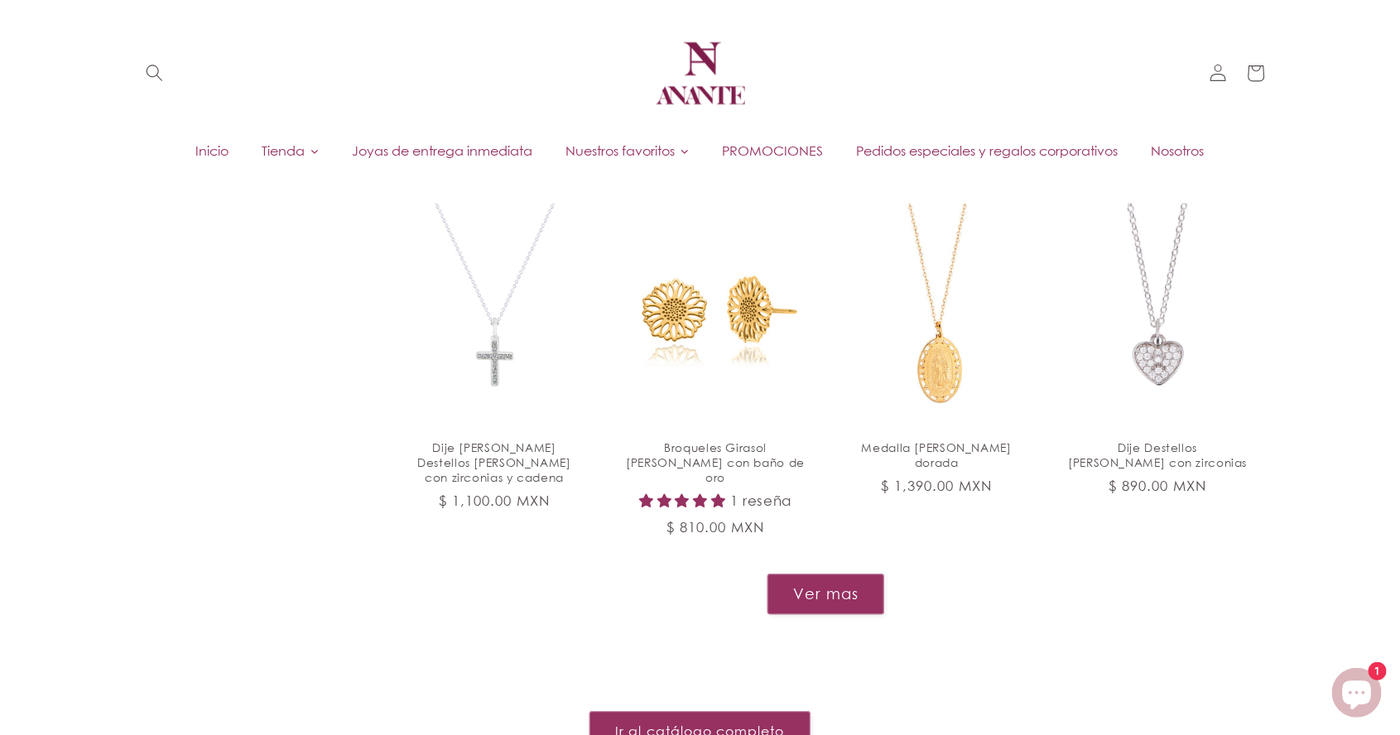
scroll to position [1751, 0]
click at [834, 577] on button "Ver mas" at bounding box center [826, 596] width 118 height 41
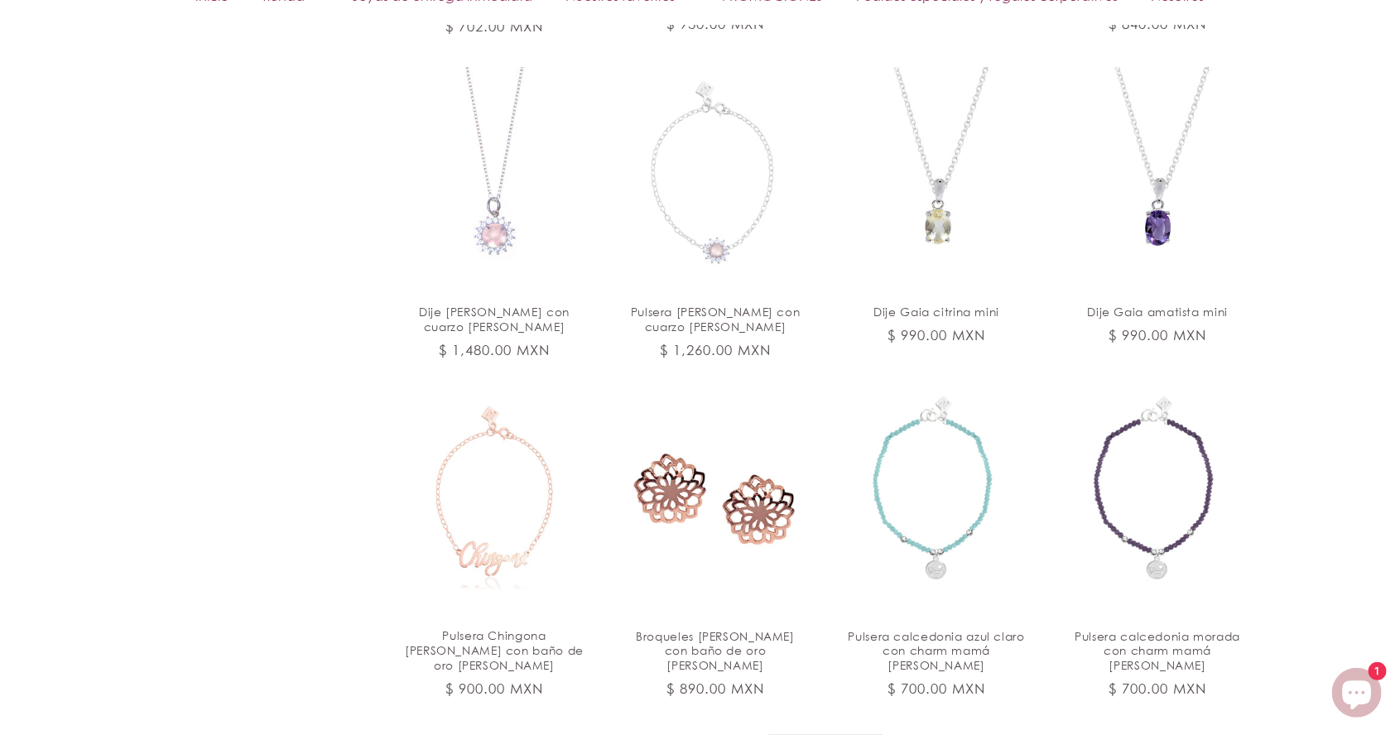
scroll to position [2930, 0]
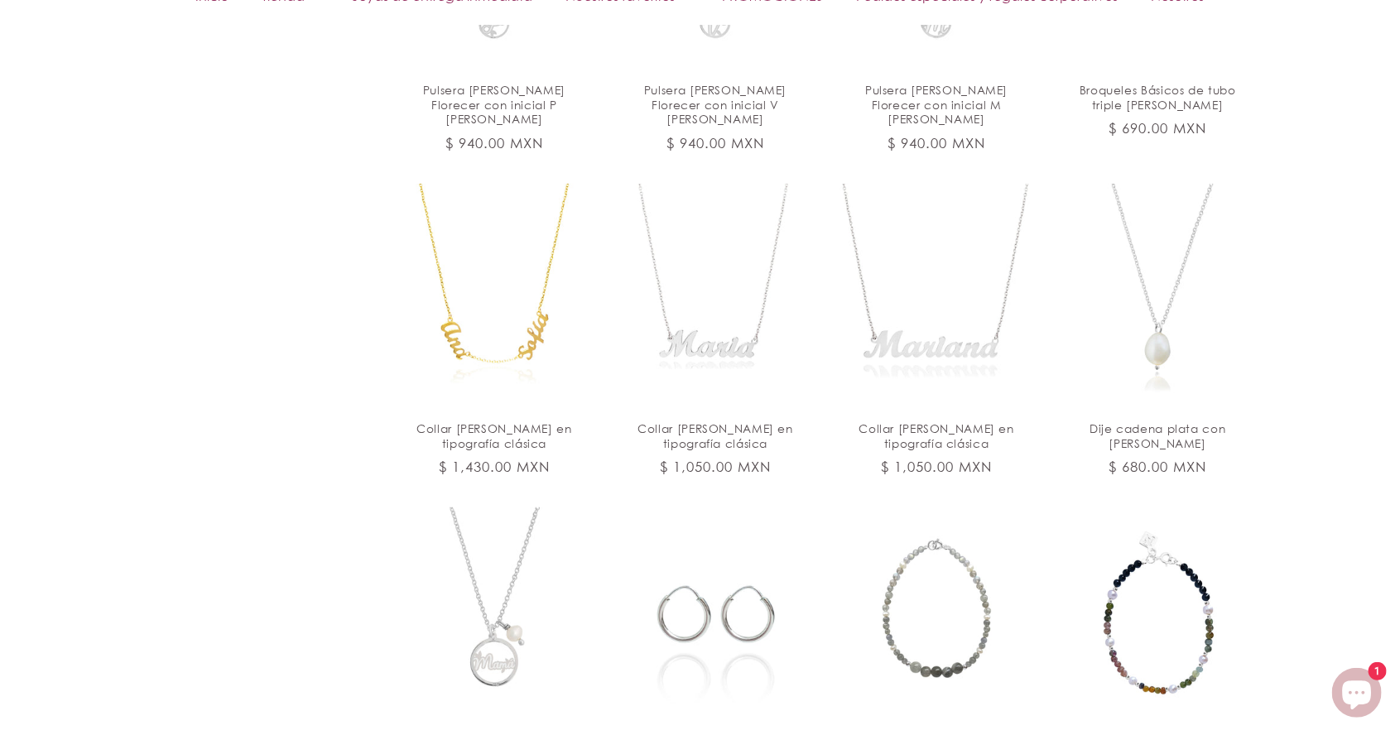
scroll to position [4164, 0]
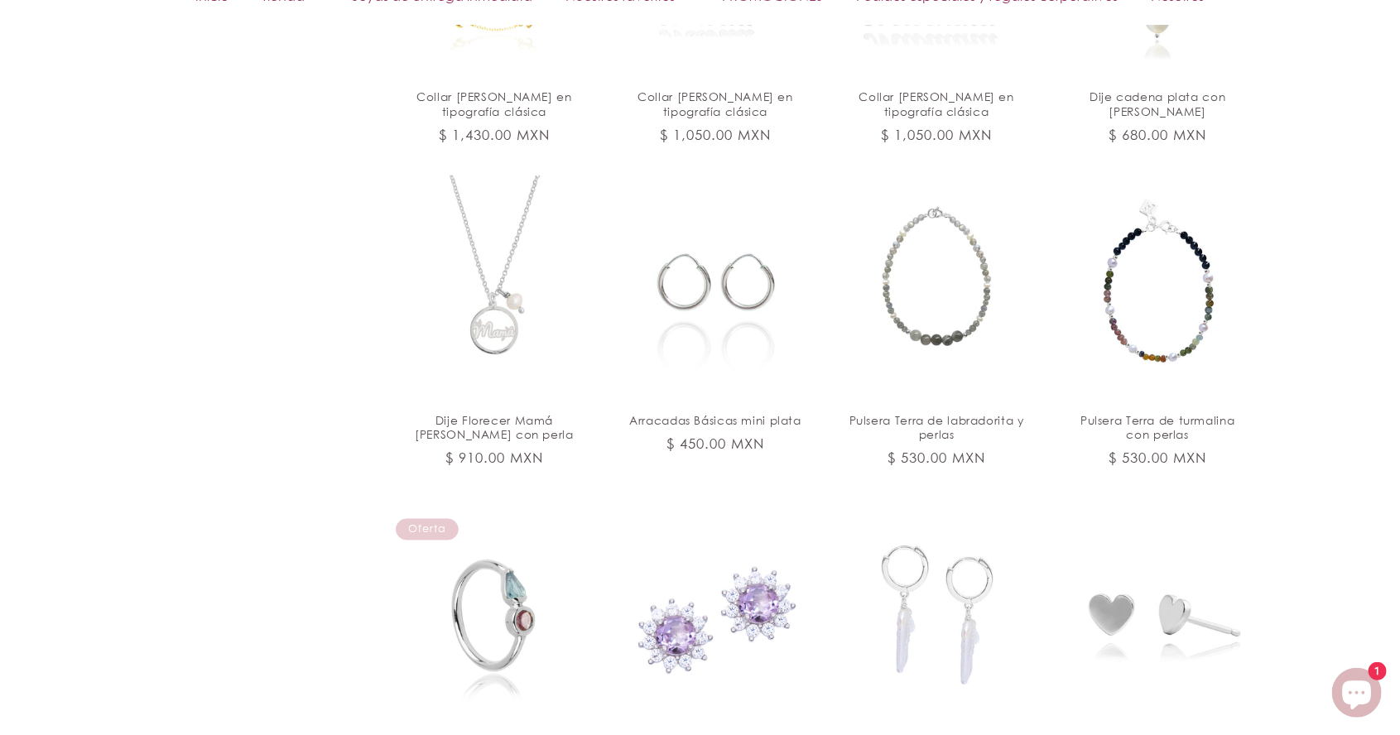
scroll to position [4565, 0]
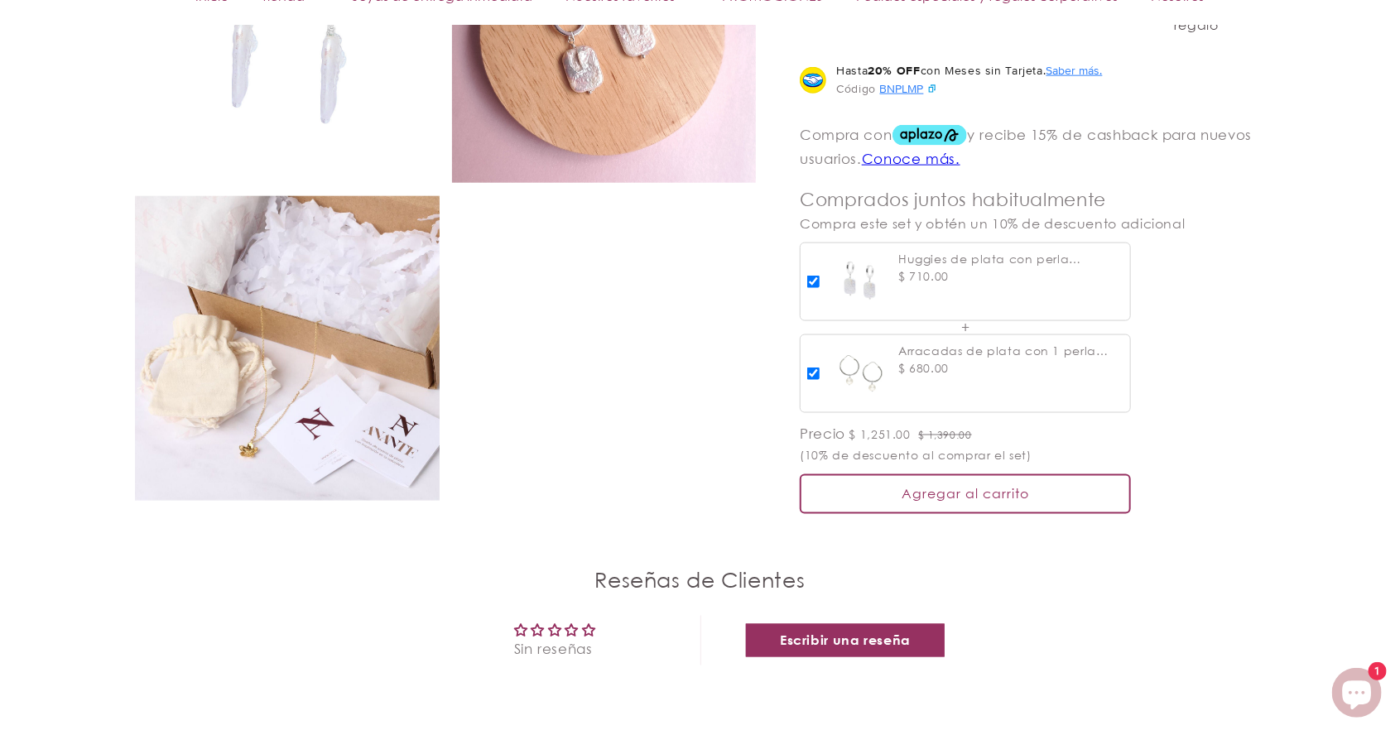
scroll to position [1111, 0]
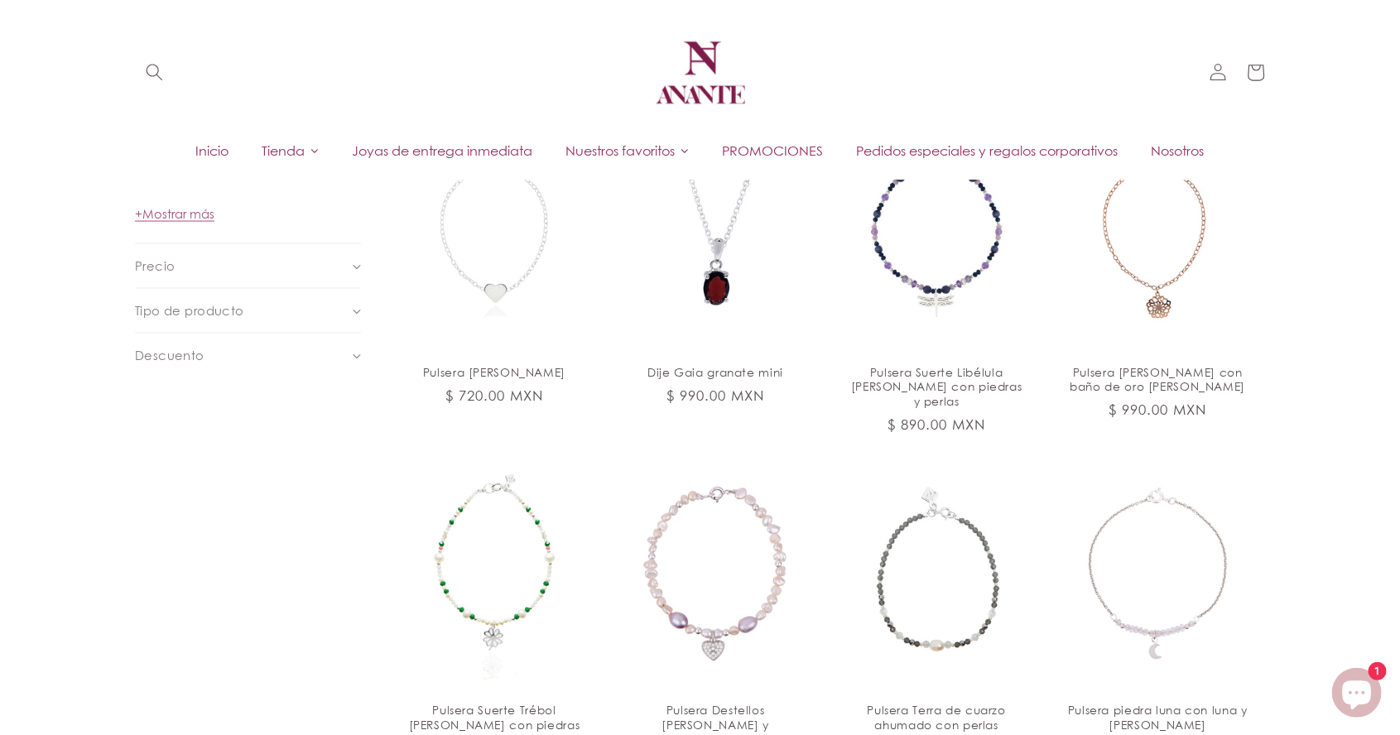
scroll to position [1104, 0]
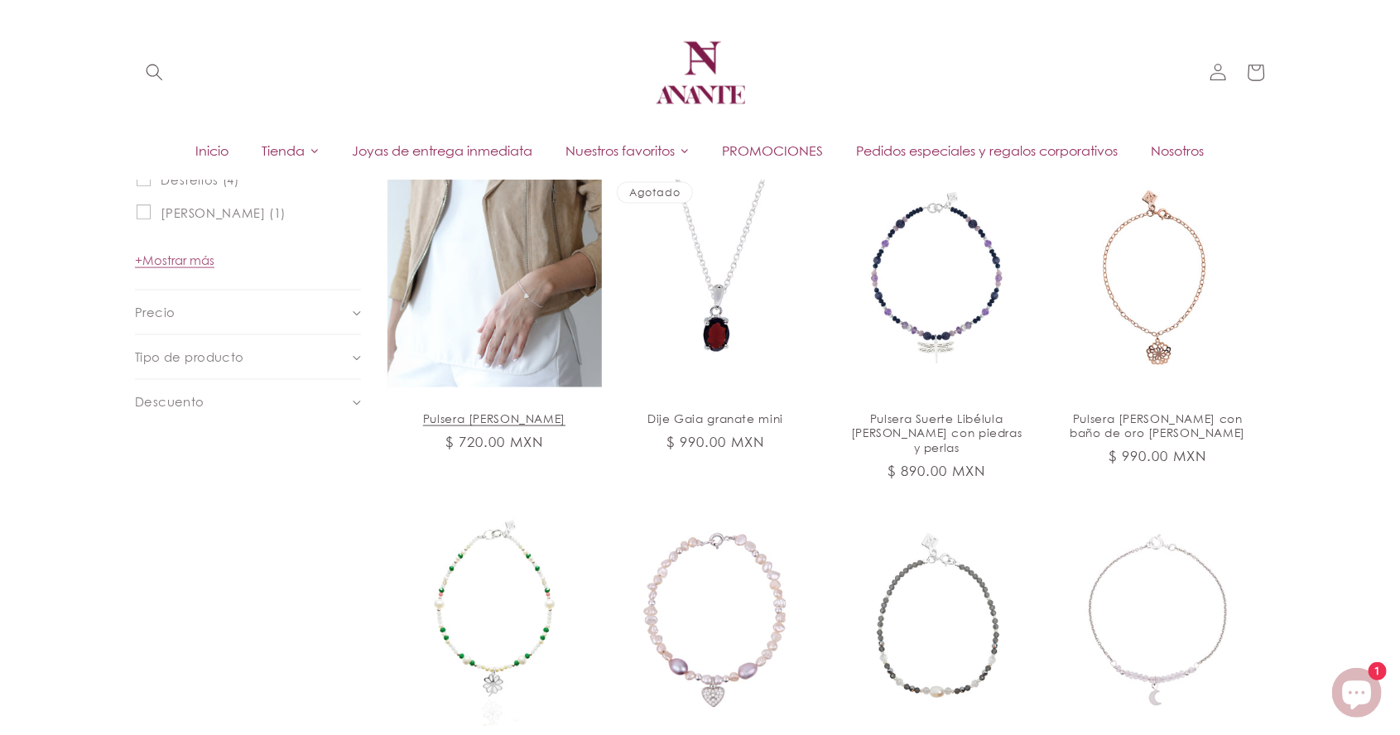
click at [494, 412] on link "Pulsera [PERSON_NAME]" at bounding box center [495, 419] width 180 height 15
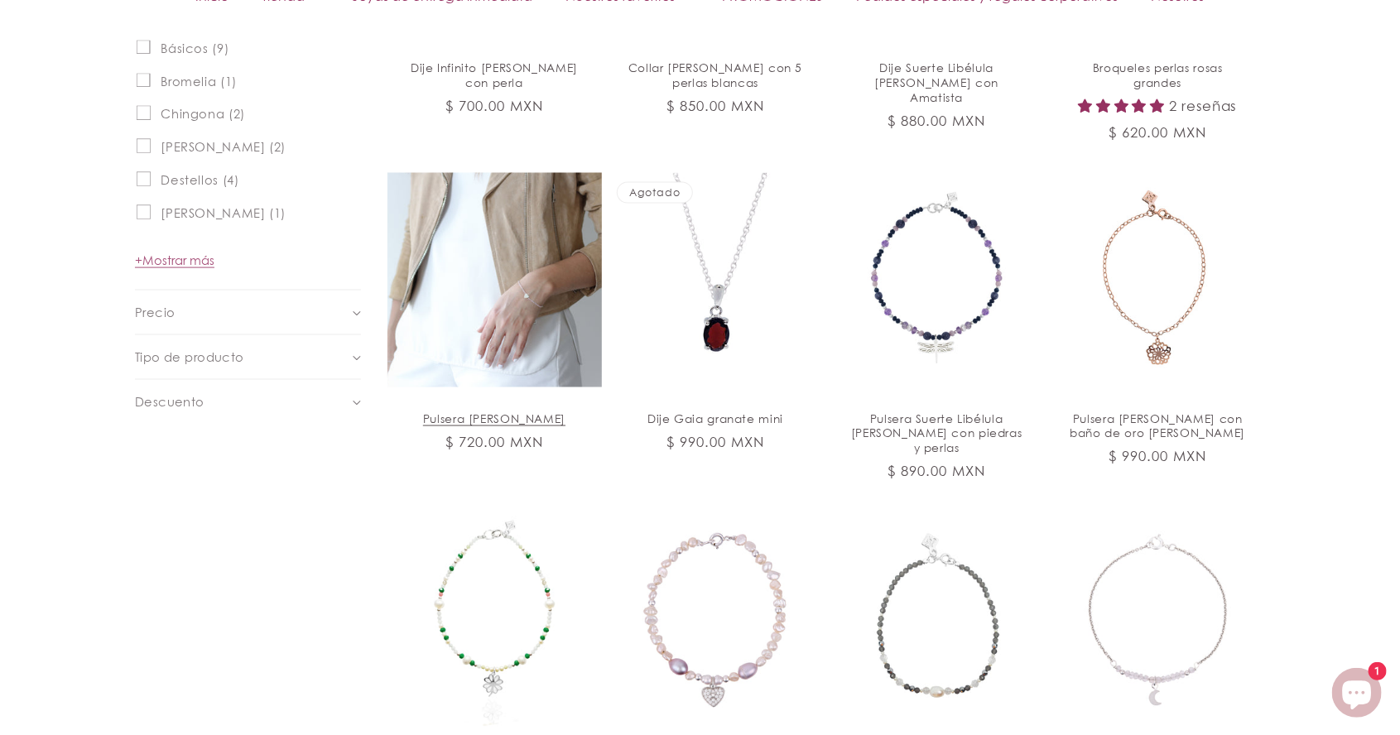
scroll to position [1183, 0]
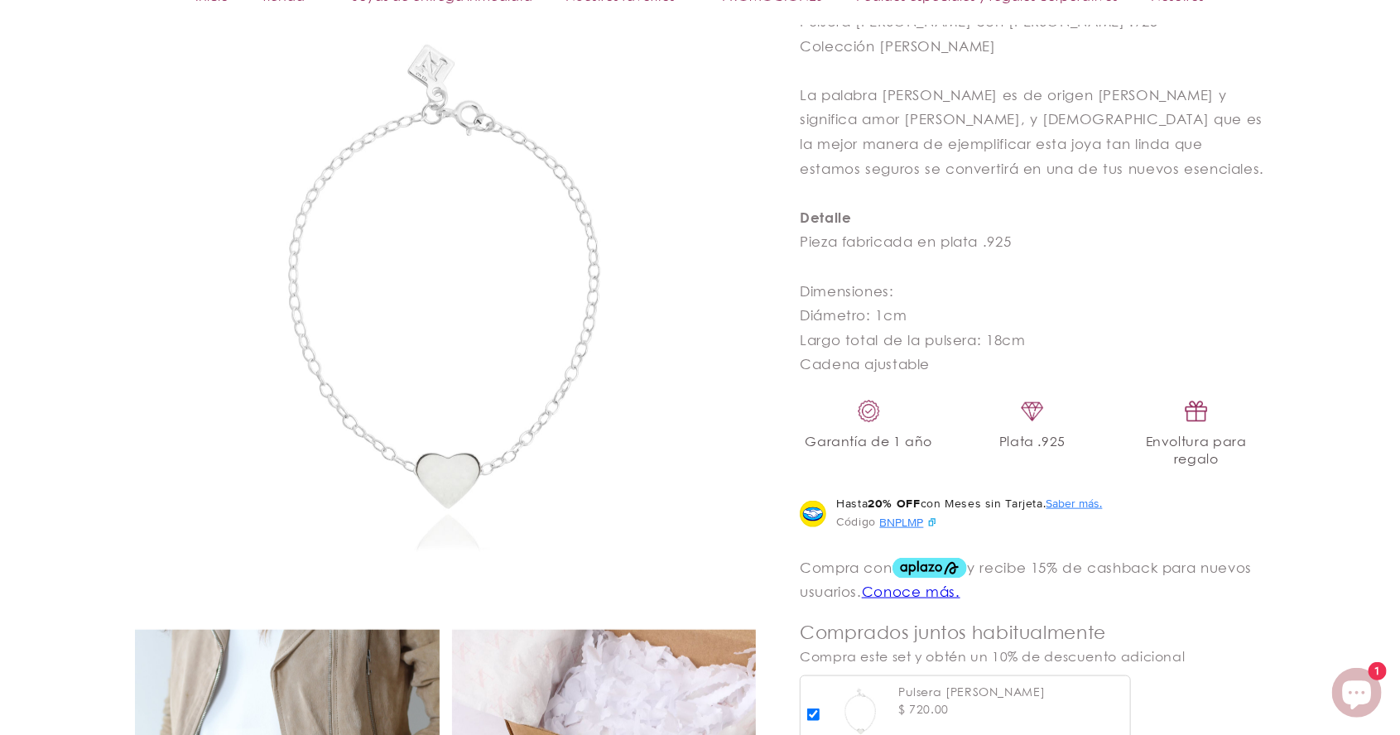
scroll to position [783, 0]
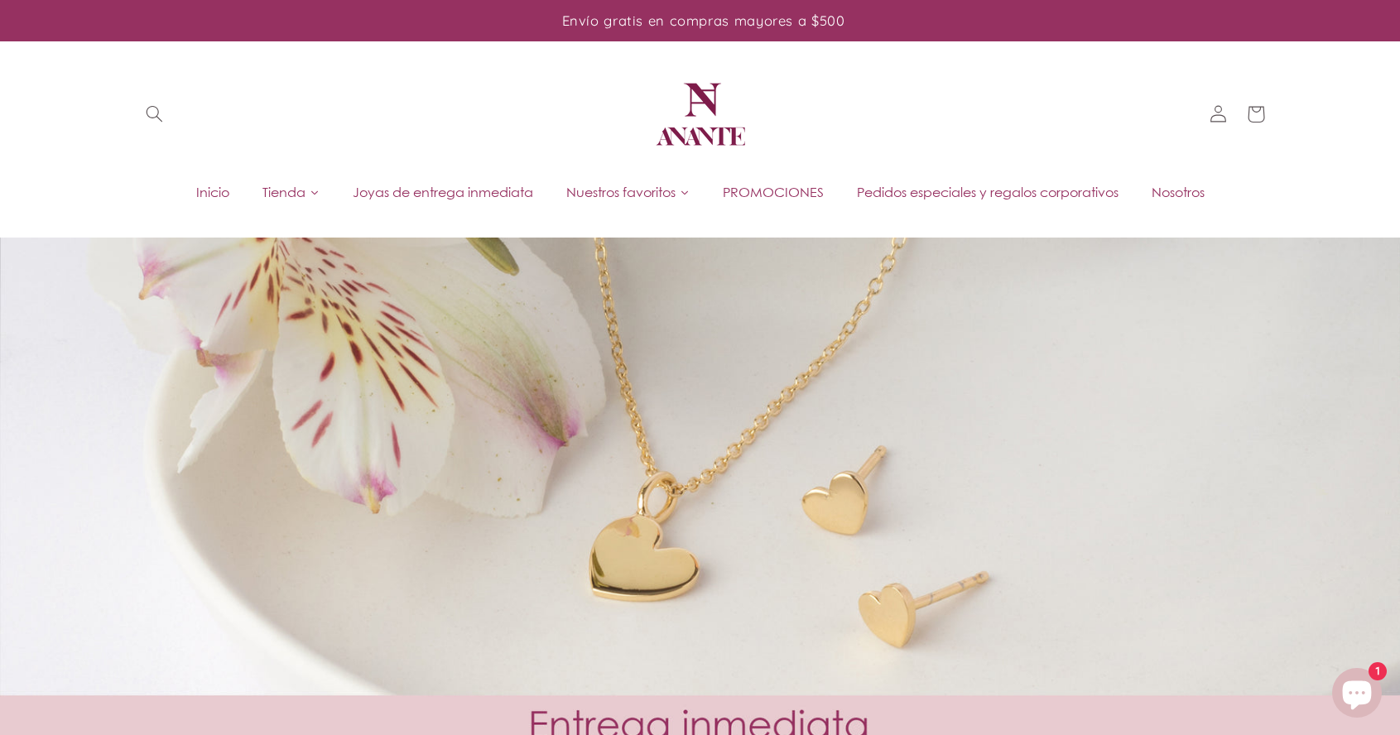
scroll to position [1260, 0]
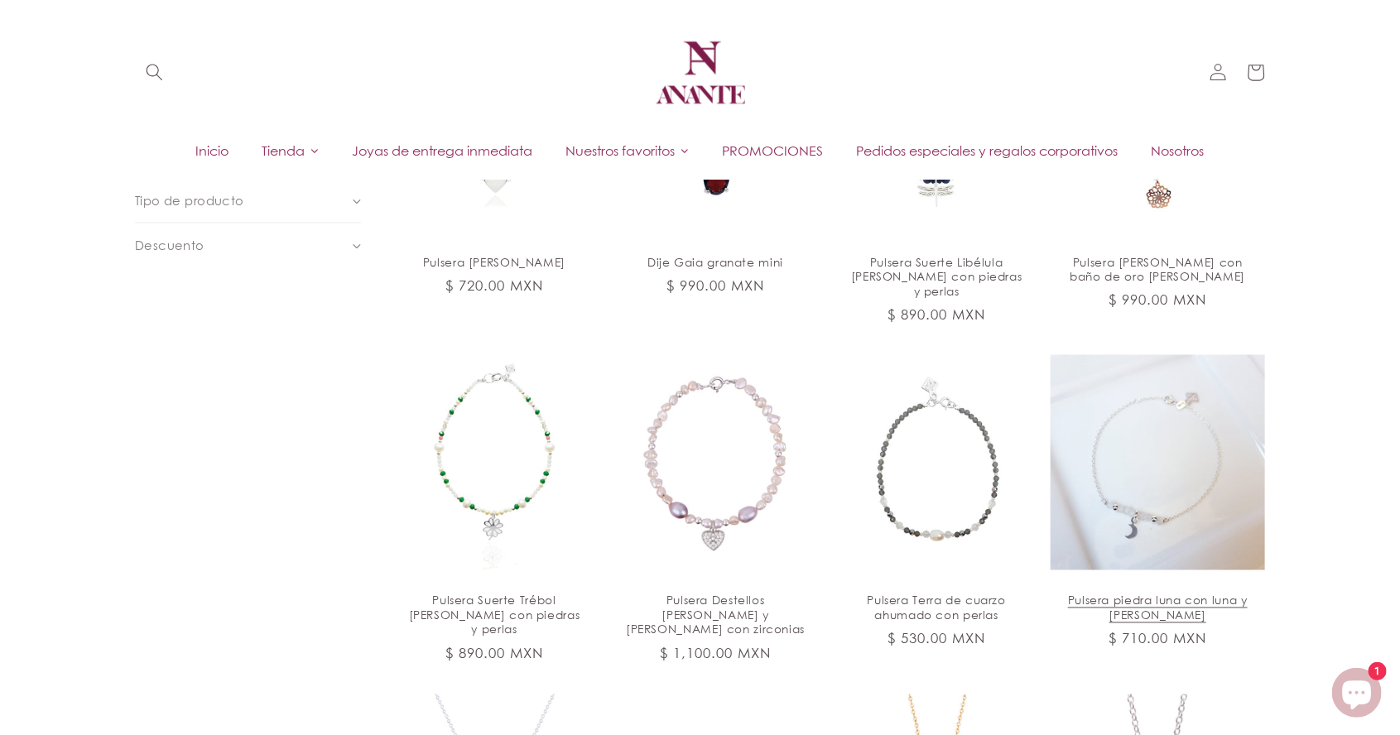
click at [1168, 594] on link "Pulsera piedra luna con luna y [PERSON_NAME]" at bounding box center [1158, 609] width 180 height 30
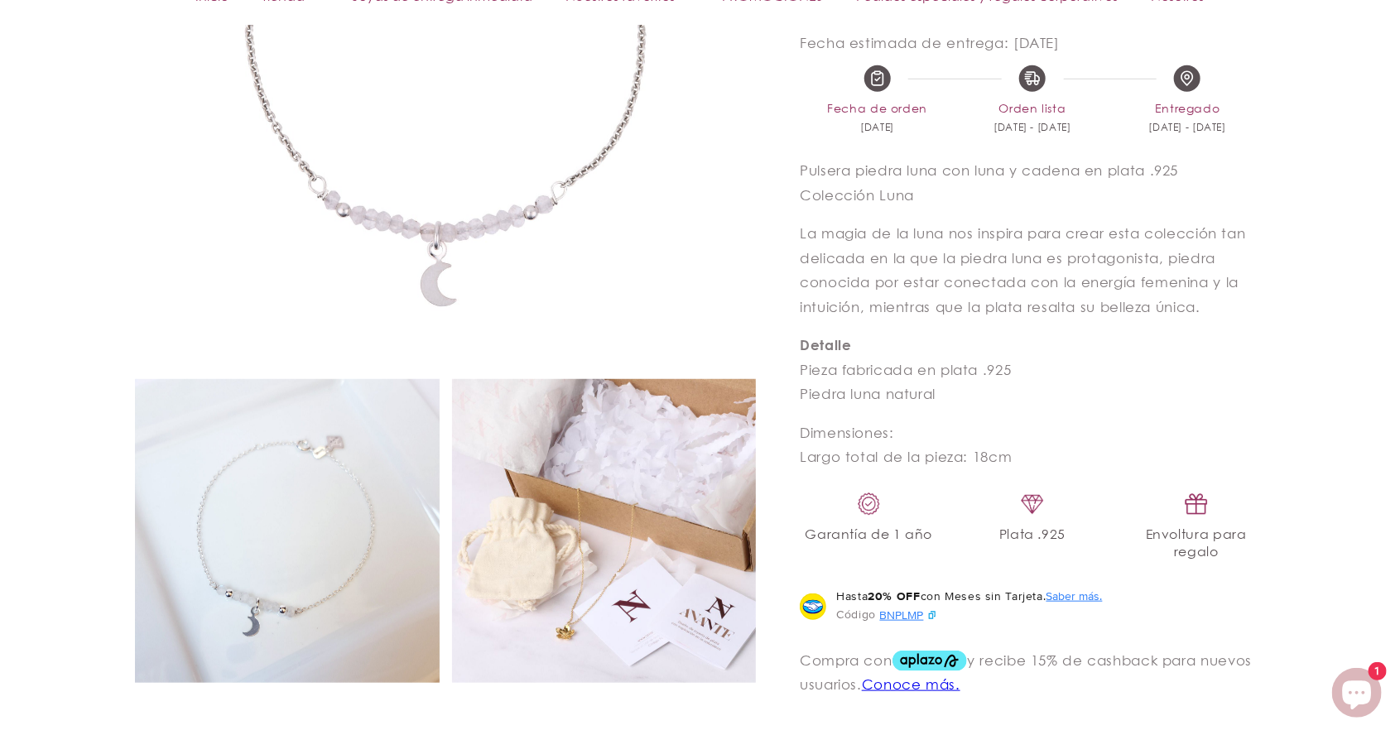
scroll to position [592, 0]
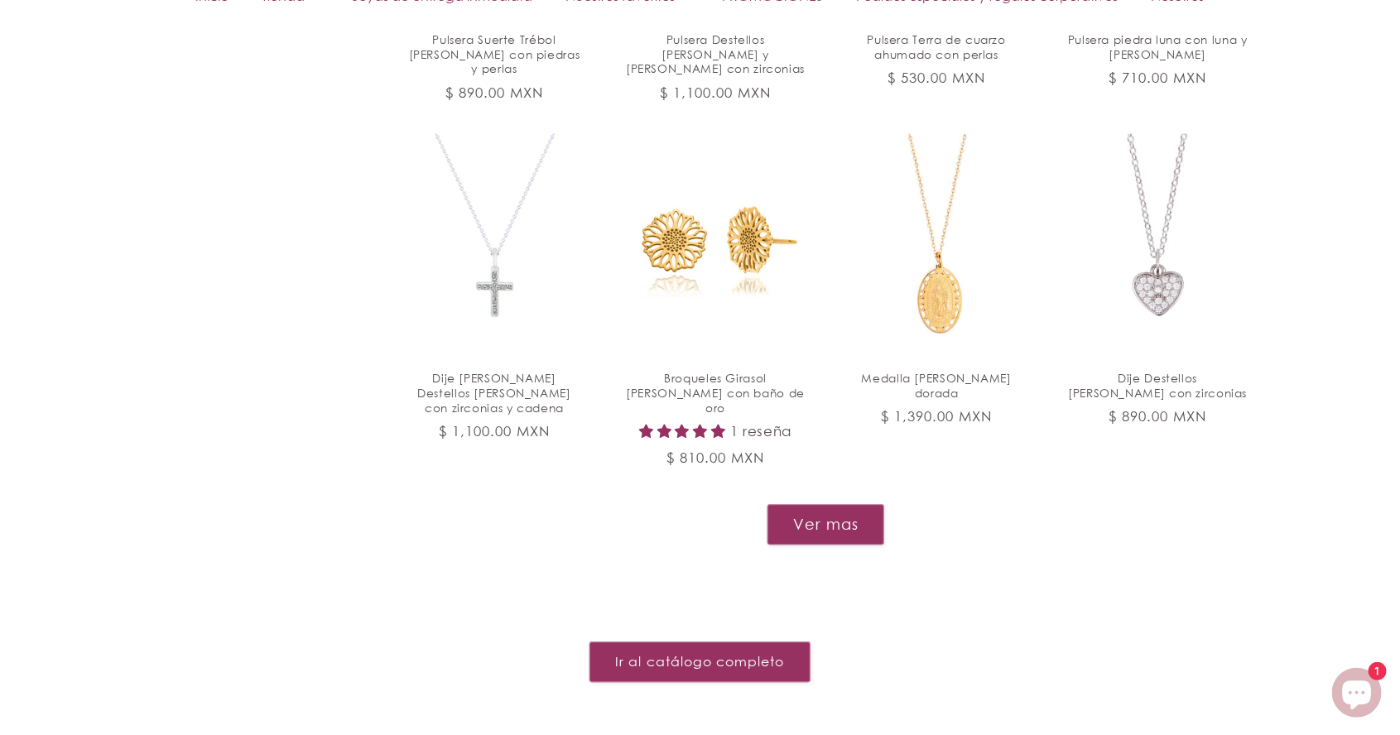
scroll to position [1823, 0]
click at [821, 503] on button "Ver mas" at bounding box center [826, 523] width 118 height 41
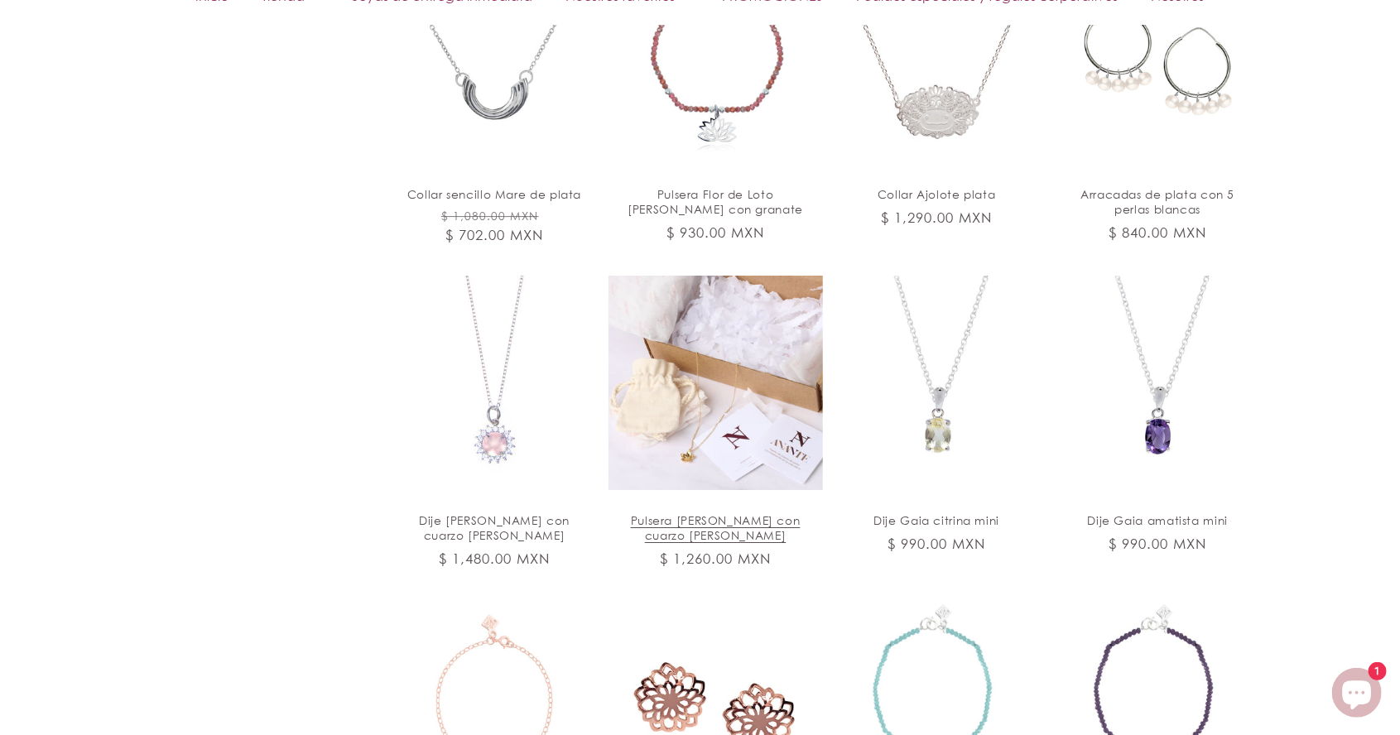
click at [749, 513] on link "Pulsera [PERSON_NAME] con cuarzo [PERSON_NAME]" at bounding box center [716, 528] width 180 height 30
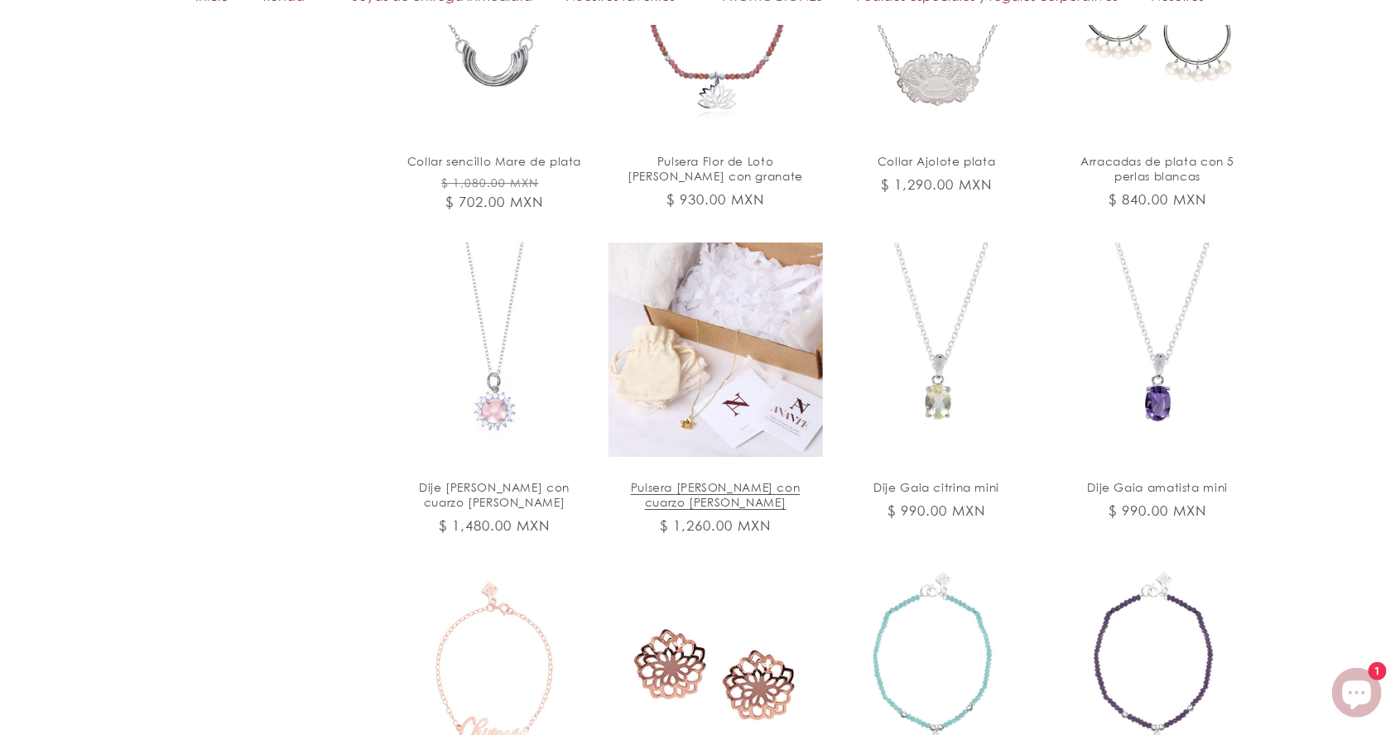
scroll to position [2800, 0]
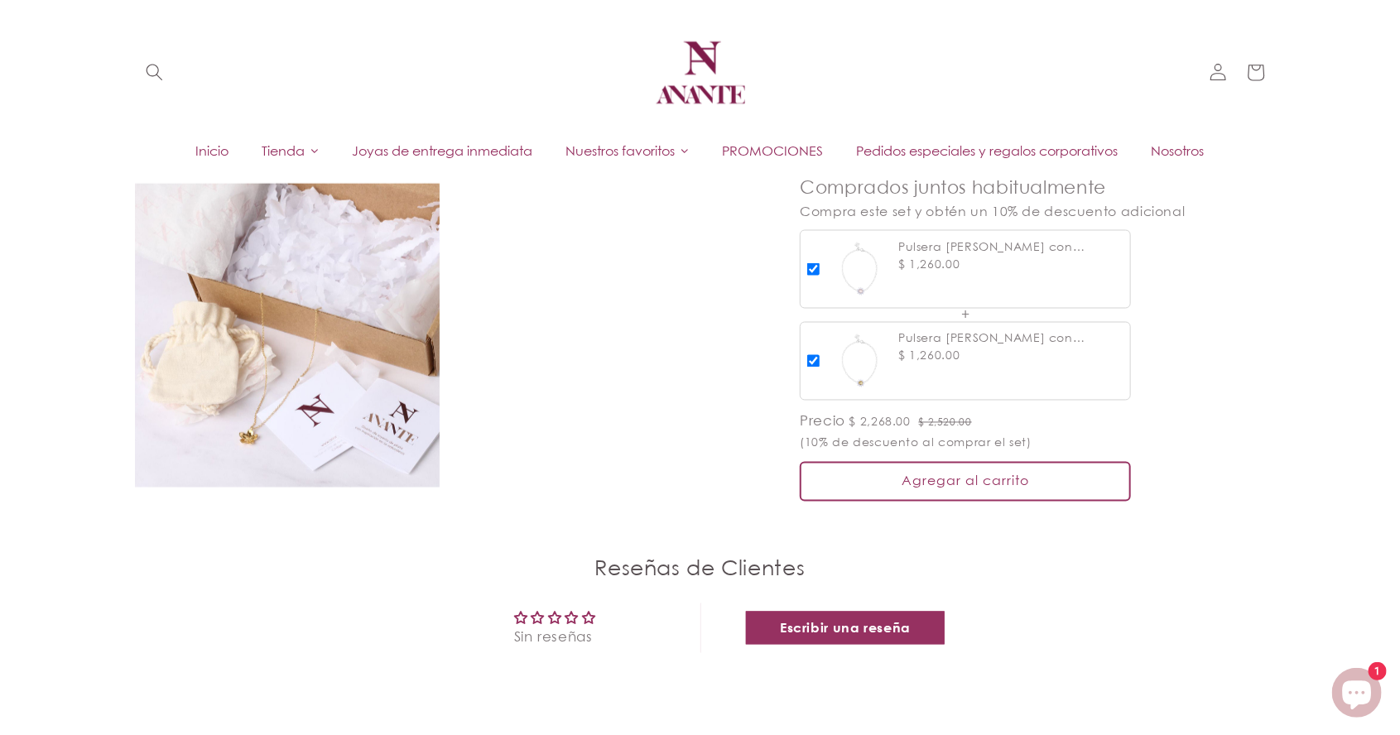
scroll to position [1350, 0]
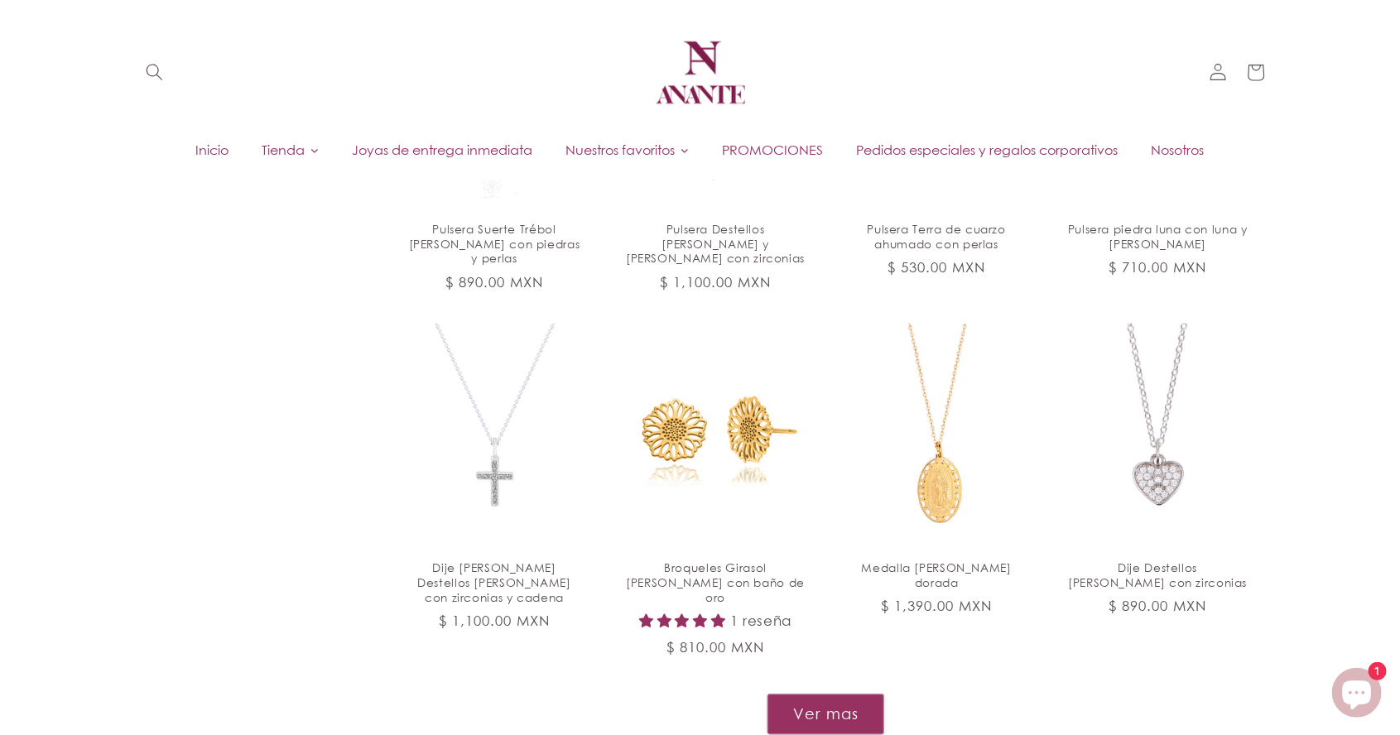
scroll to position [1590, 0]
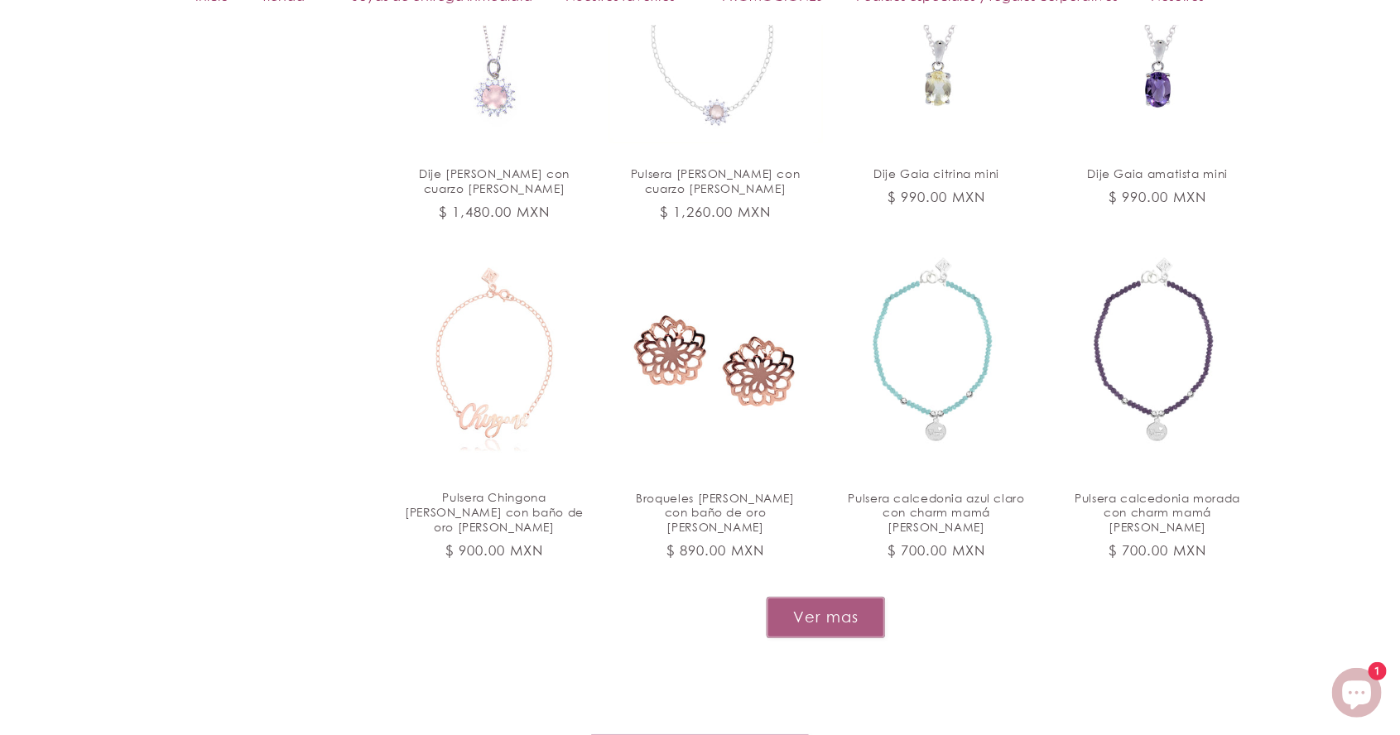
scroll to position [3068, 0]
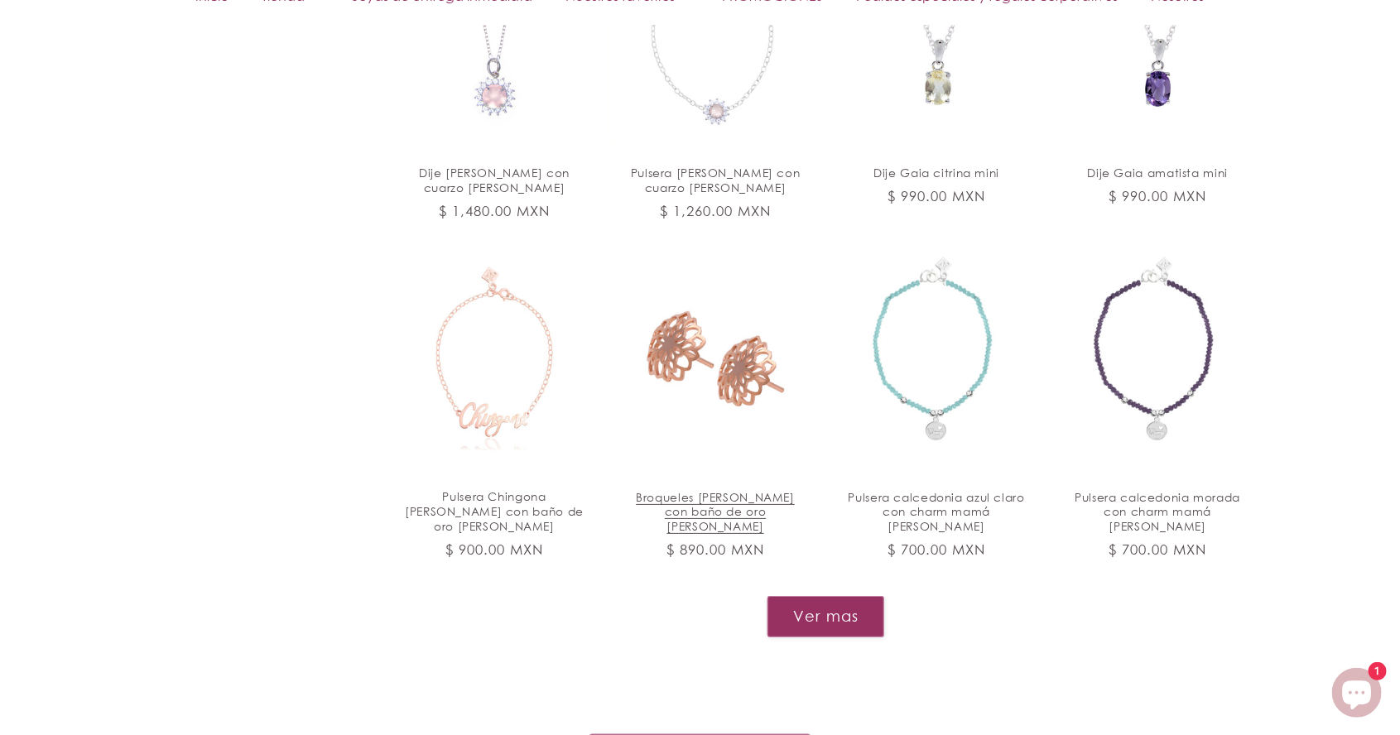
click at [758, 490] on link "Broqueles Dalia de plata con baño de oro rosa" at bounding box center [716, 512] width 180 height 44
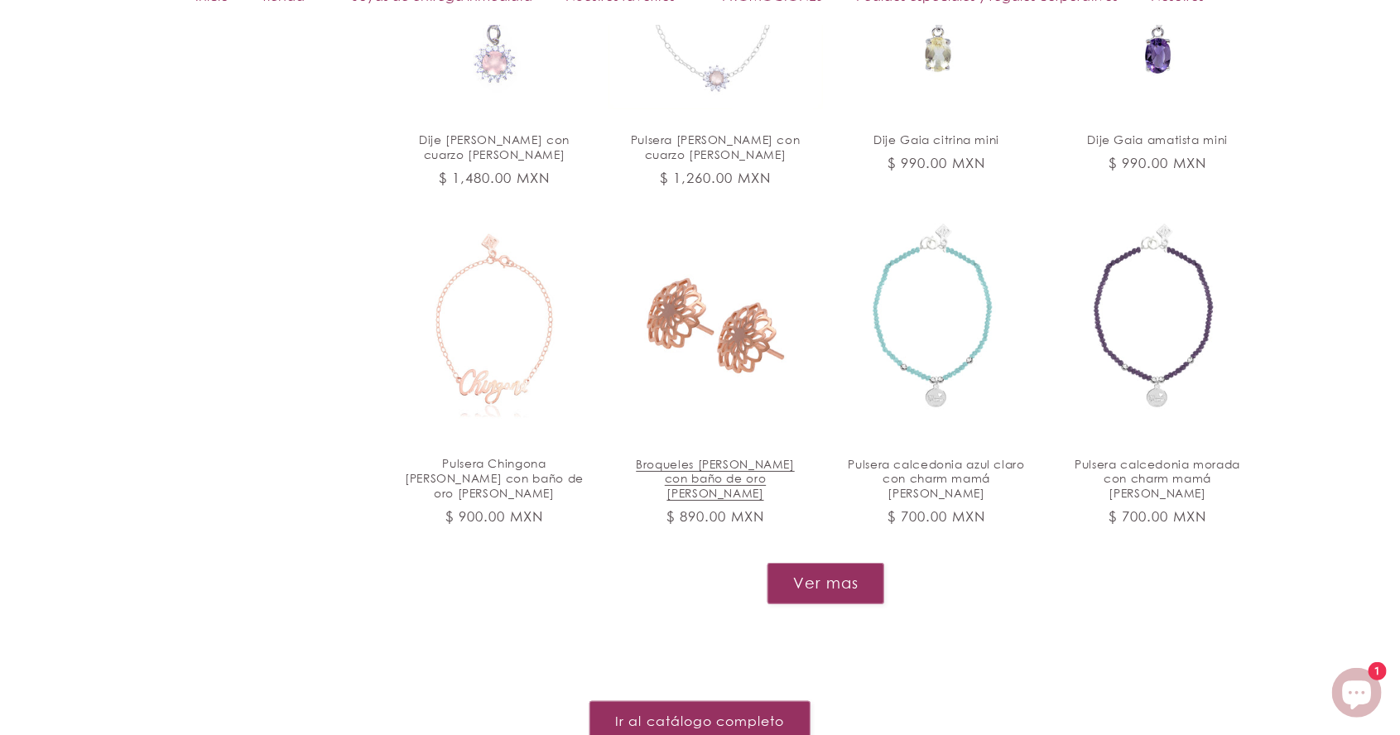
scroll to position [3148, 0]
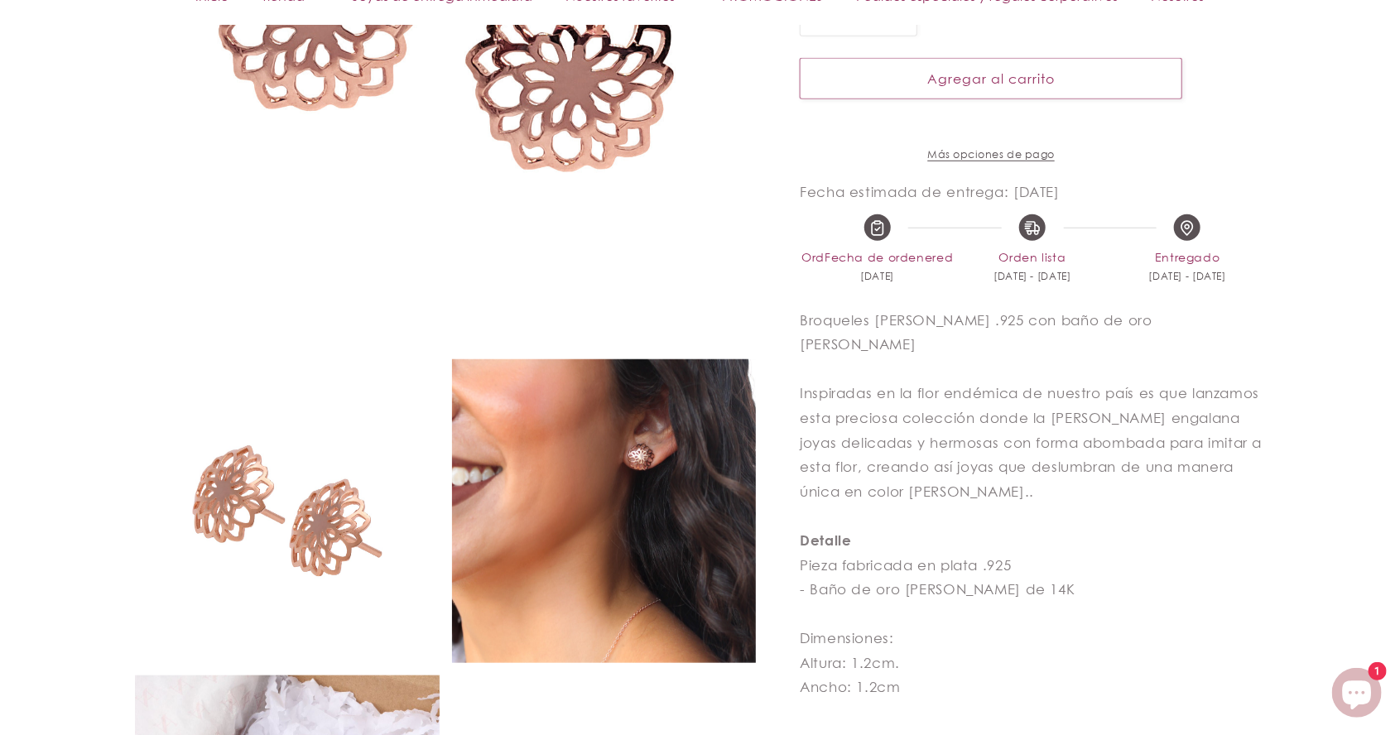
select select "{"isForProduct":false,"id":43657183559834,"title":"5","available":true,"price":…"
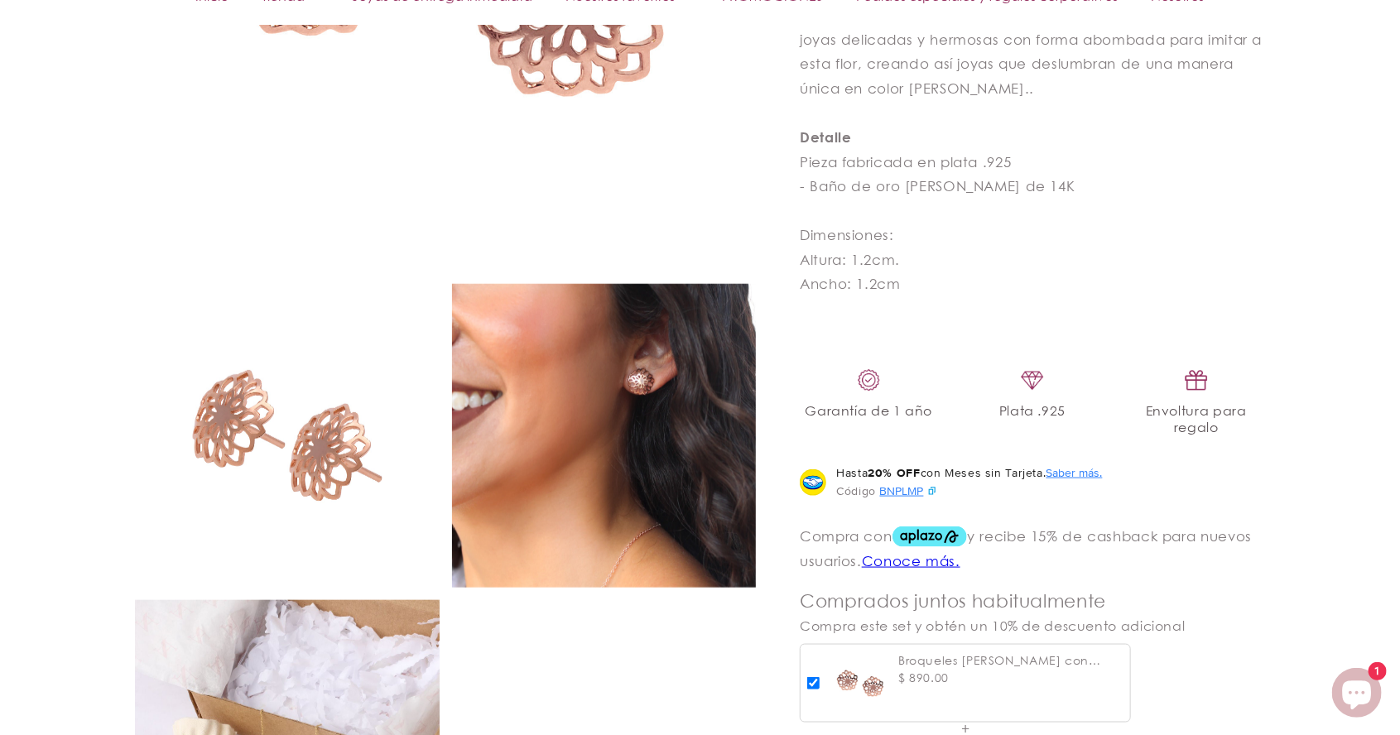
scroll to position [848, 0]
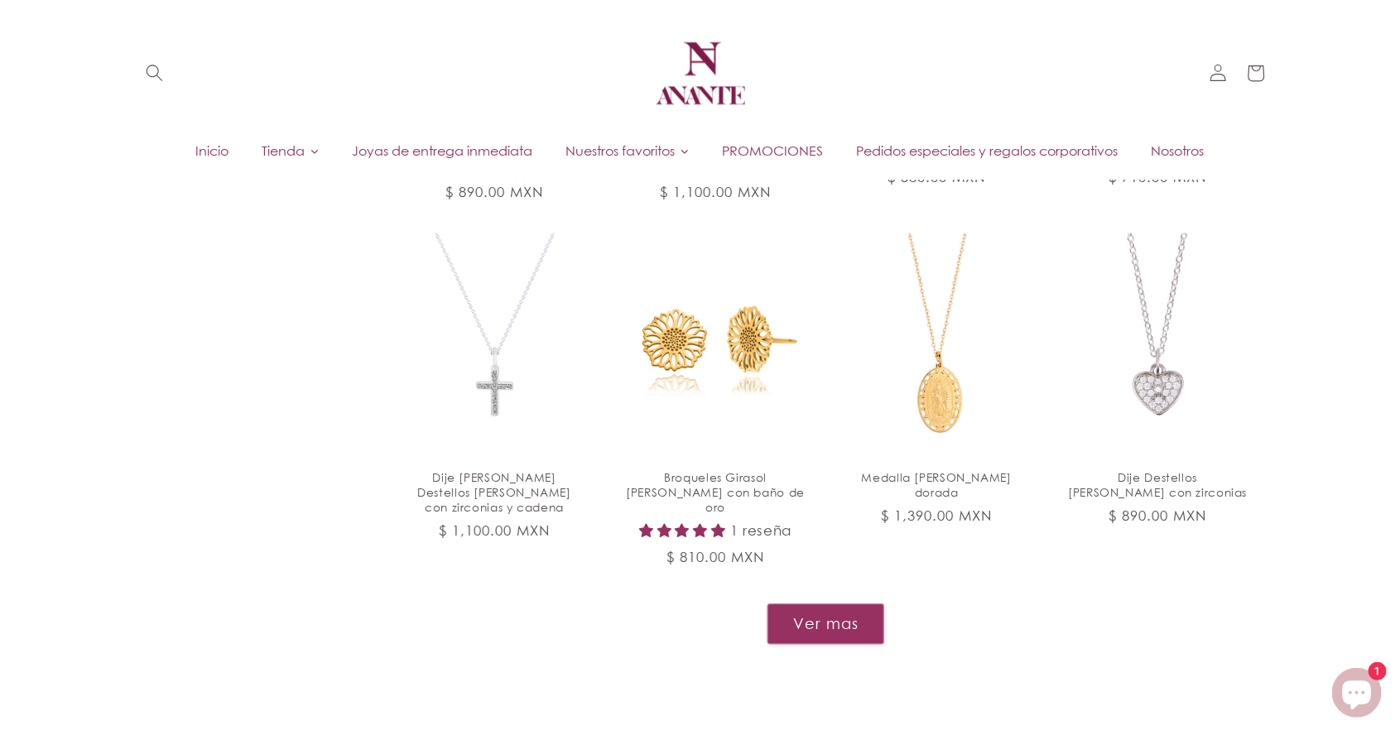
scroll to position [1700, 0]
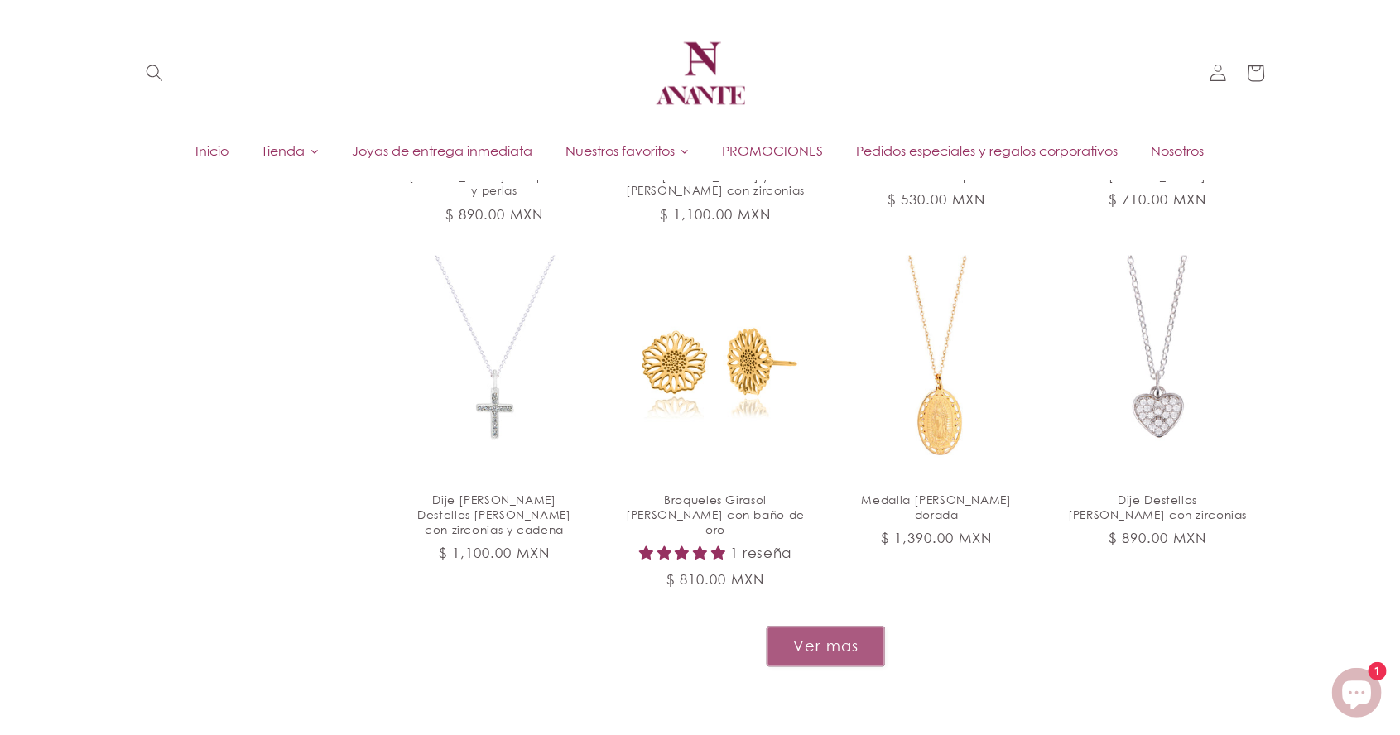
click at [826, 626] on button "Ver mas" at bounding box center [826, 646] width 118 height 41
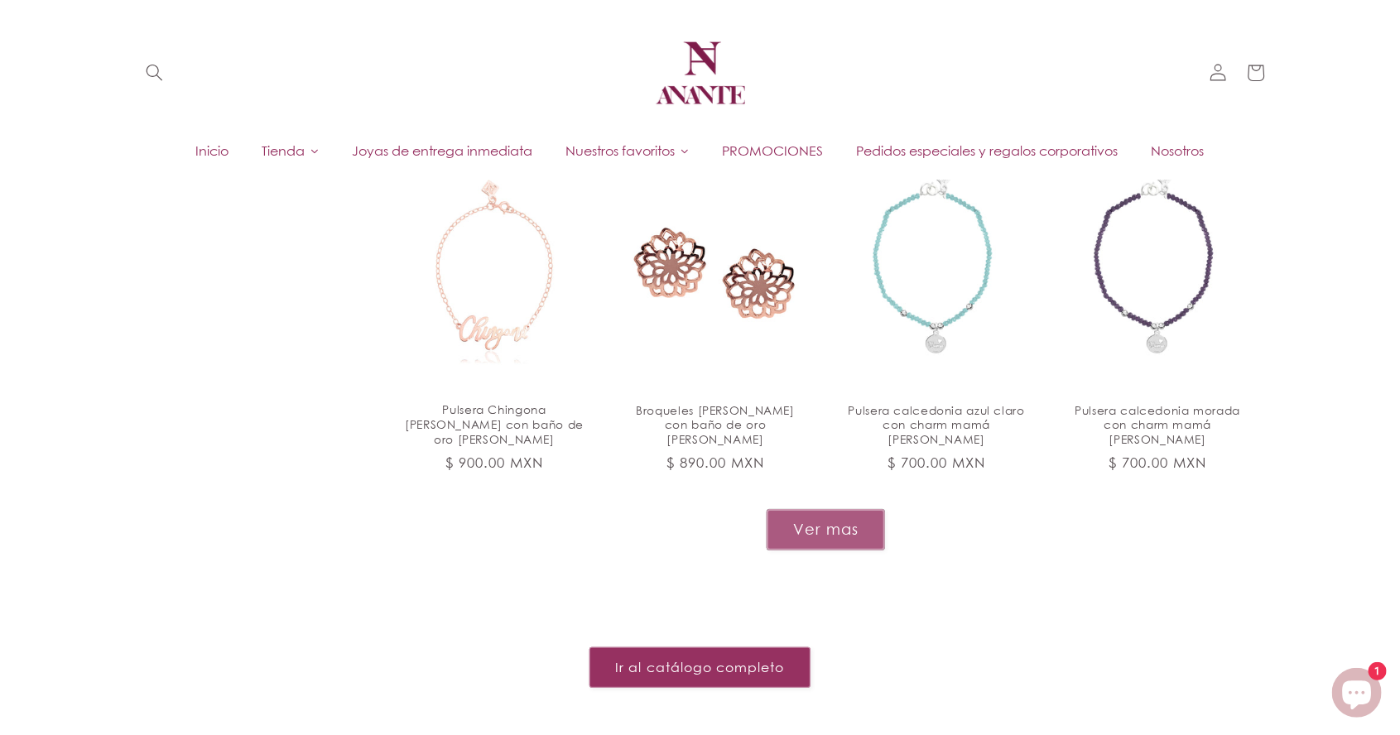
scroll to position [3071, 0]
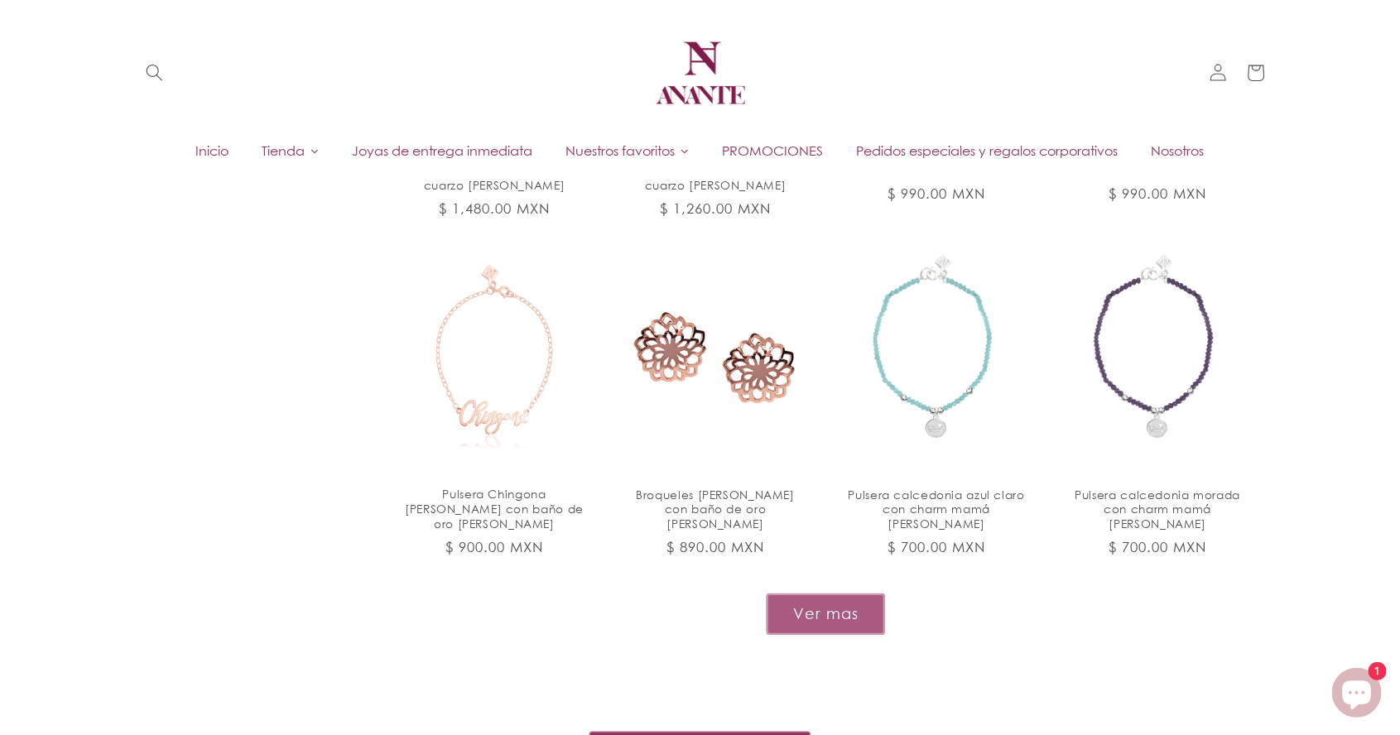
click at [821, 594] on button "Ver mas" at bounding box center [826, 614] width 118 height 41
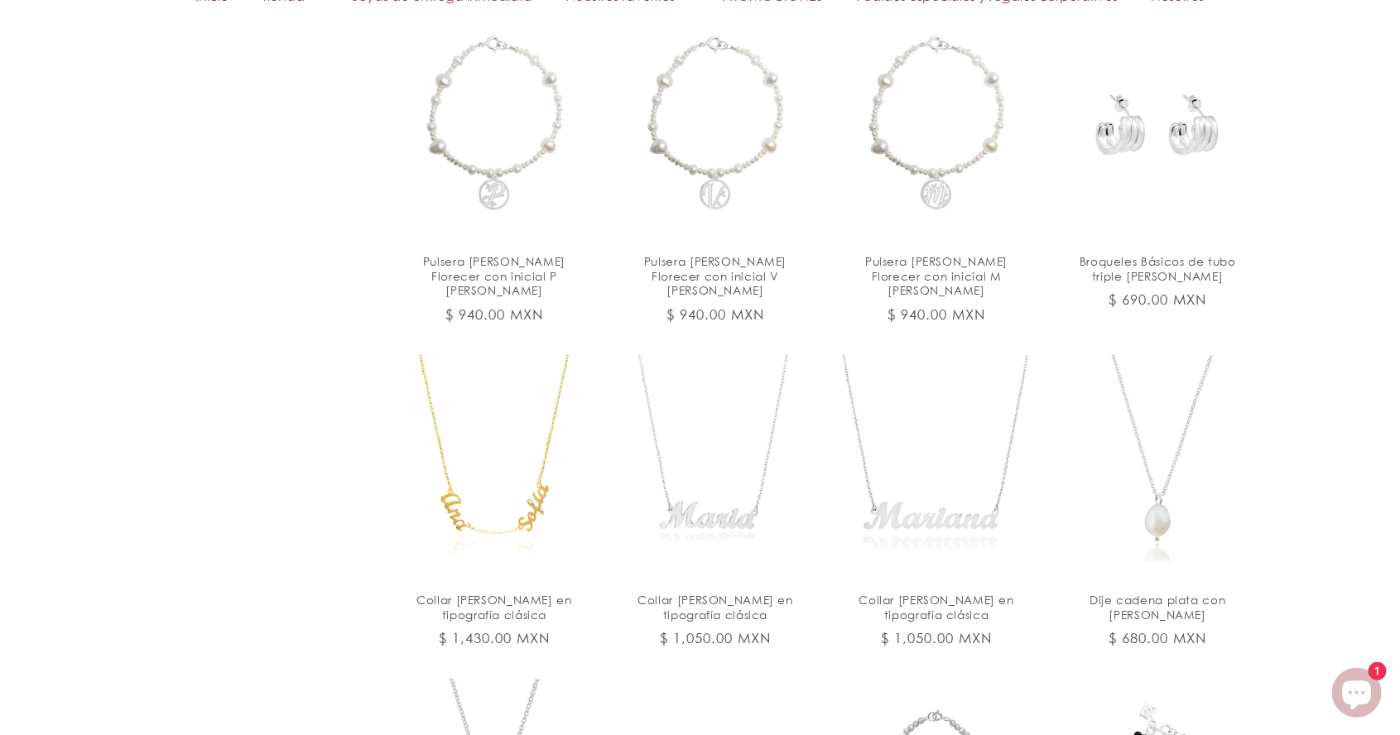
scroll to position [3993, 0]
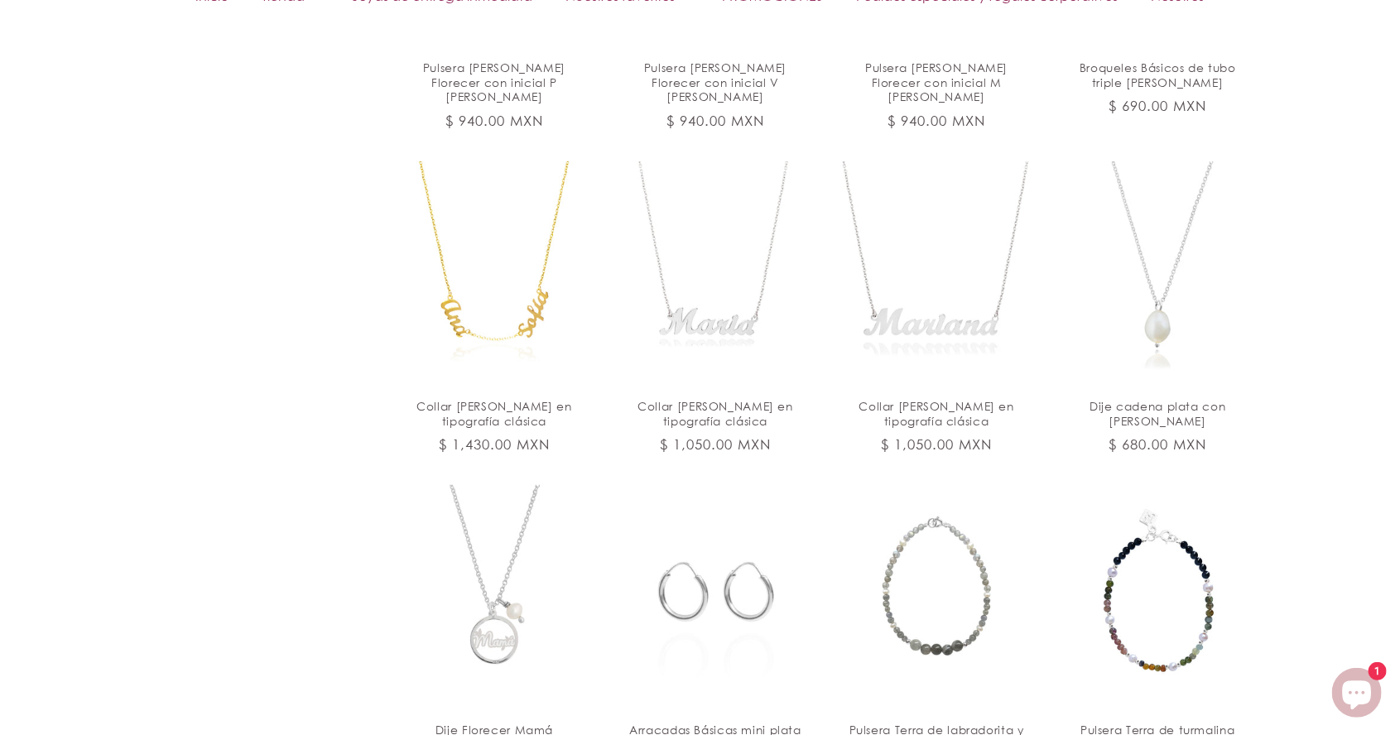
click at [725, 724] on link "Arracadas Básicas mini plata" at bounding box center [716, 731] width 180 height 15
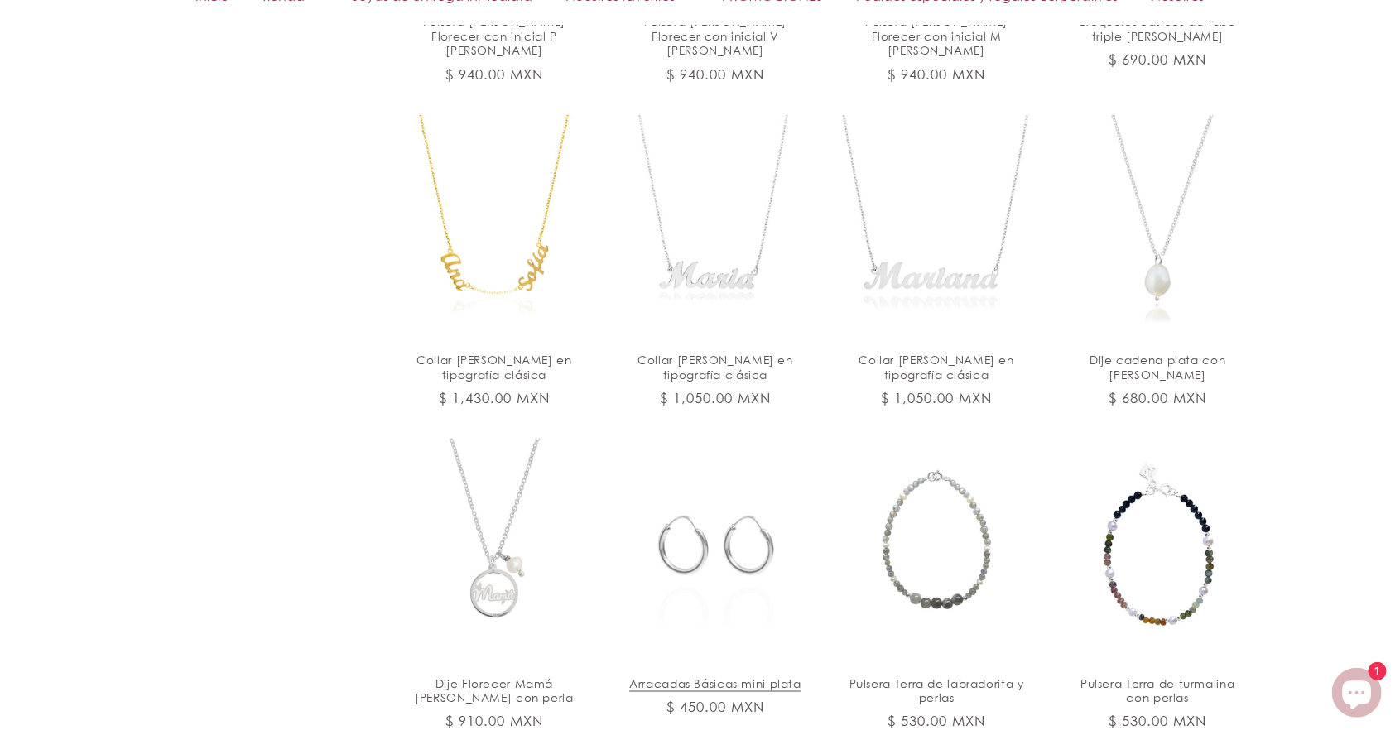
scroll to position [4266, 0]
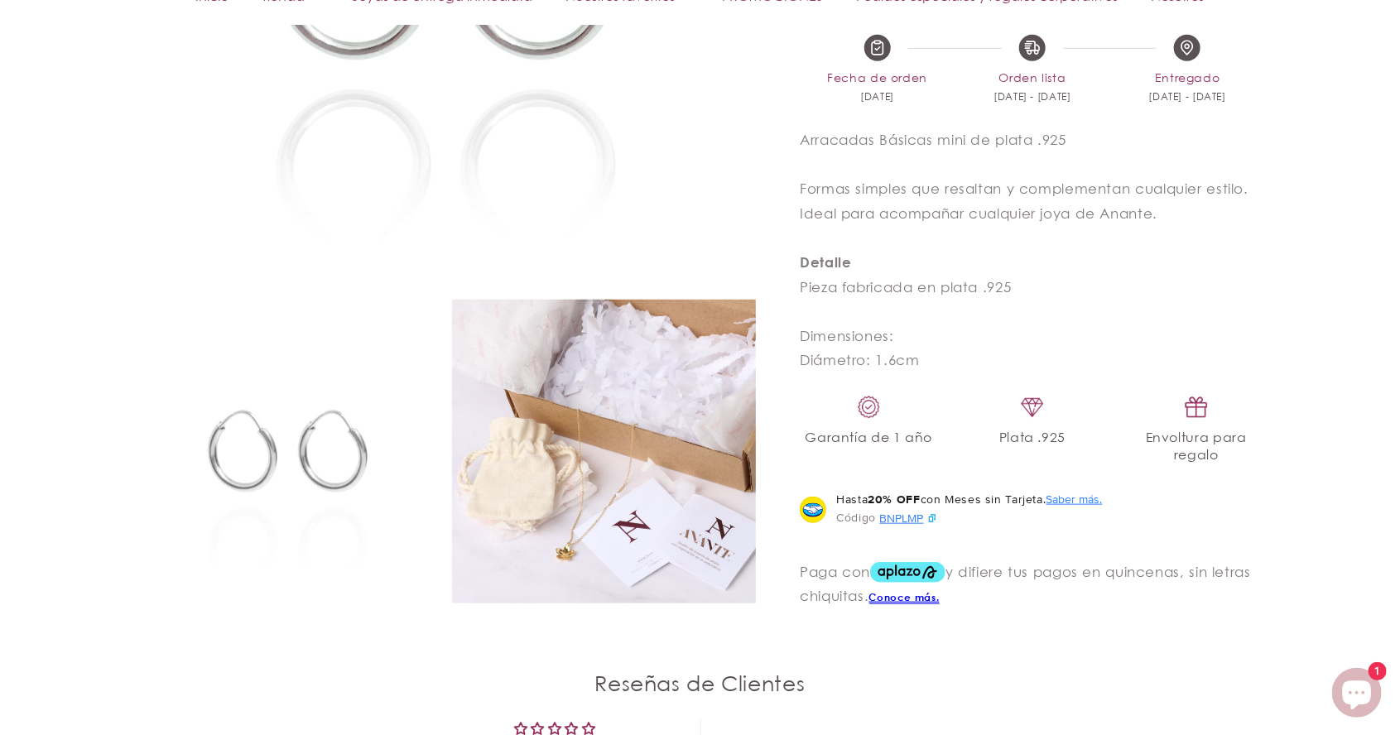
select select "{"isForProduct":false,"id":43715634987162,"title":"5","available":true,"price":…"
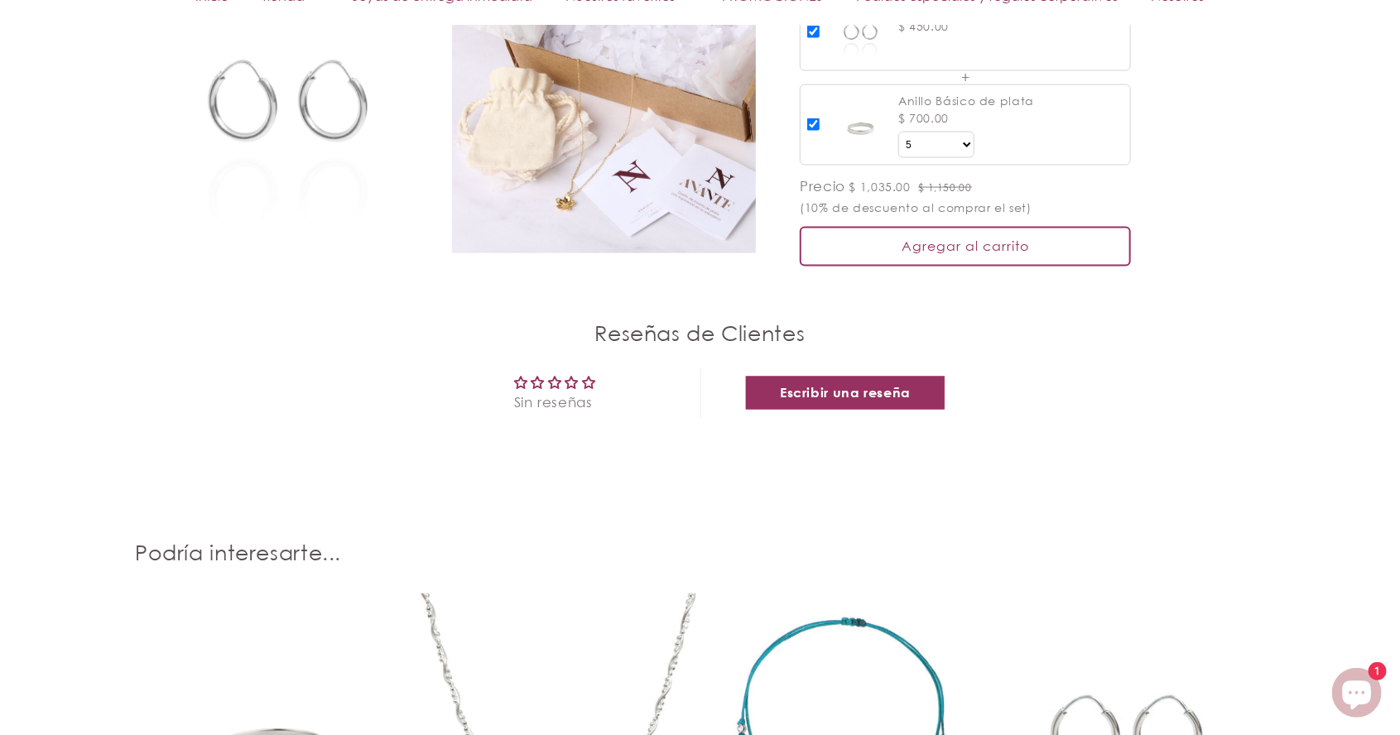
scroll to position [1287, 0]
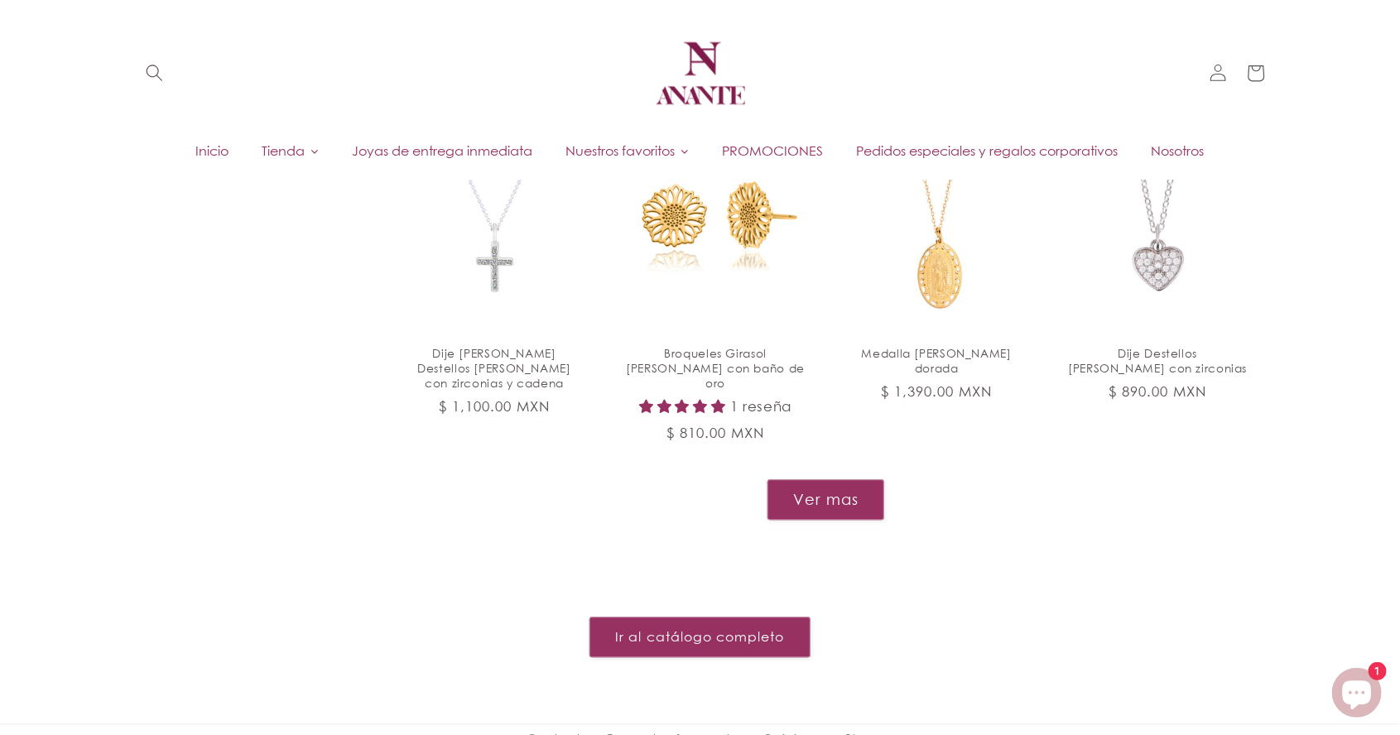
scroll to position [1782, 0]
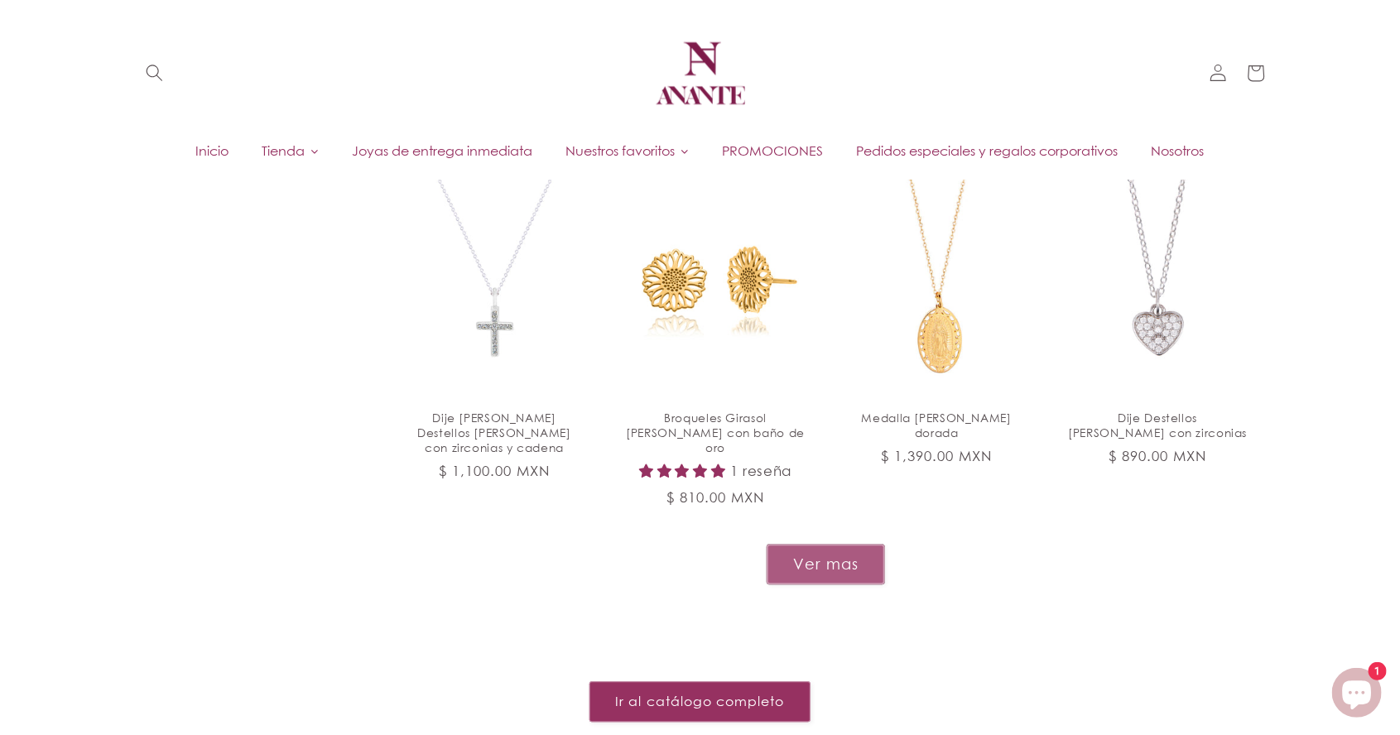
click at [835, 544] on button "Ver mas" at bounding box center [826, 564] width 118 height 41
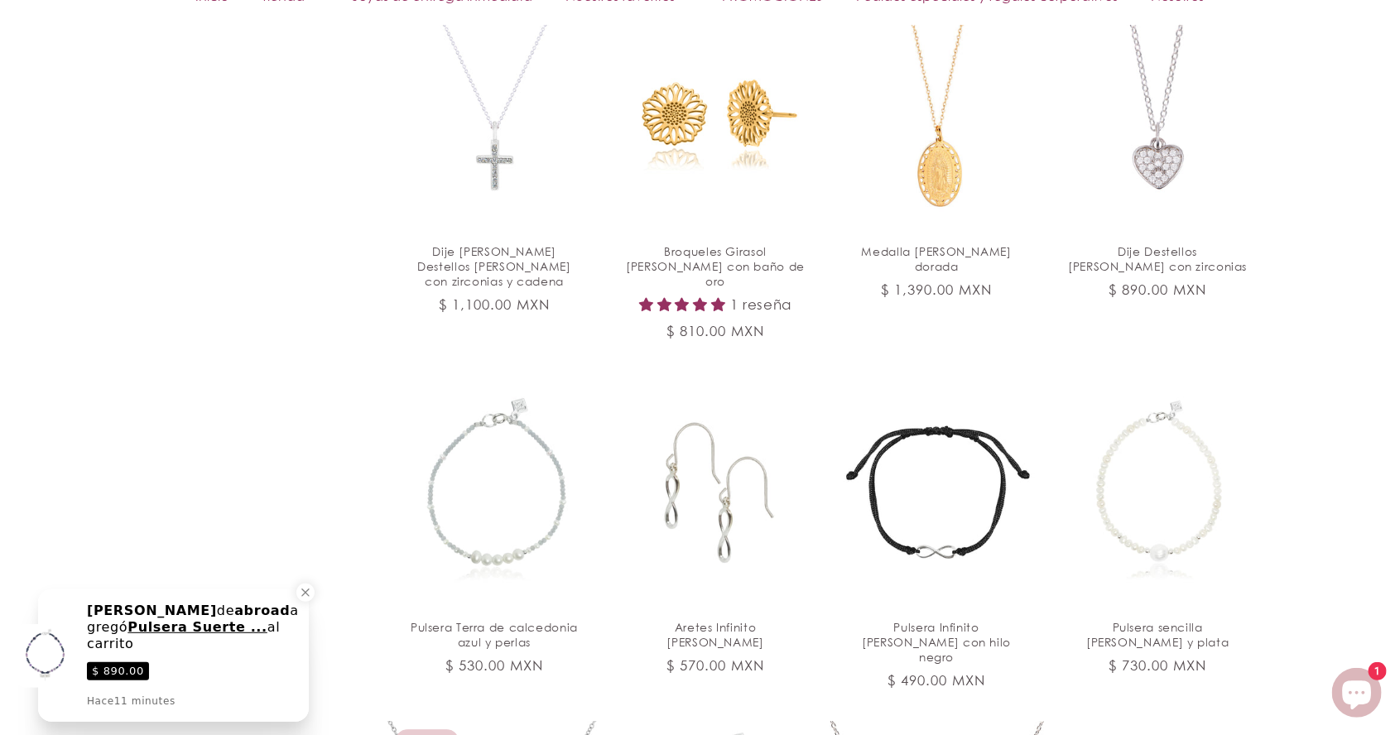
scroll to position [1949, 0]
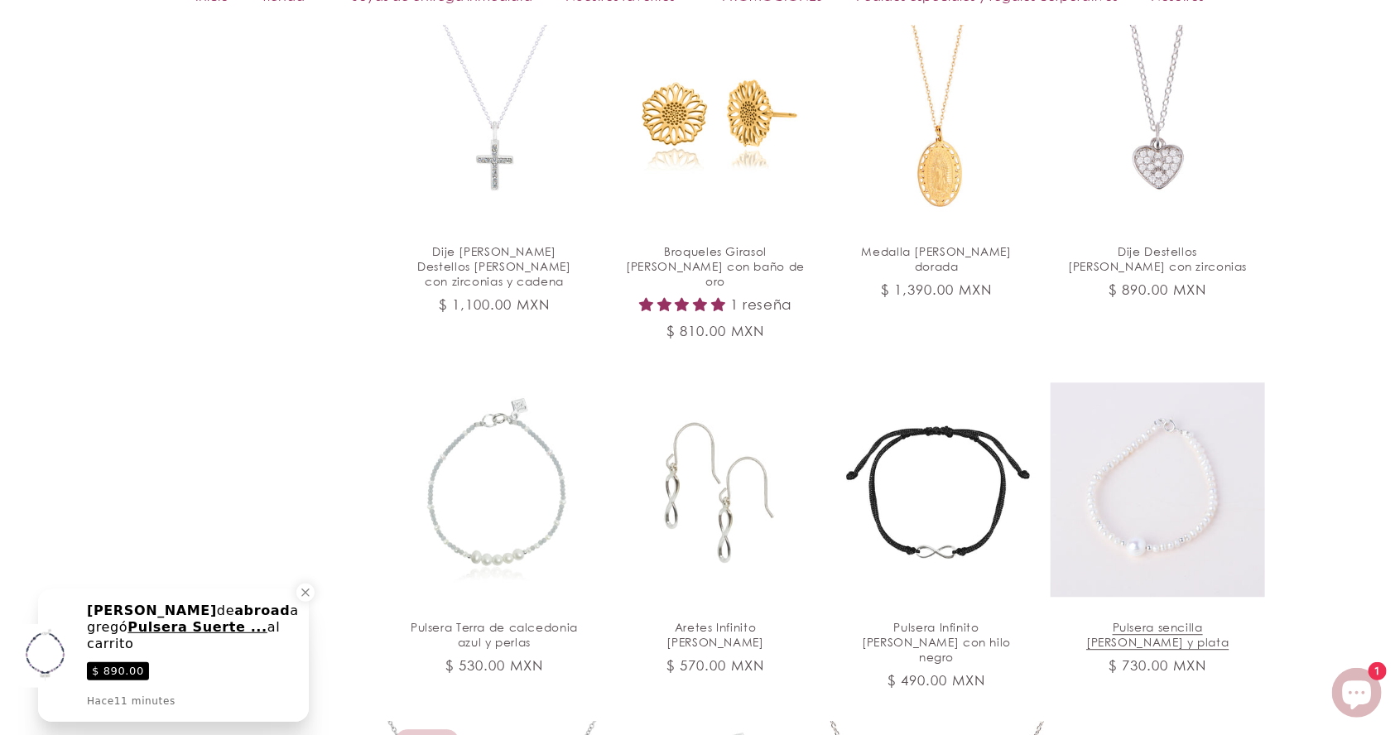
click at [1194, 620] on link "Pulsera sencilla [PERSON_NAME] y plata" at bounding box center [1158, 635] width 180 height 30
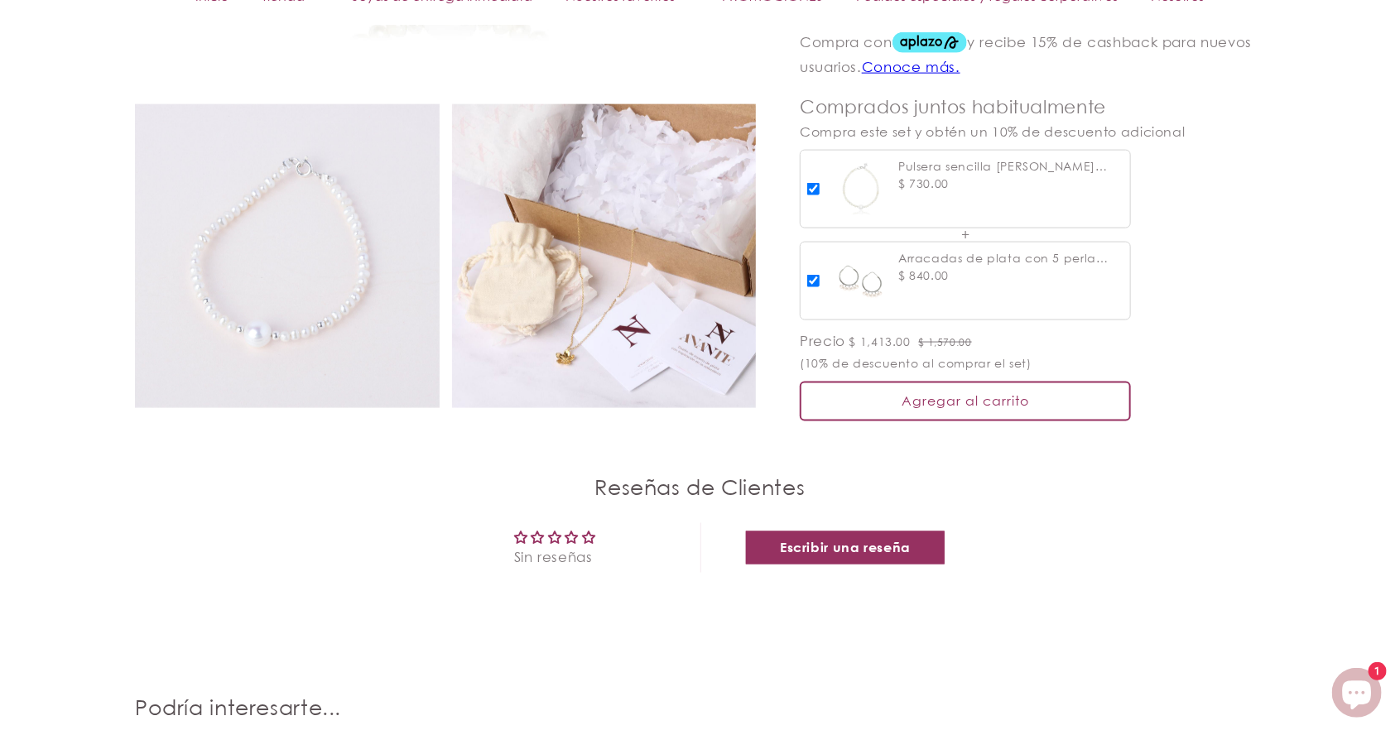
scroll to position [1176, 0]
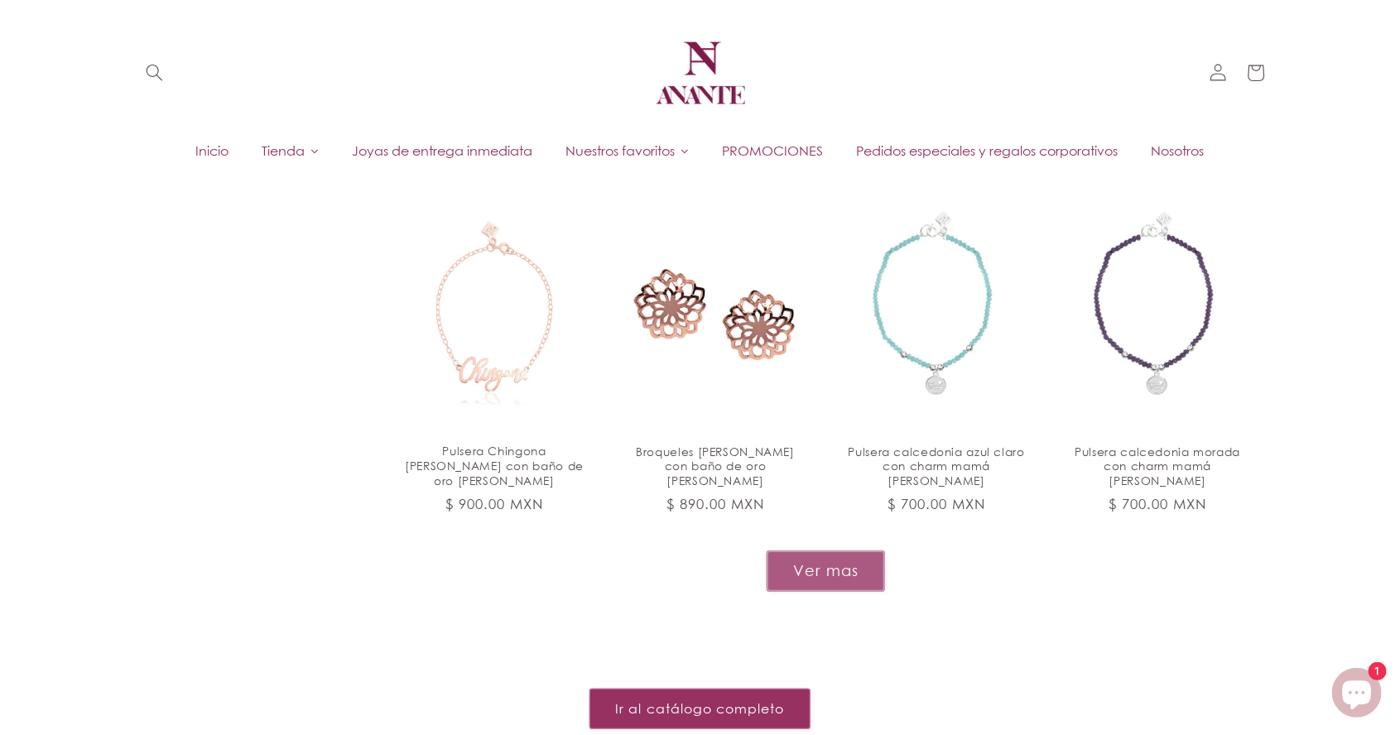
scroll to position [3110, 0]
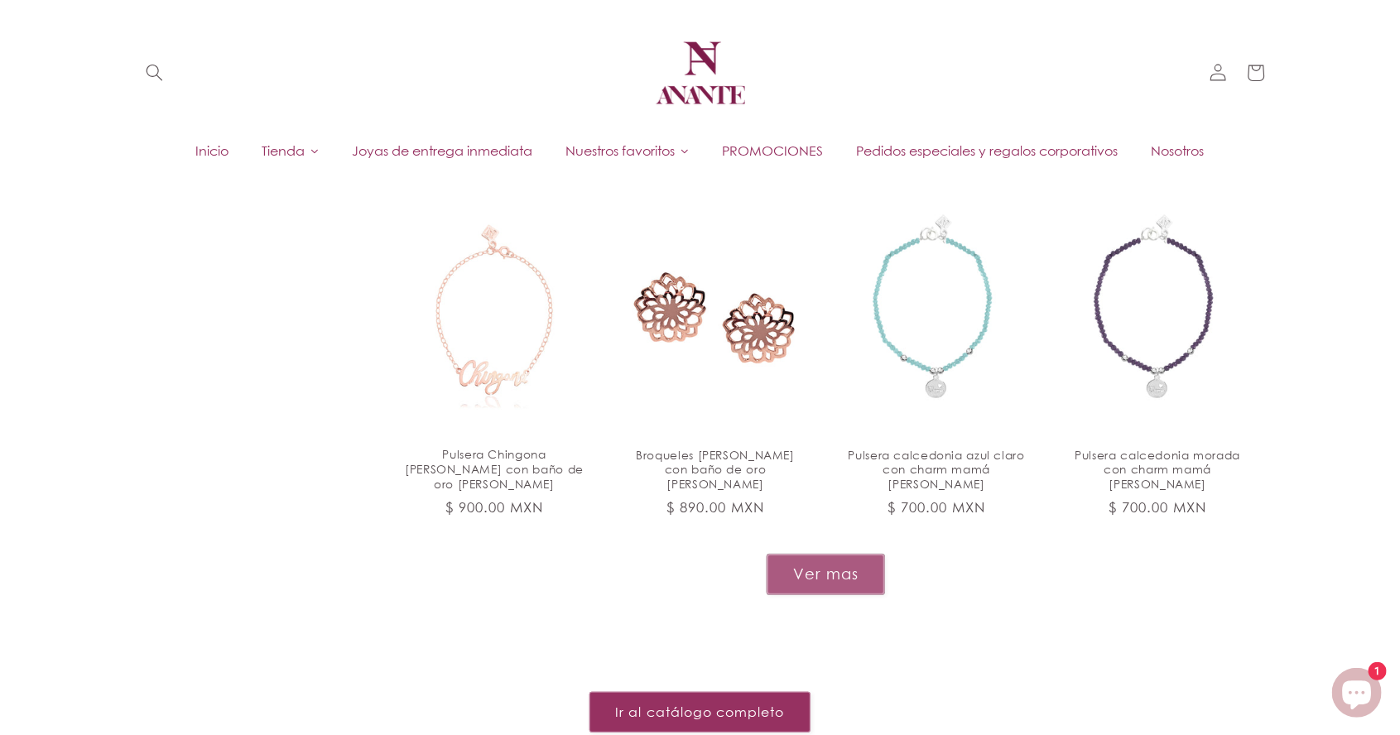
click at [845, 554] on button "Ver mas" at bounding box center [826, 574] width 118 height 41
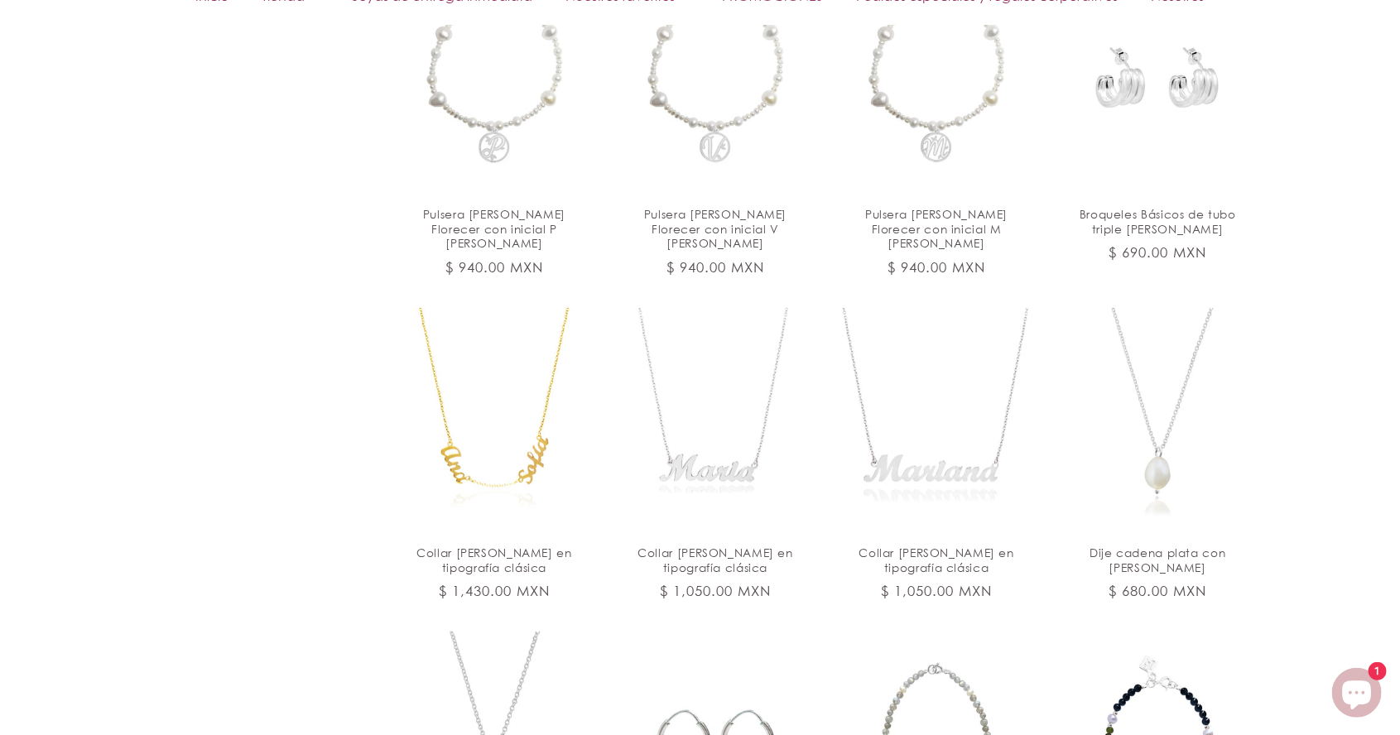
scroll to position [4042, 0]
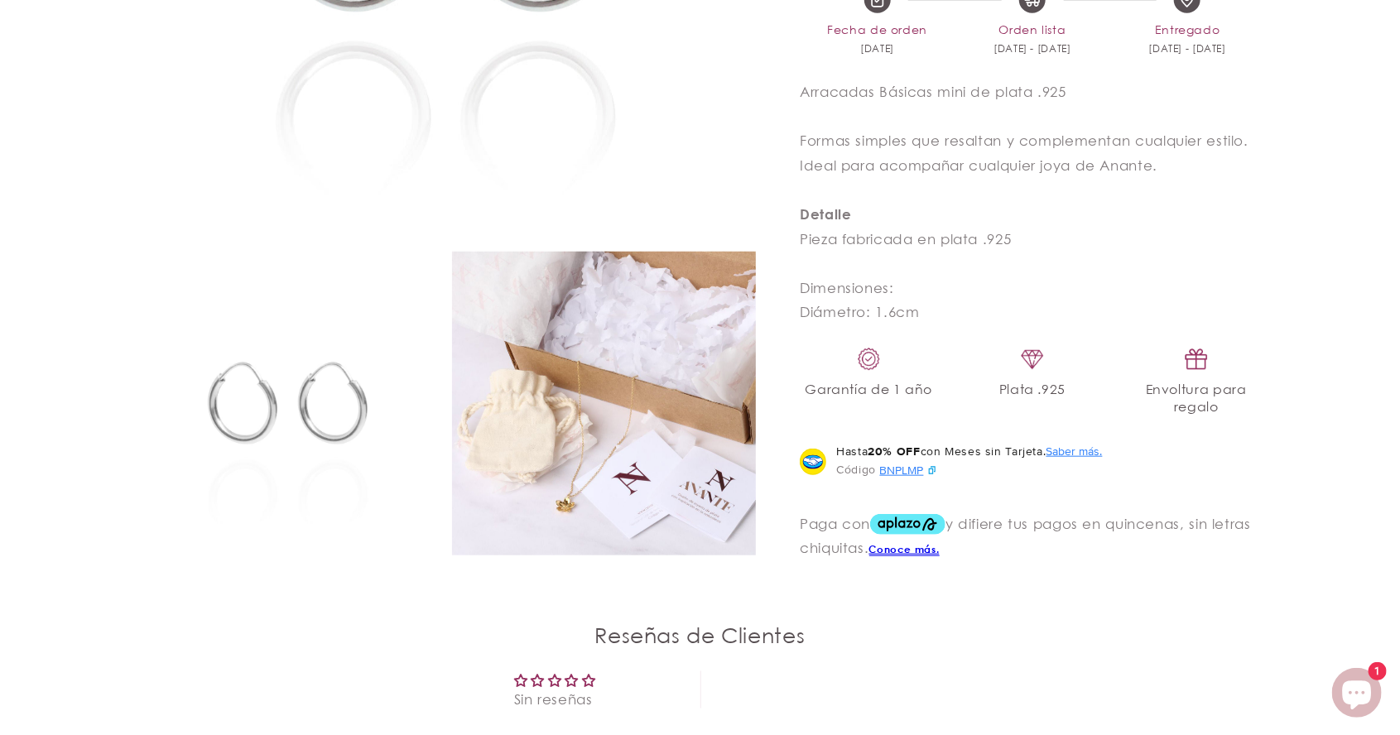
select select "{"isForProduct":false,"id":43715634987162,"title":"5","available":true,"price":…"
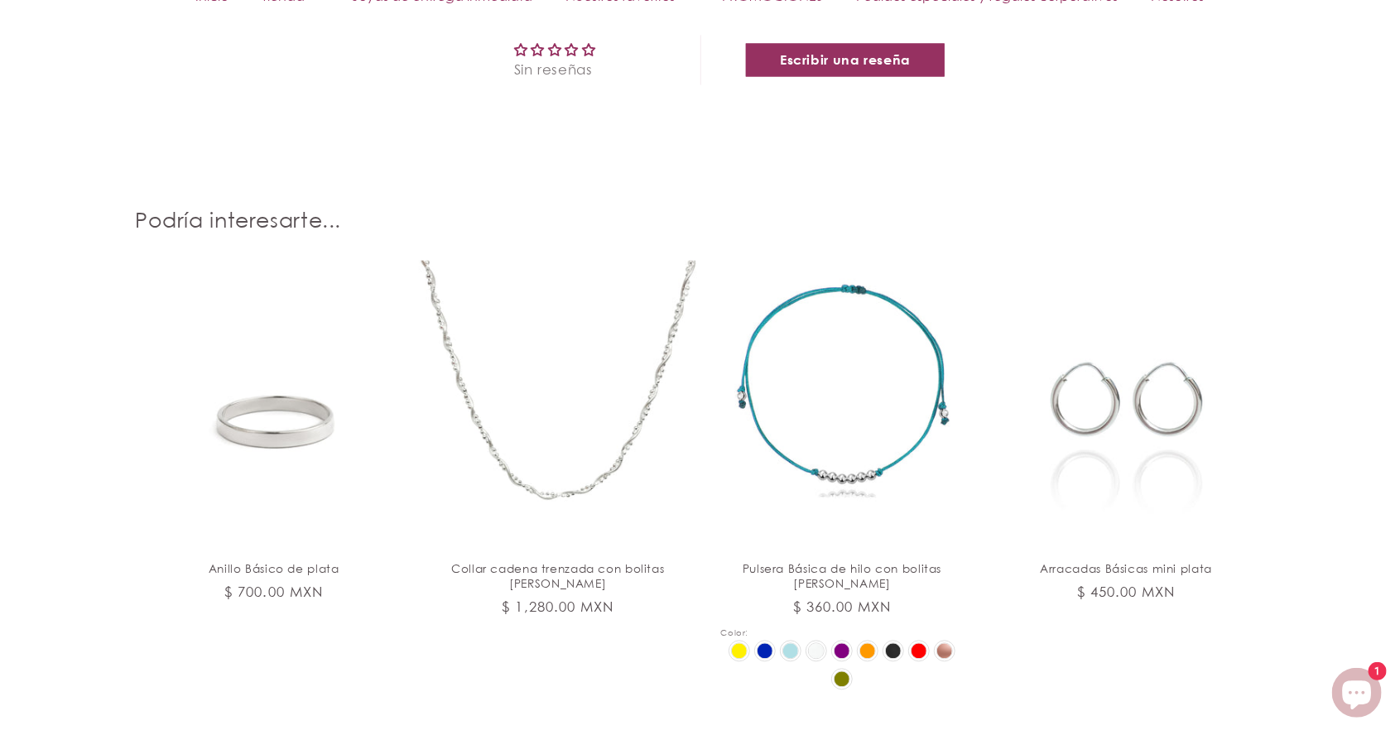
scroll to position [1616, 0]
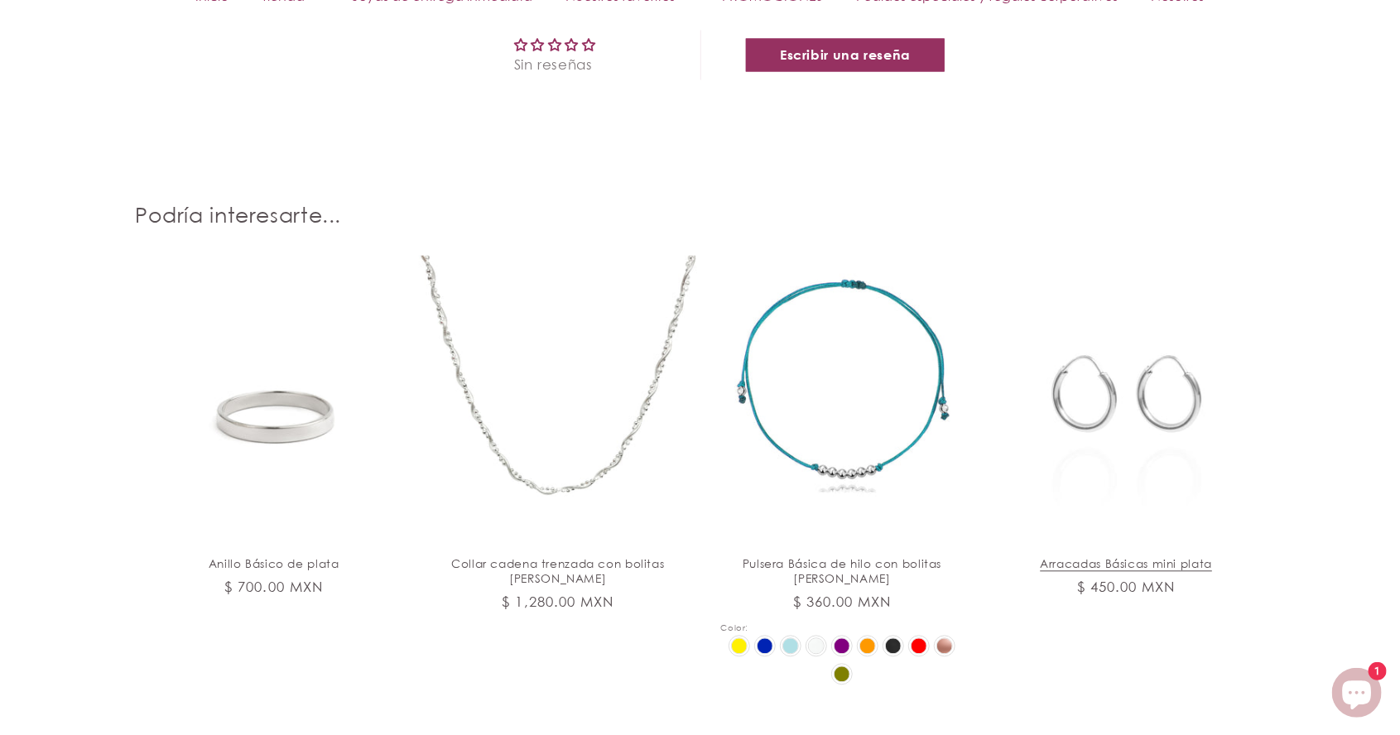
click at [1150, 557] on link "Arracadas Básicas mini plata" at bounding box center [1126, 564] width 243 height 15
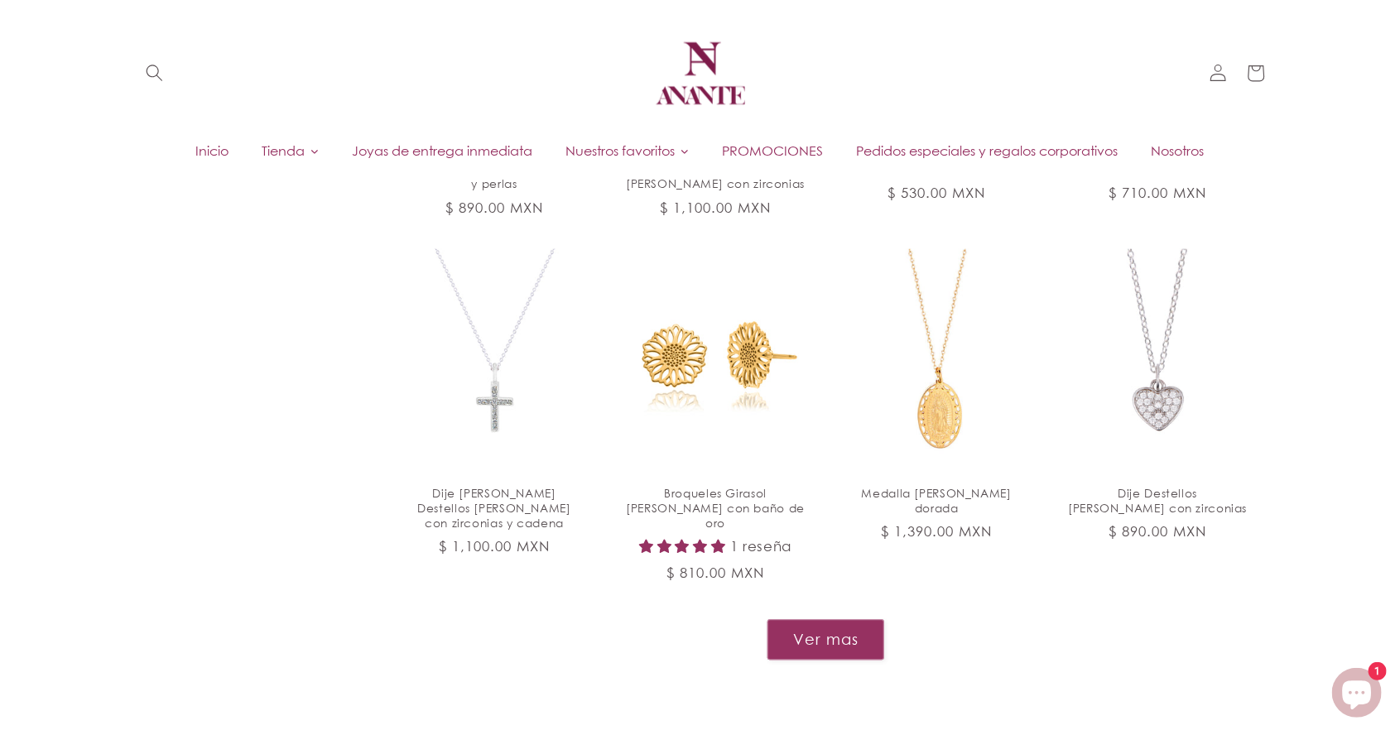
scroll to position [1703, 0]
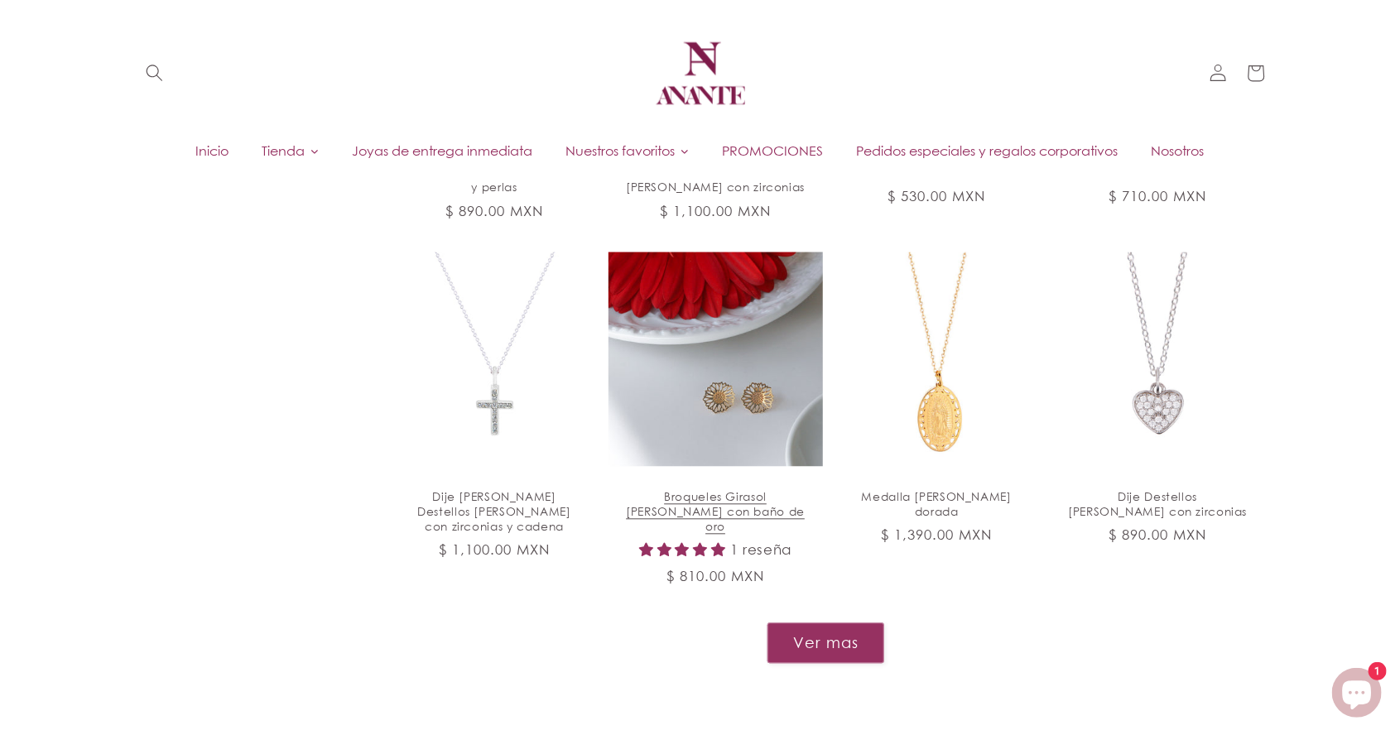
click at [747, 489] on link "Broqueles Girasol [PERSON_NAME] con baño de oro" at bounding box center [716, 511] width 180 height 44
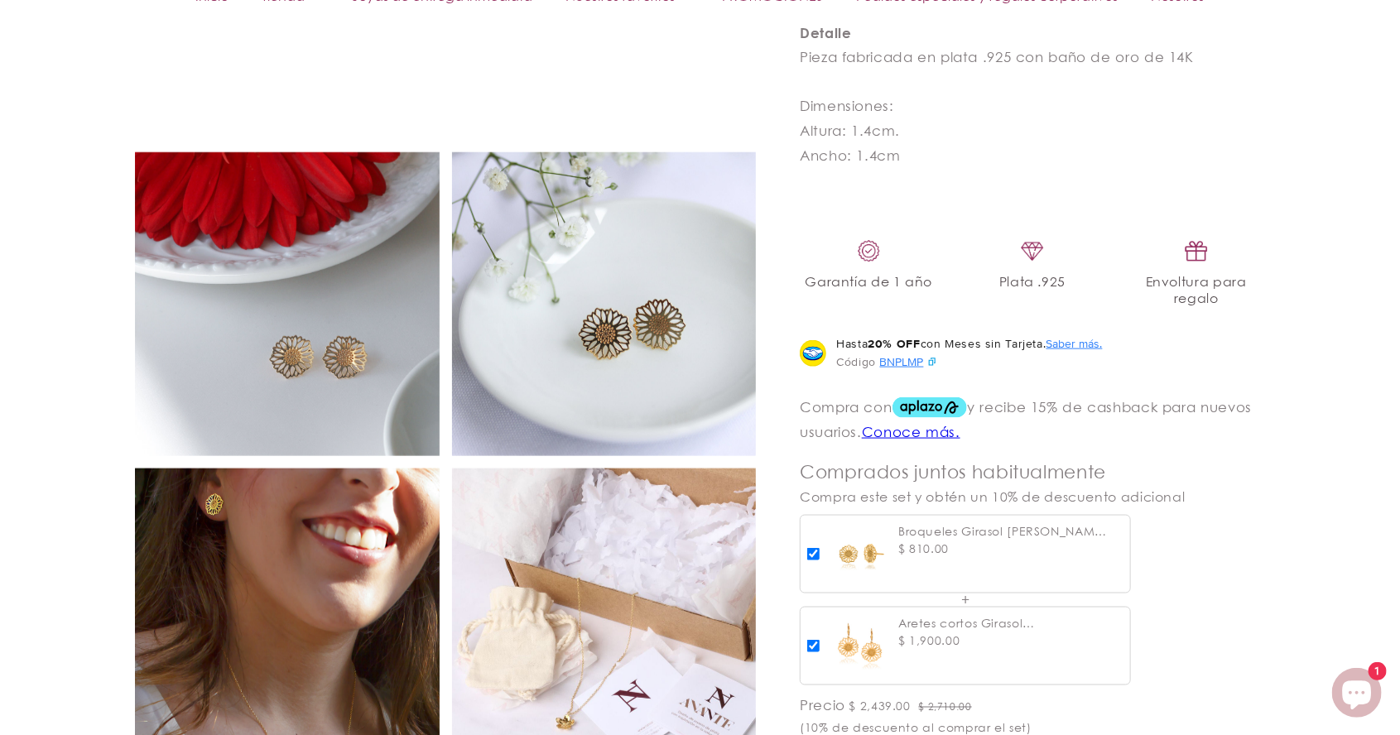
scroll to position [963, 0]
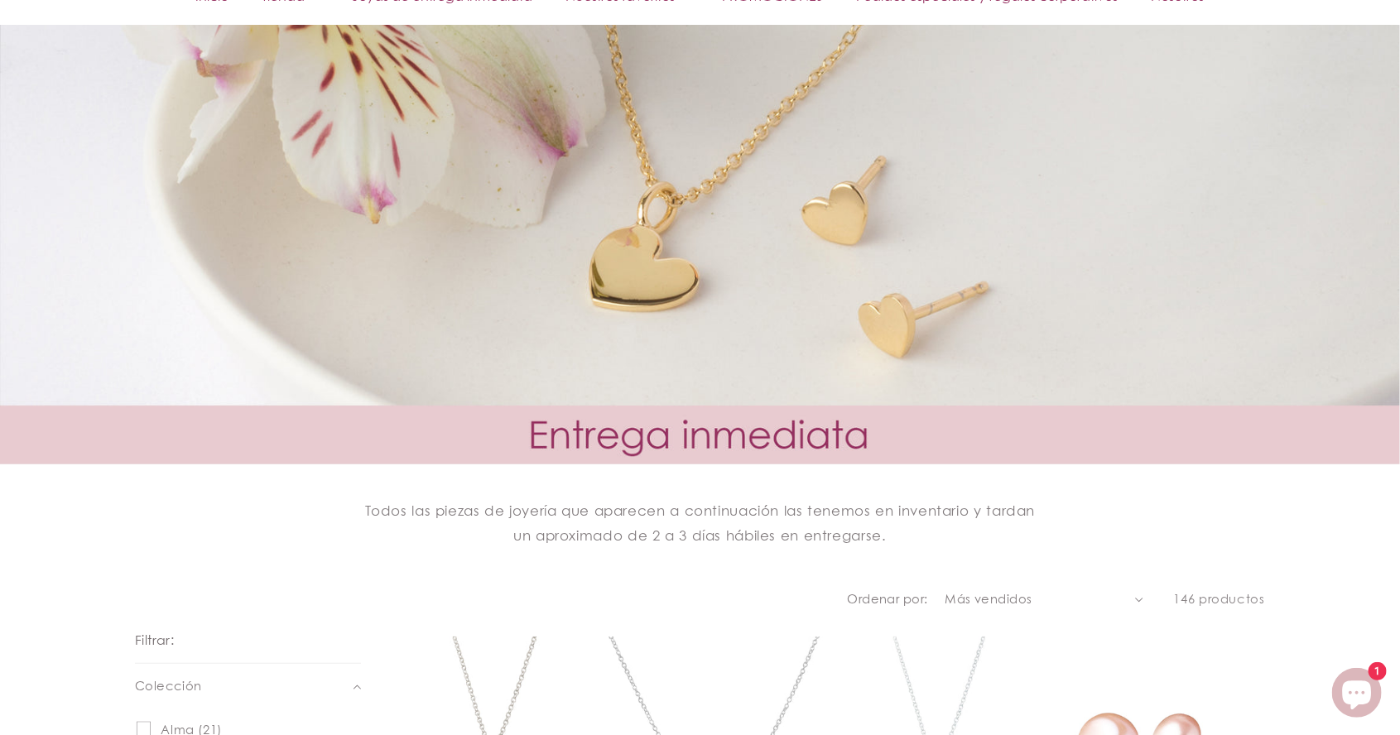
scroll to position [431, 0]
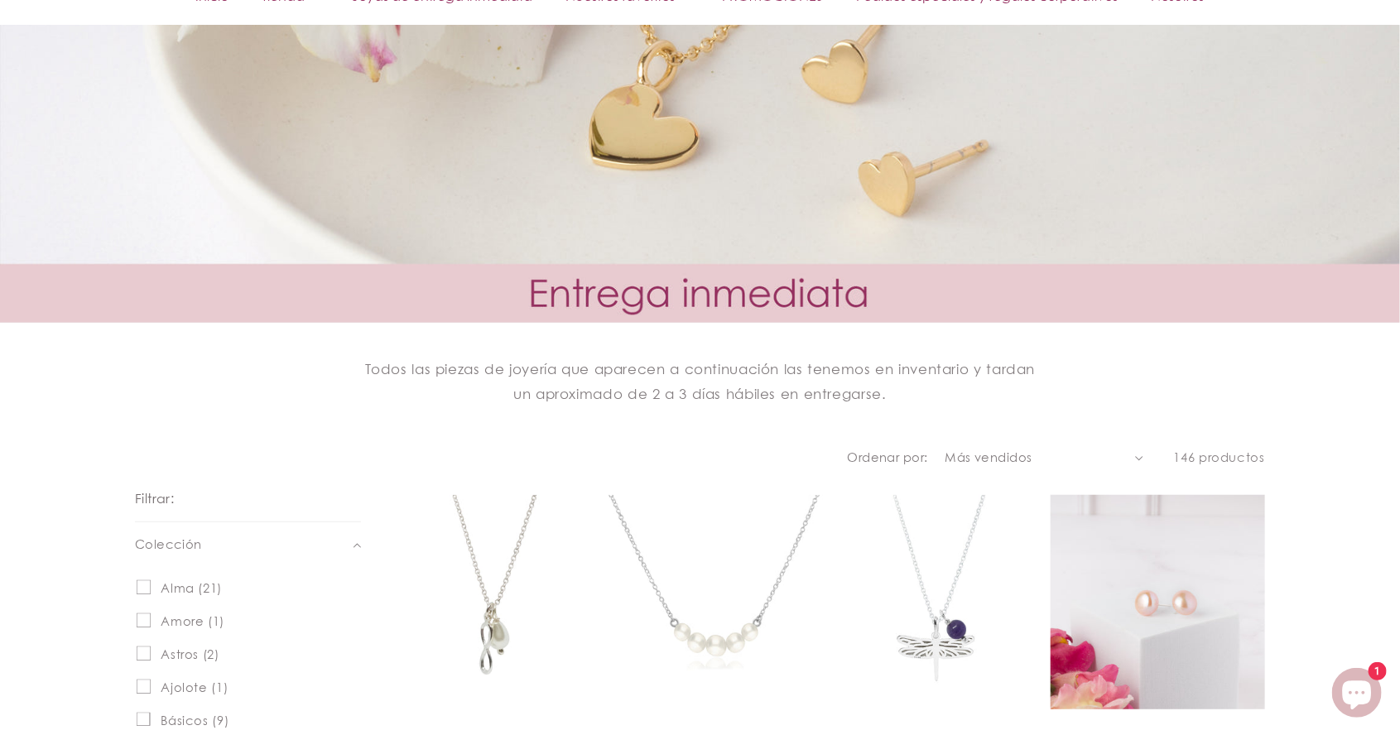
click at [1178, 733] on link "Broqueles perlas rosas grandes" at bounding box center [1158, 748] width 180 height 30
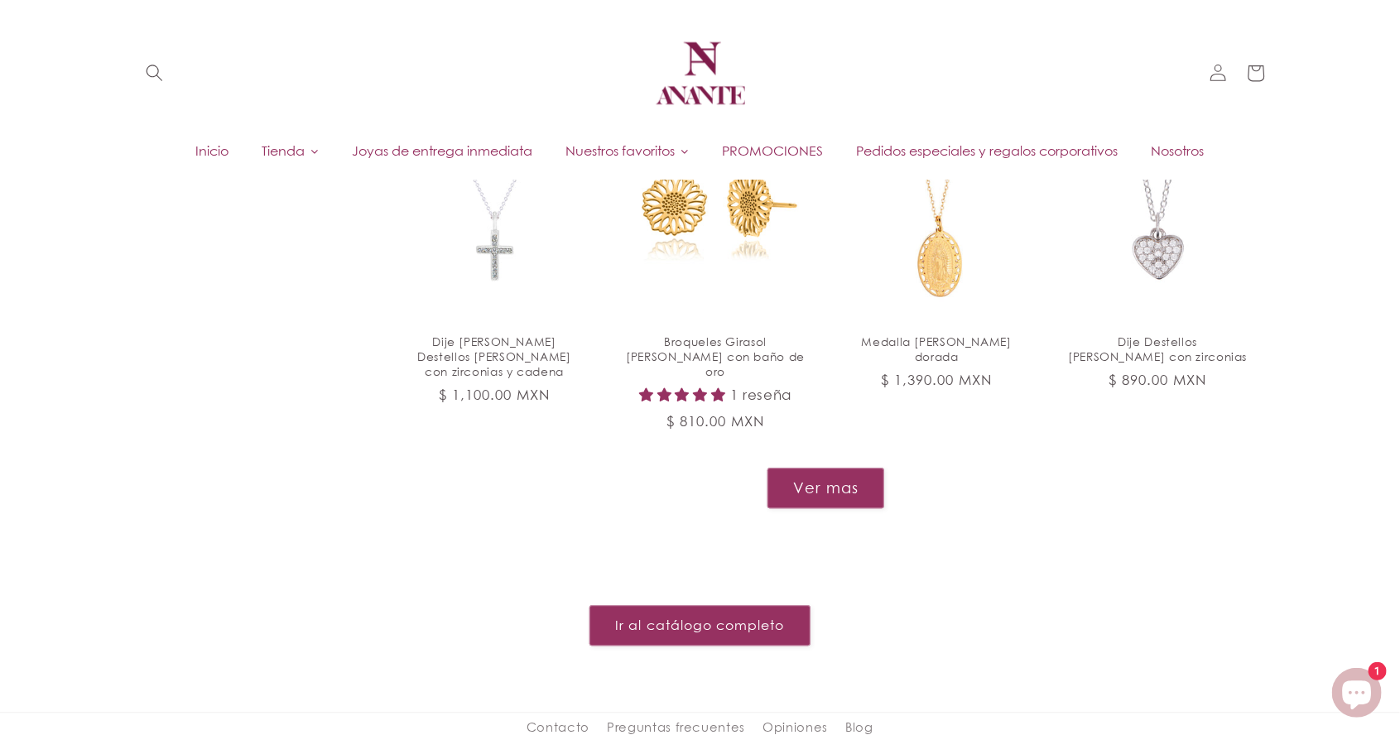
scroll to position [1857, 0]
click at [826, 469] on button "Ver mas" at bounding box center [826, 489] width 118 height 41
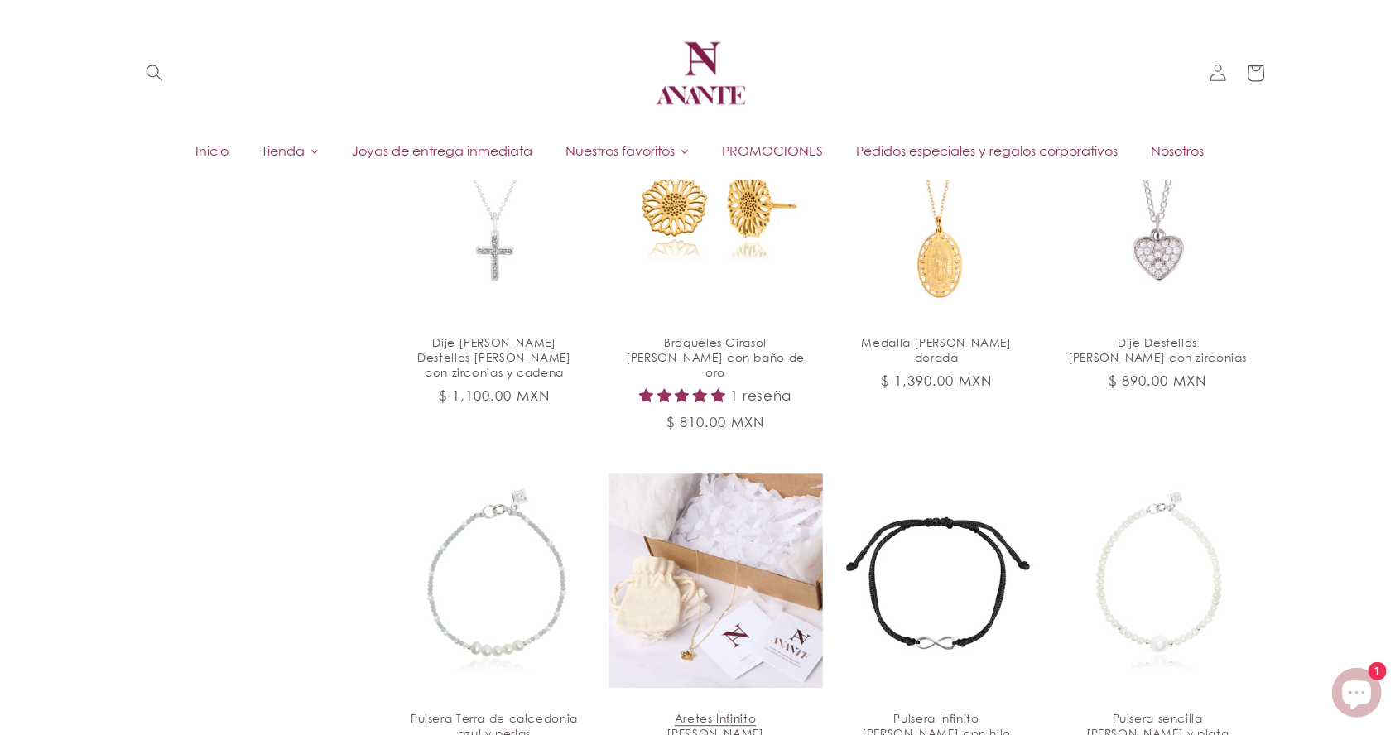
click at [735, 711] on link "Aretes Infinito [PERSON_NAME]" at bounding box center [716, 726] width 180 height 30
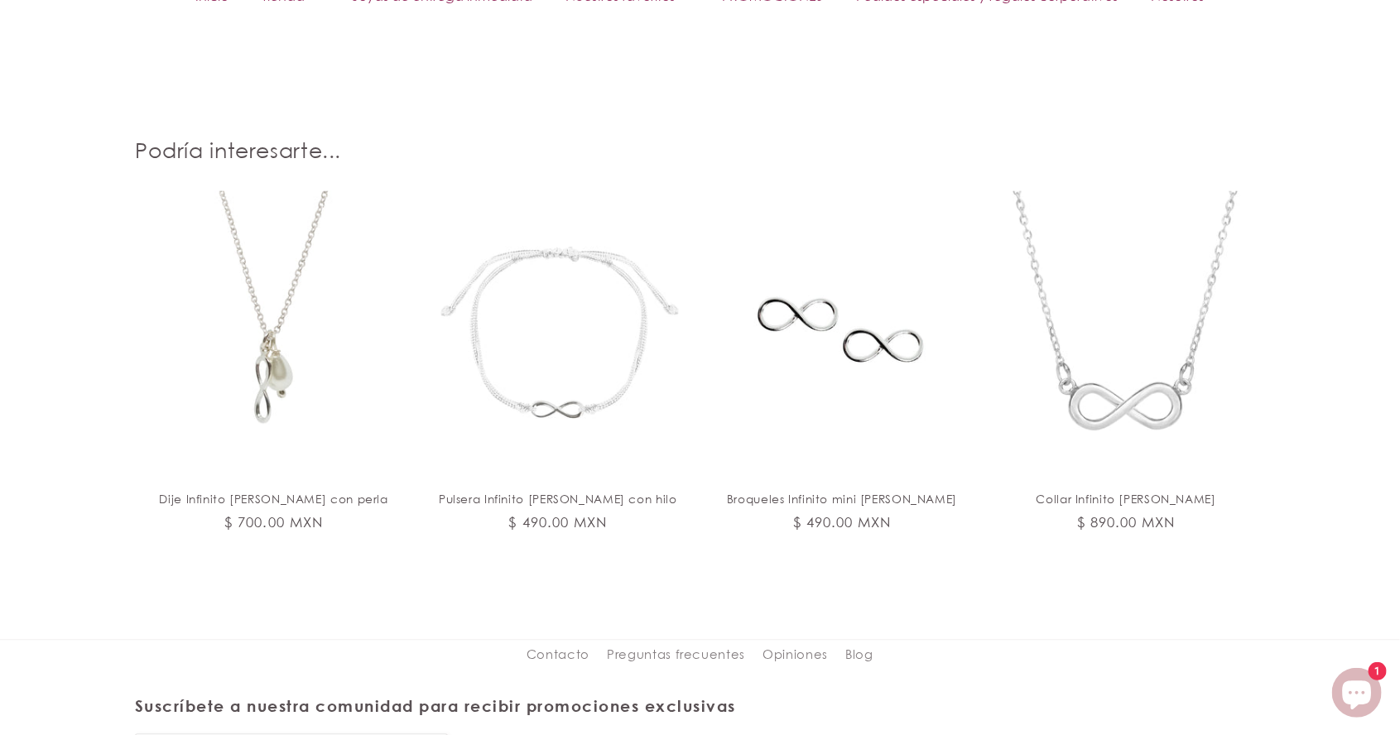
scroll to position [1776, 0]
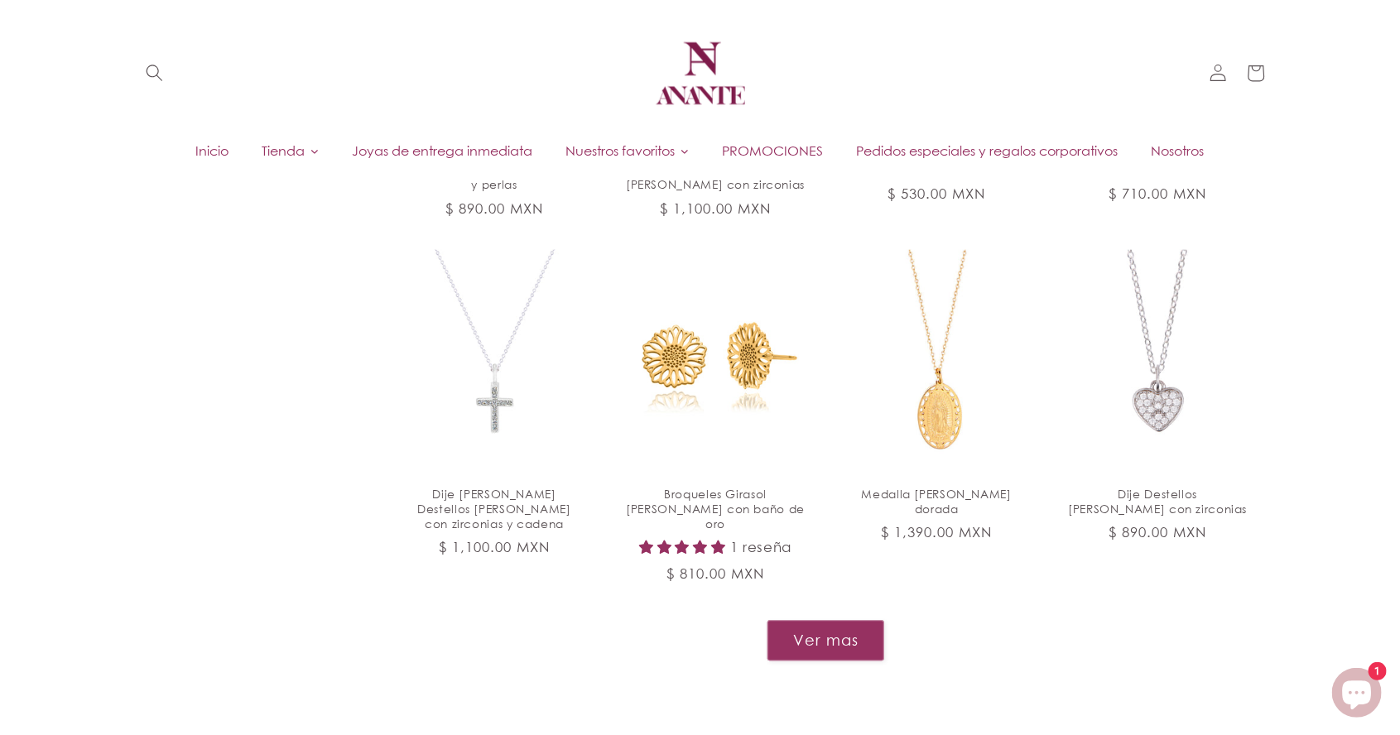
scroll to position [1706, 0]
click at [812, 620] on button "Ver mas" at bounding box center [826, 640] width 118 height 41
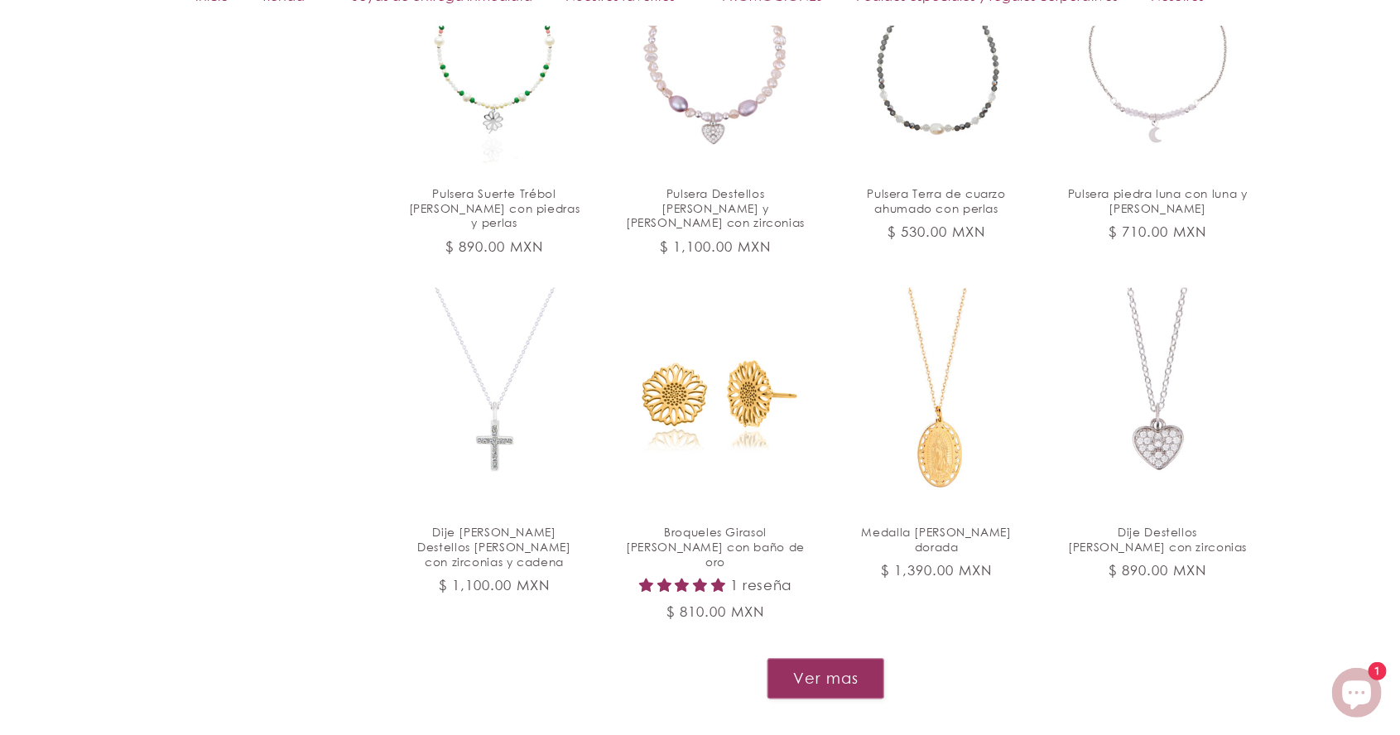
scroll to position [1672, 0]
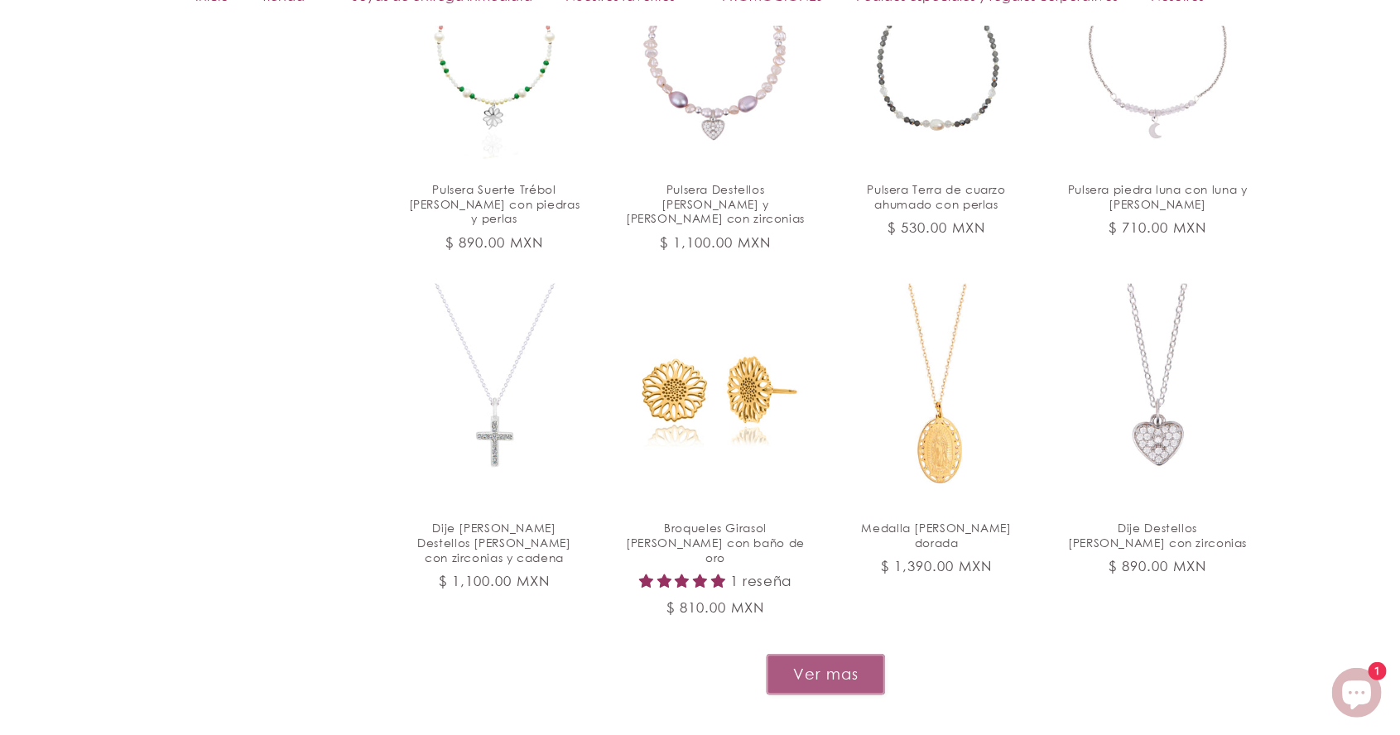
click at [848, 654] on button "Ver mas" at bounding box center [826, 674] width 118 height 41
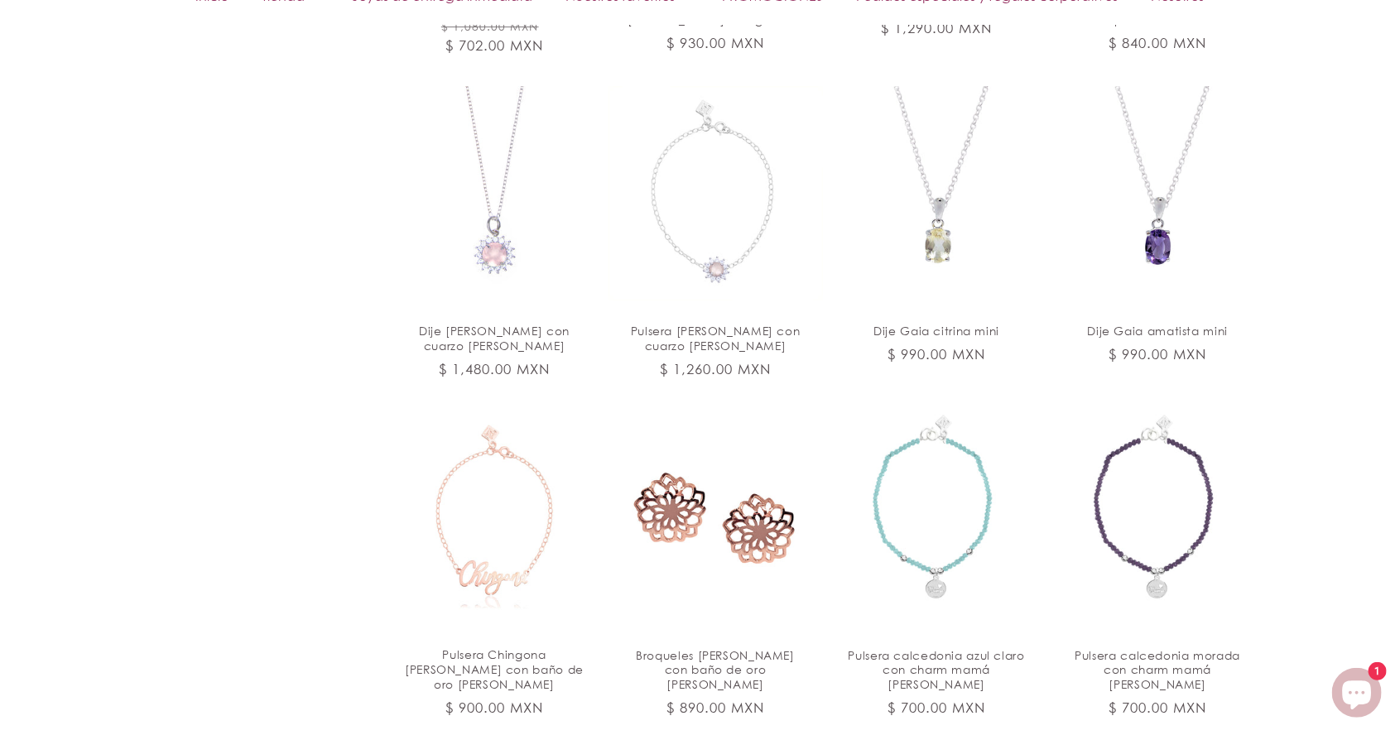
scroll to position [2912, 0]
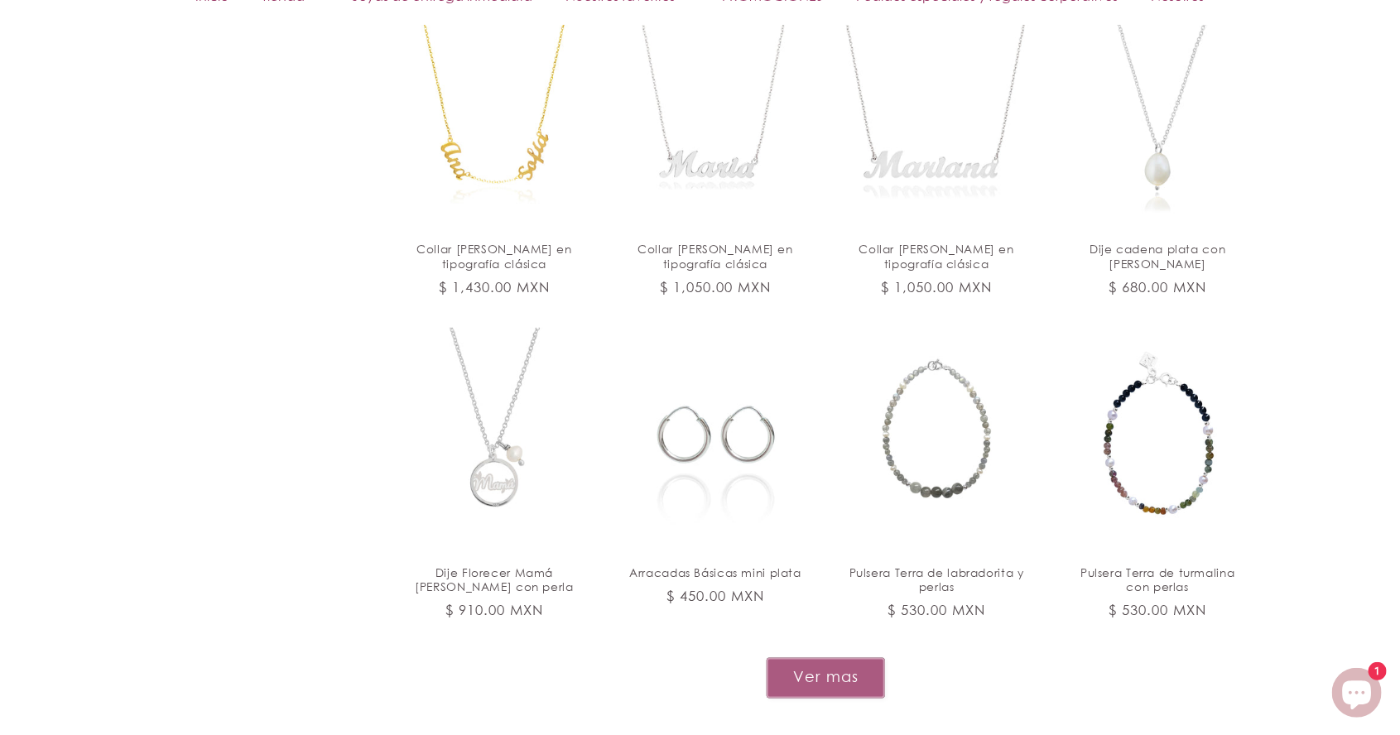
scroll to position [4344, 0]
click at [839, 658] on button "Ver mas" at bounding box center [826, 678] width 118 height 41
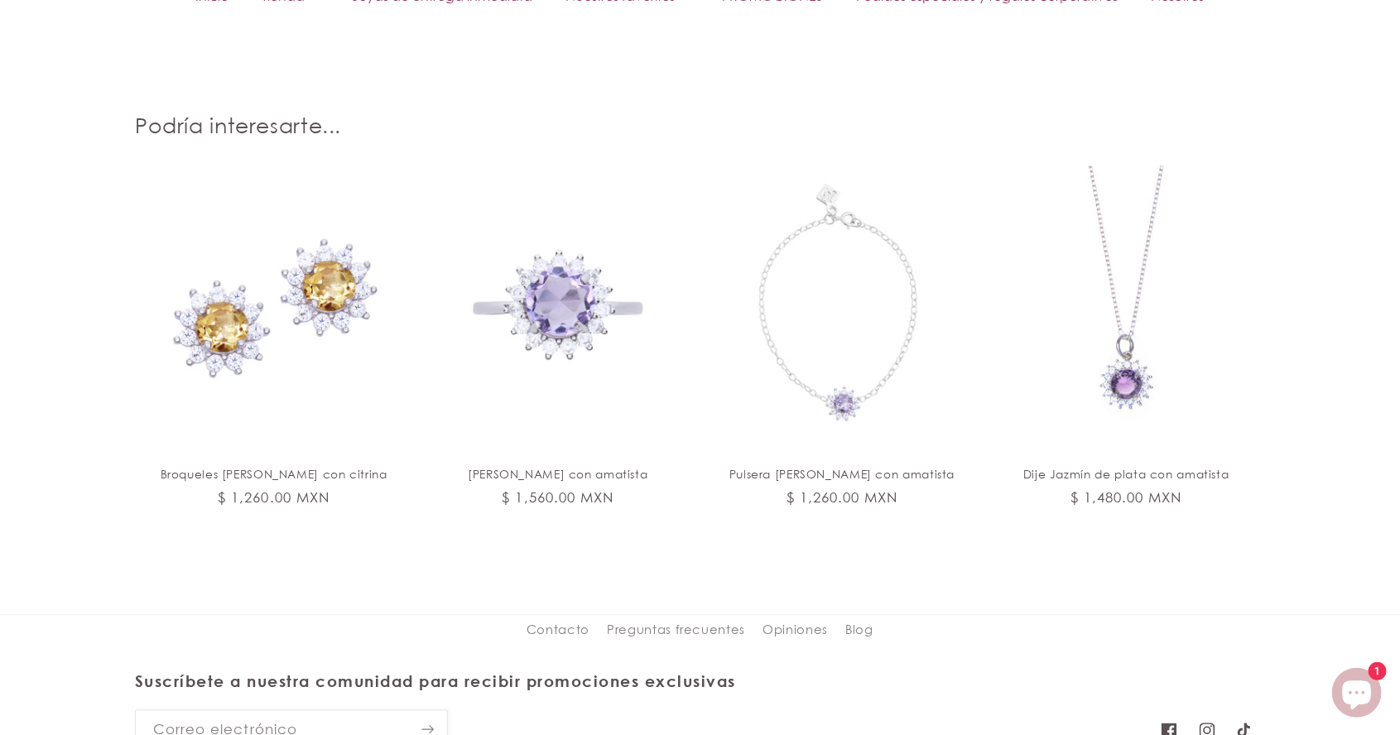
scroll to position [2001, 0]
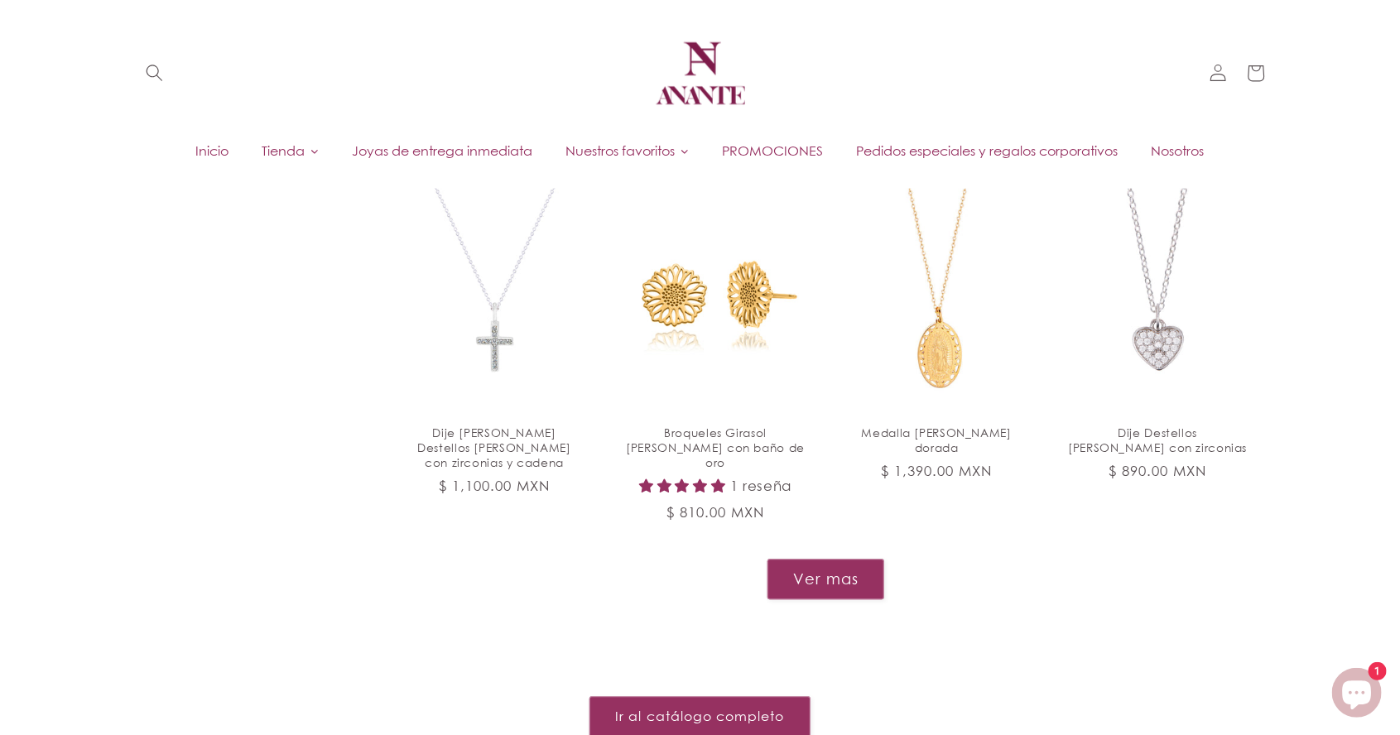
scroll to position [1773, 0]
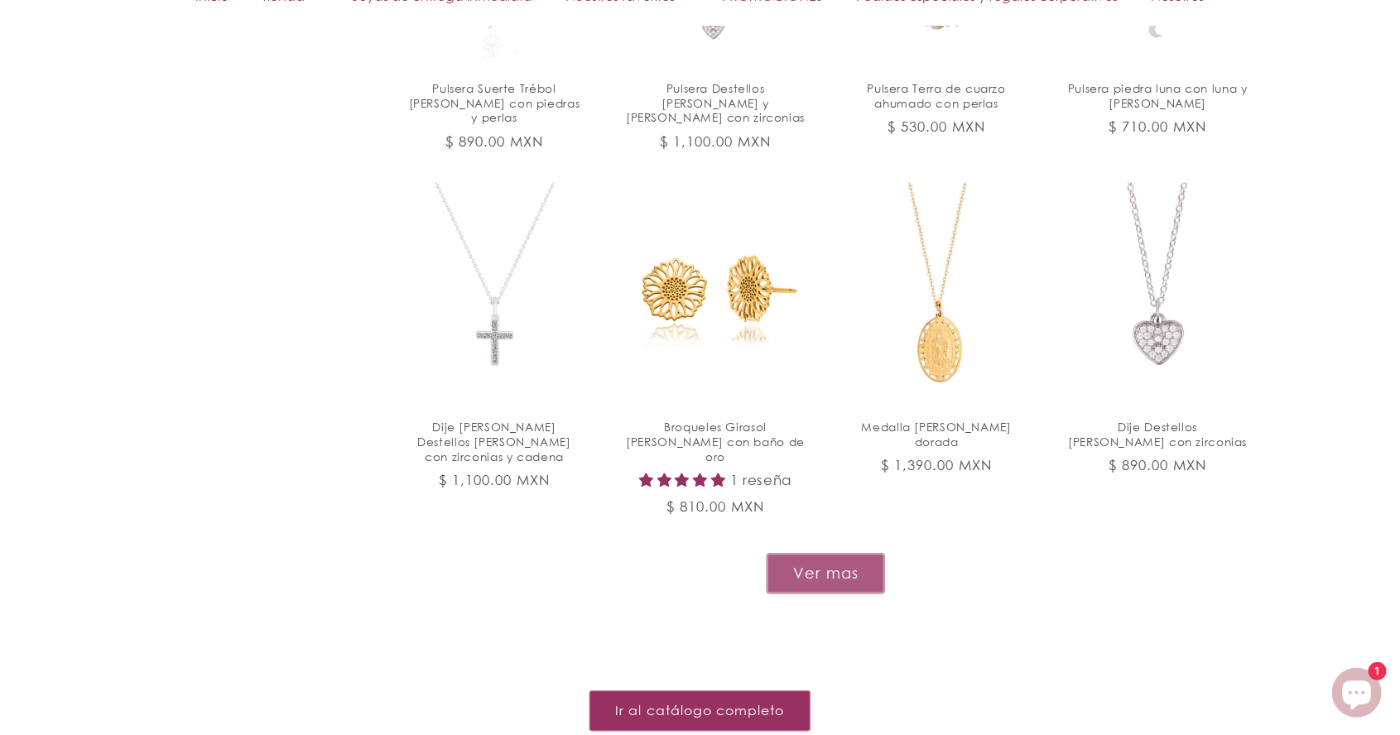
click at [848, 553] on button "Ver mas" at bounding box center [826, 573] width 118 height 41
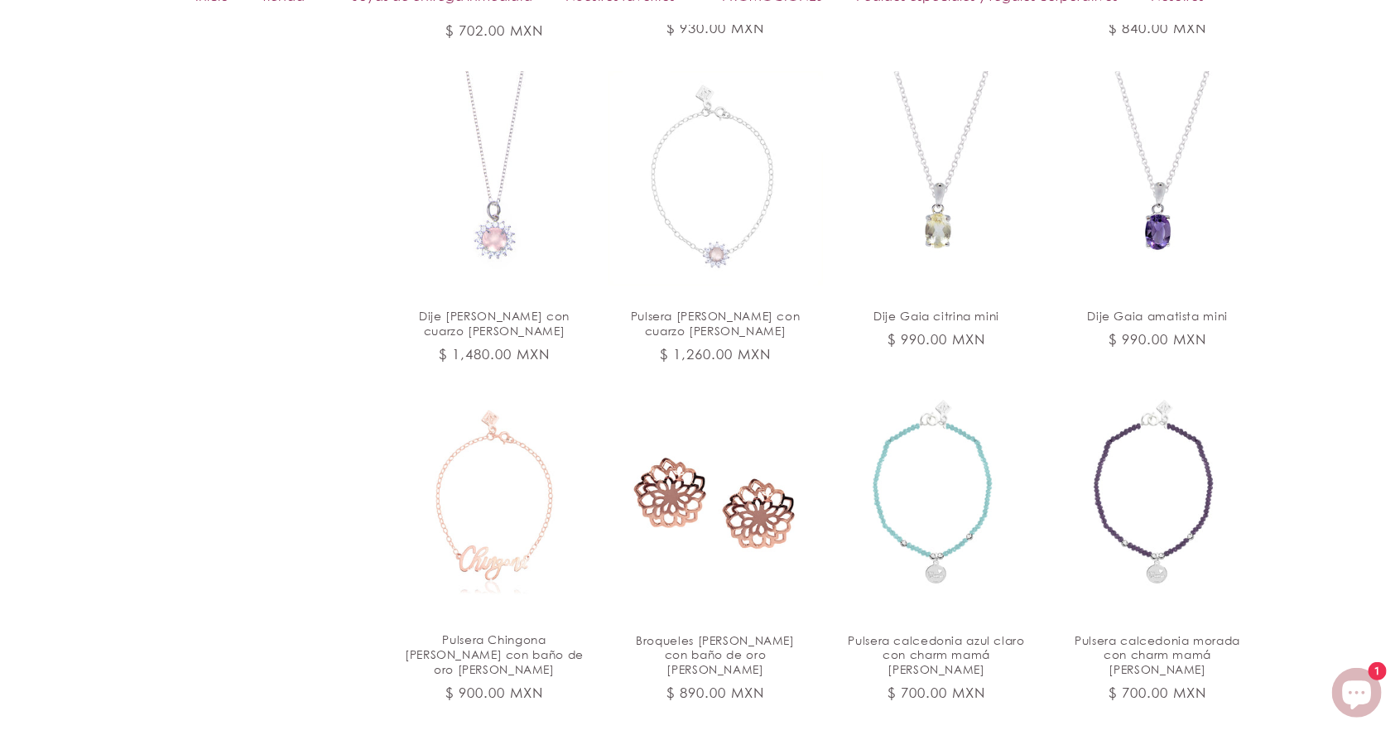
scroll to position [2926, 0]
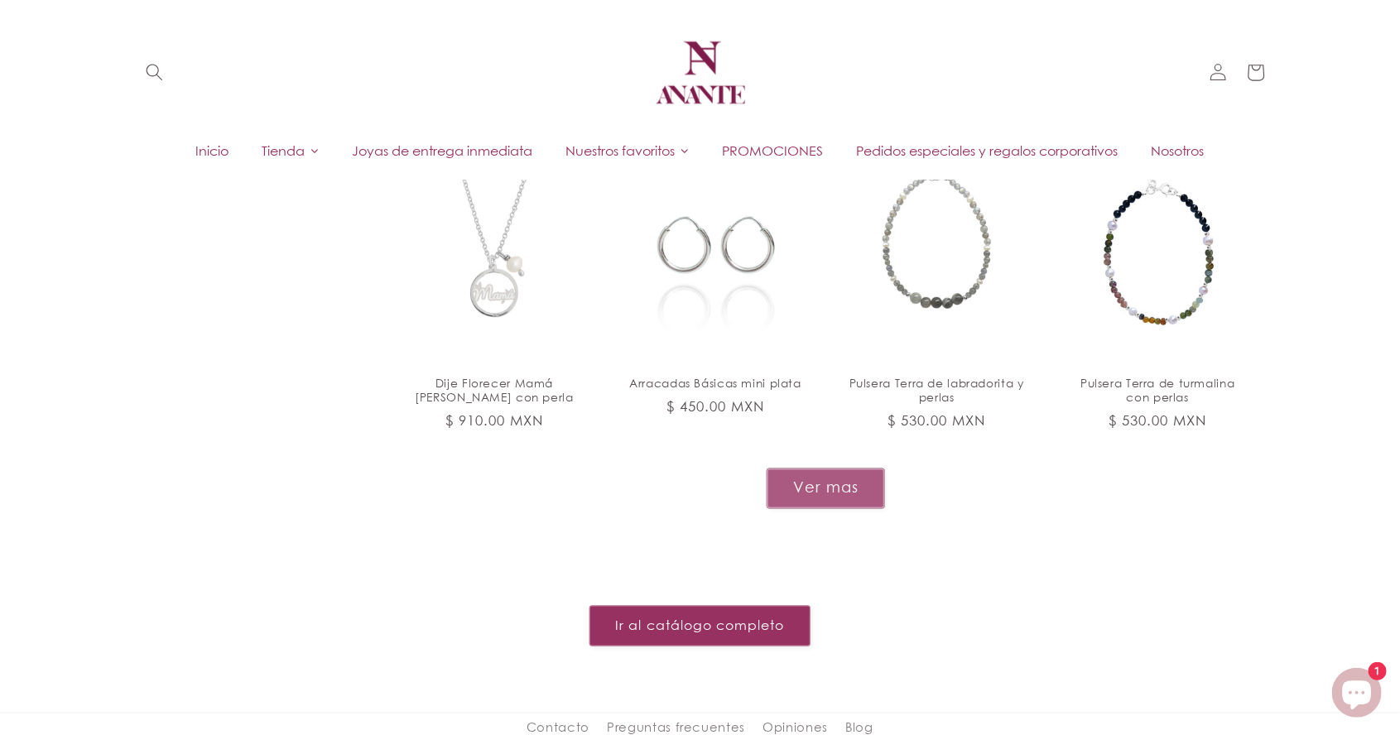
scroll to position [4526, 0]
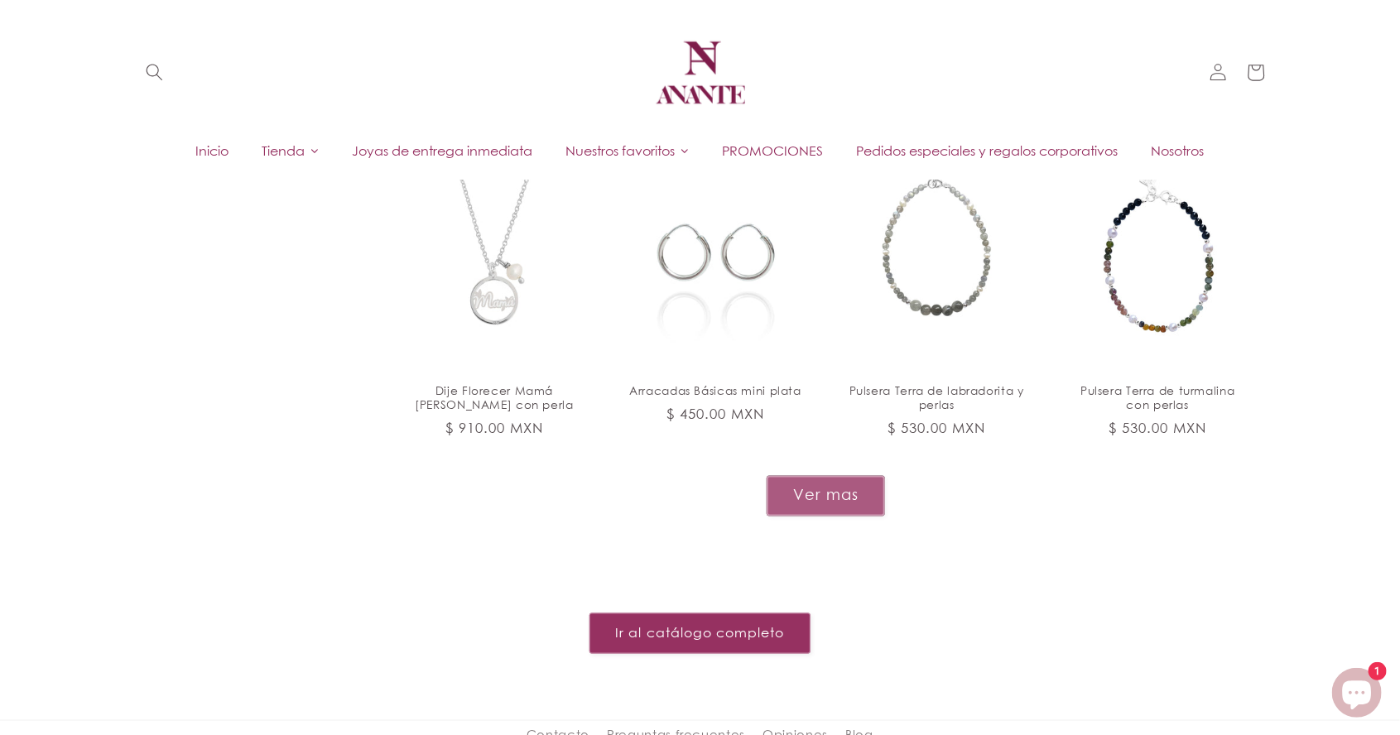
click at [820, 476] on button "Ver mas" at bounding box center [826, 496] width 118 height 41
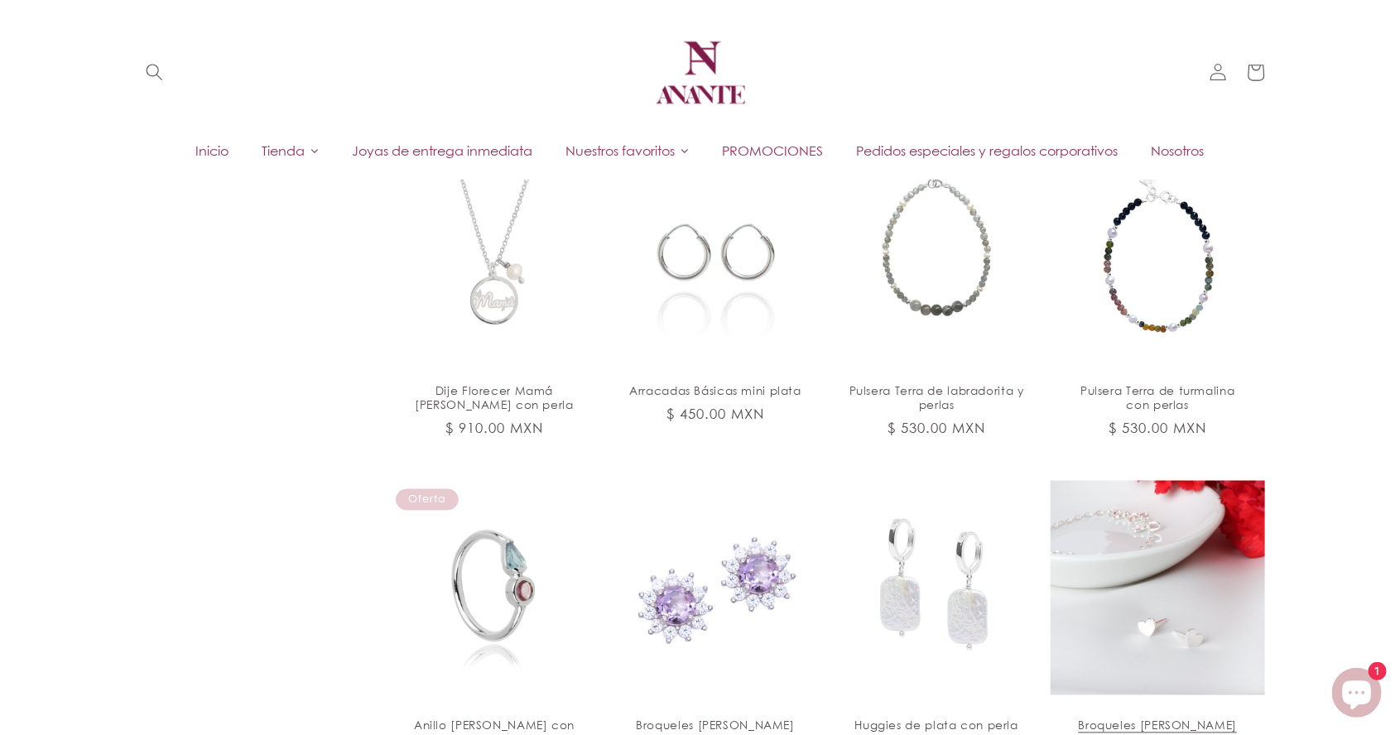
click at [1196, 719] on link "Broqueles corazón Amore plata" at bounding box center [1158, 726] width 180 height 15
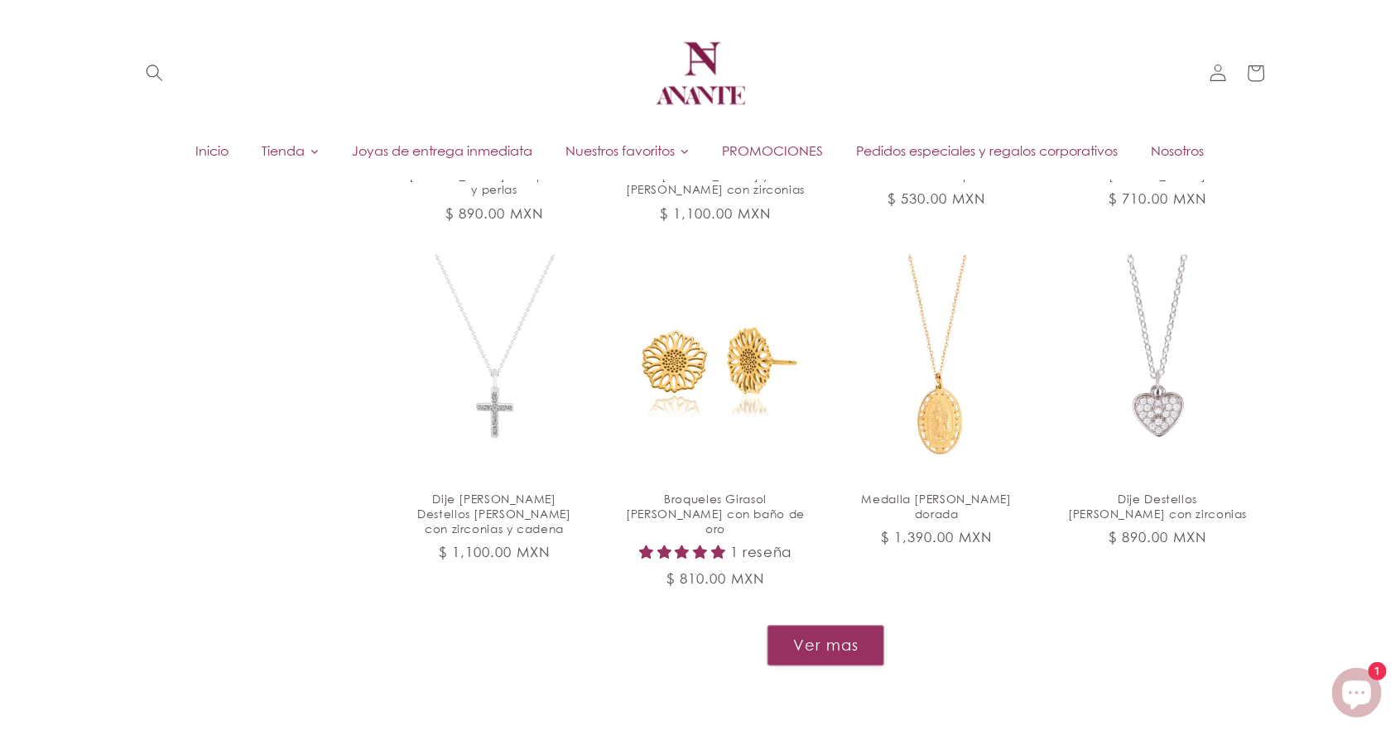
scroll to position [1702, 0]
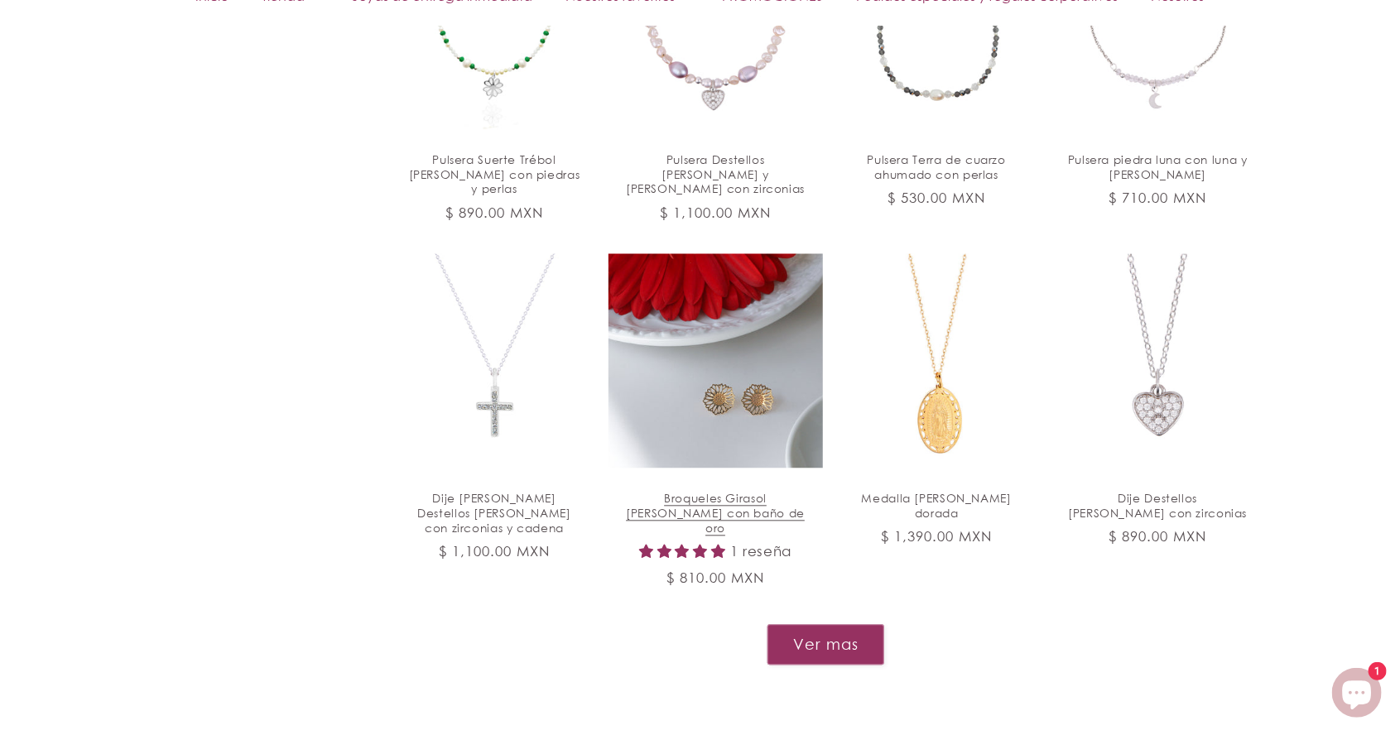
click at [752, 491] on link "Broqueles Girasol [PERSON_NAME] con baño de oro" at bounding box center [716, 513] width 180 height 44
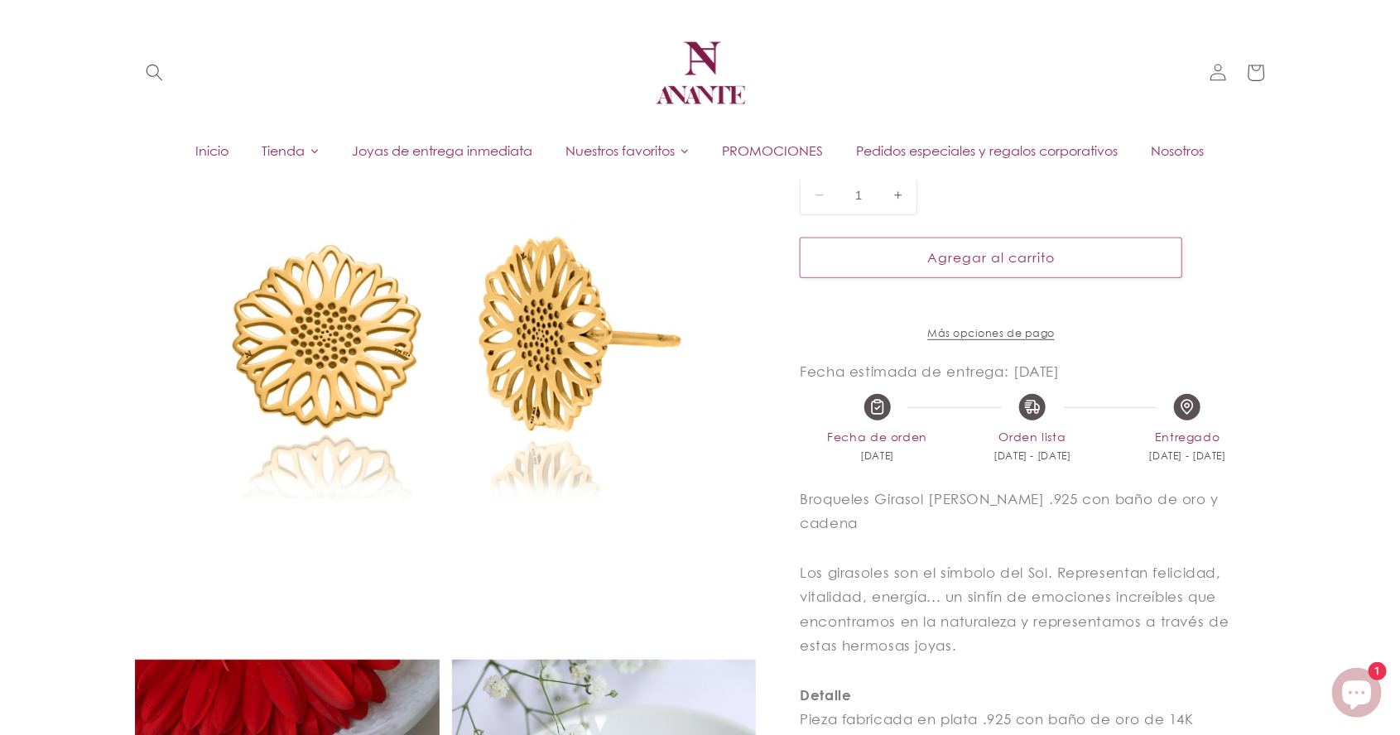
scroll to position [295, 0]
click at [373, 352] on img at bounding box center [445, 336] width 621 height 621
